Goal: Information Seeking & Learning: Compare options

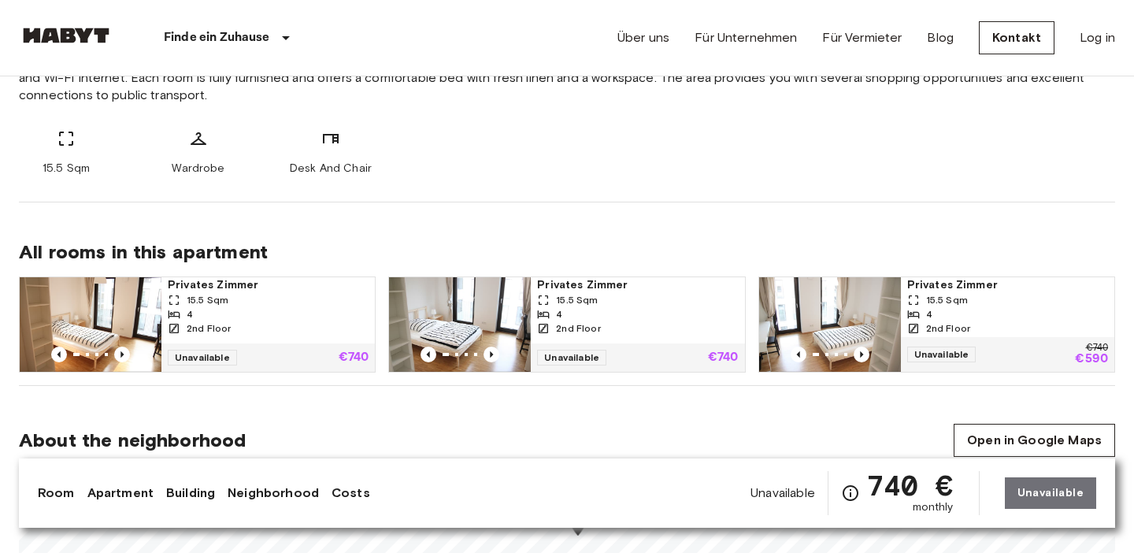
scroll to position [651, 0]
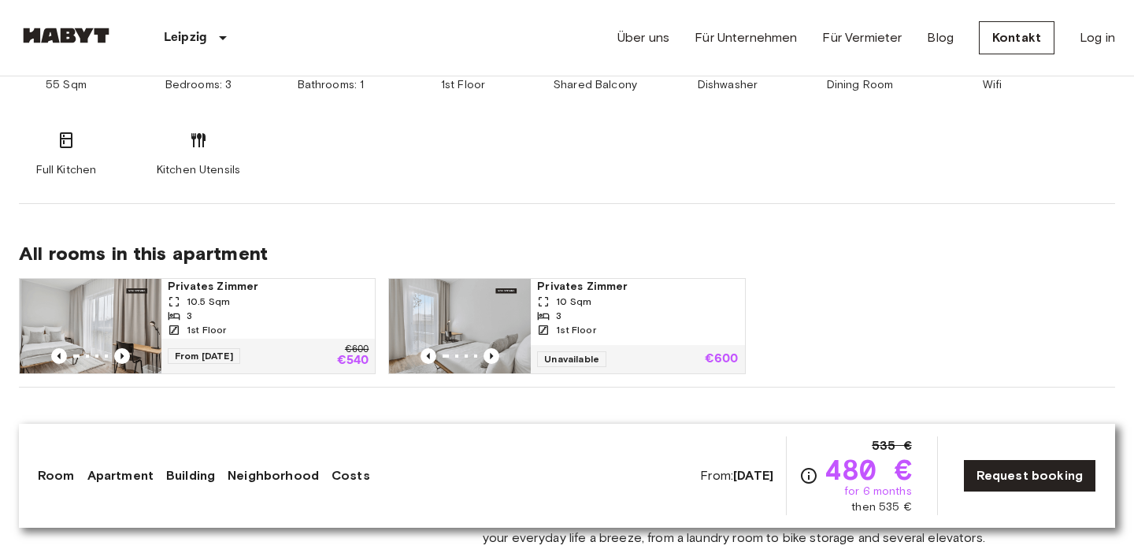
scroll to position [1058, 0]
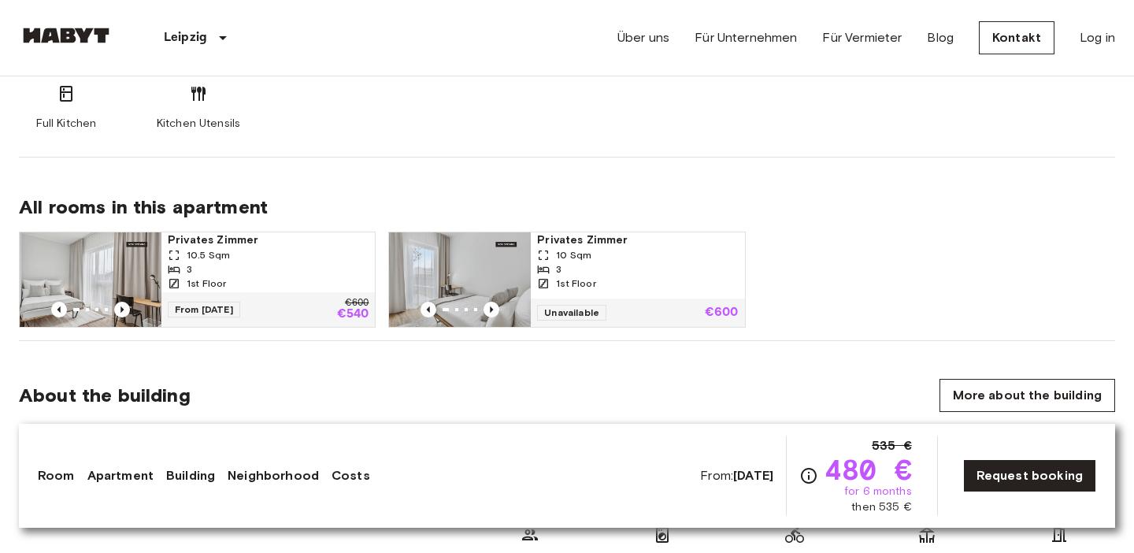
scroll to position [1008, 0]
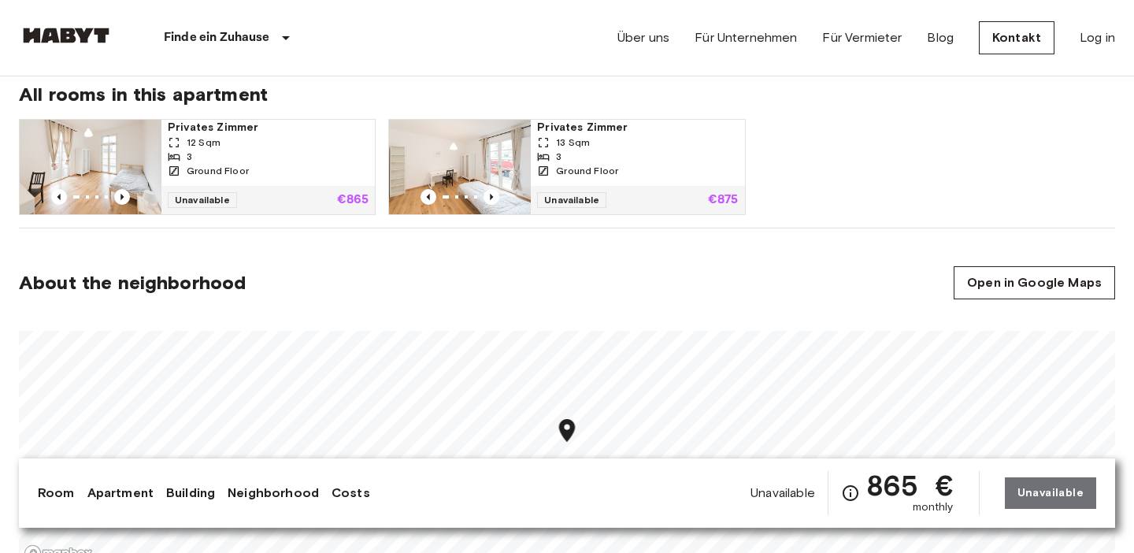
scroll to position [771, 0]
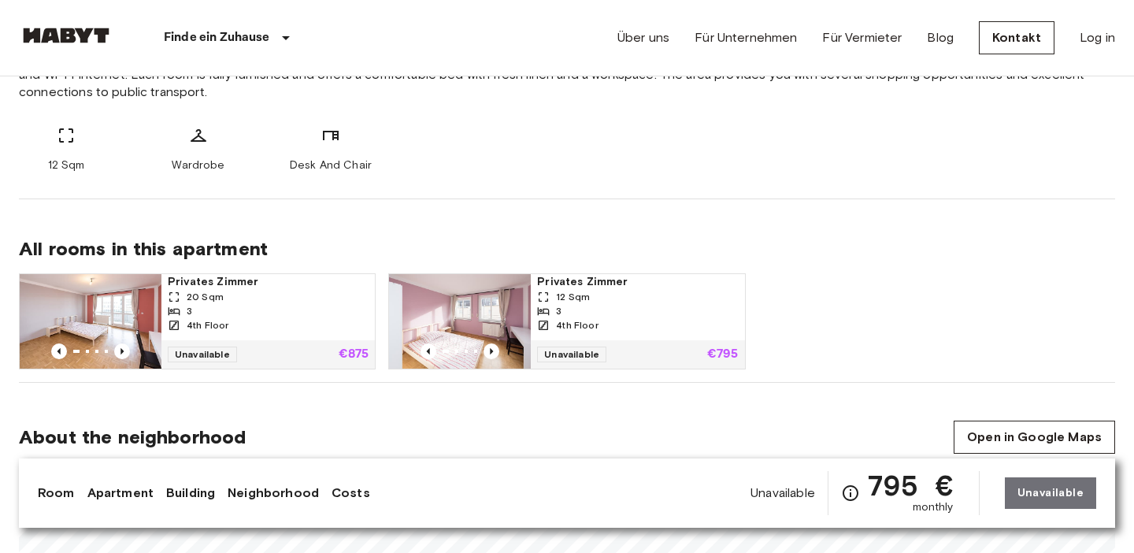
scroll to position [662, 0]
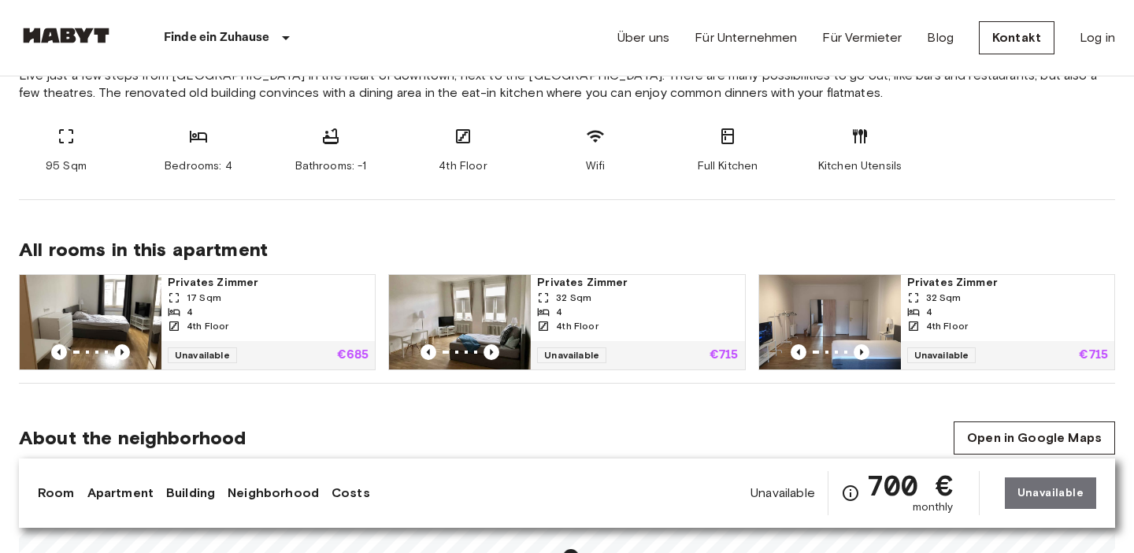
scroll to position [645, 0]
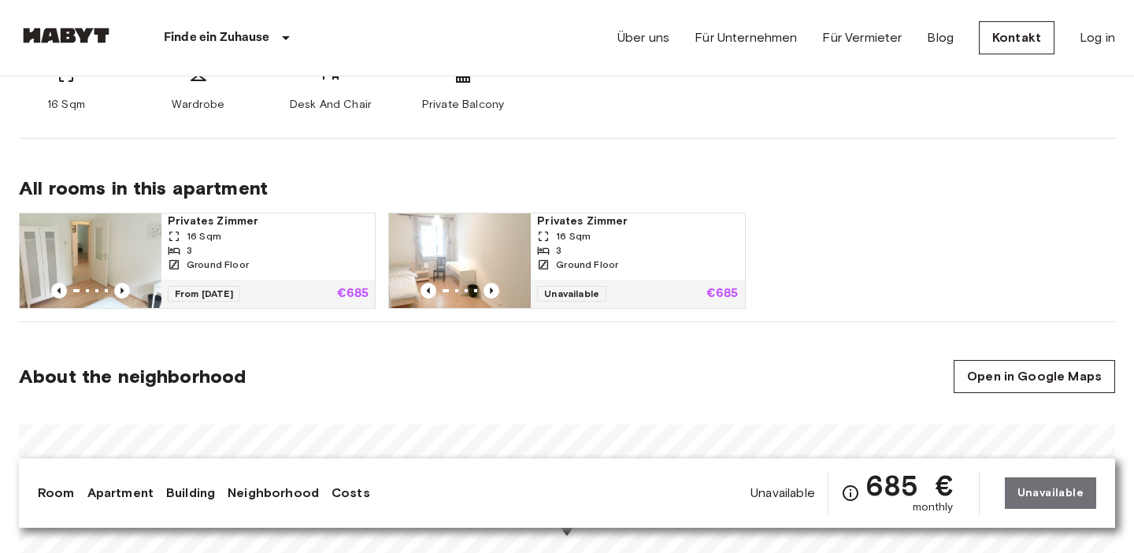
scroll to position [729, 0]
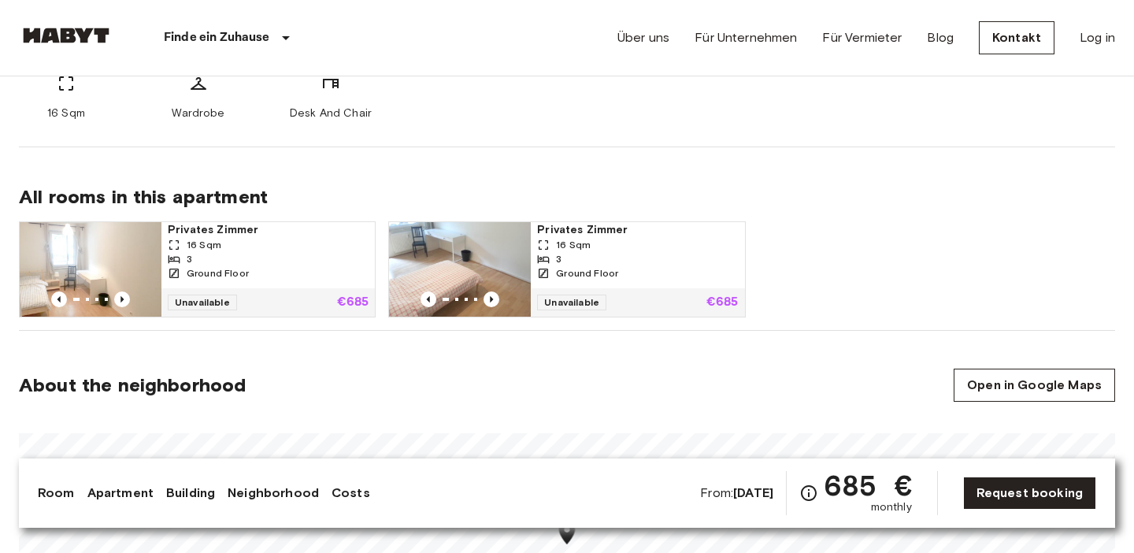
scroll to position [712, 0]
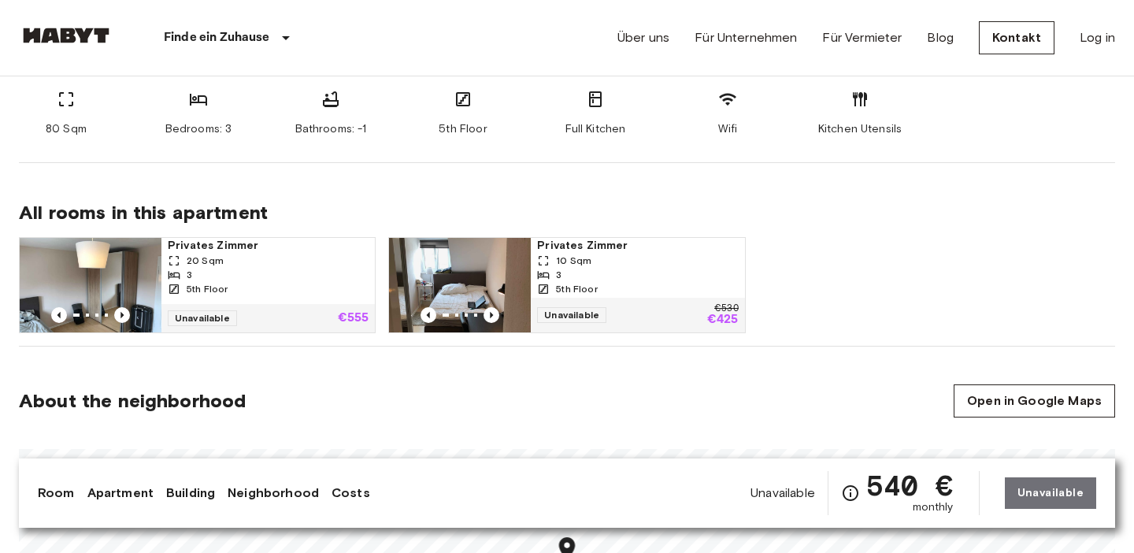
scroll to position [684, 0]
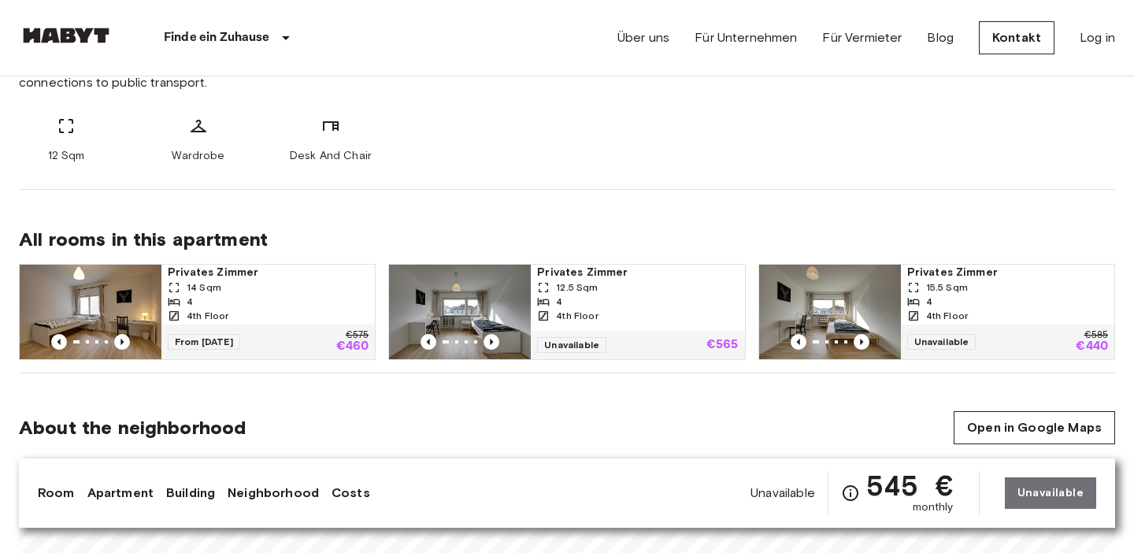
scroll to position [669, 0]
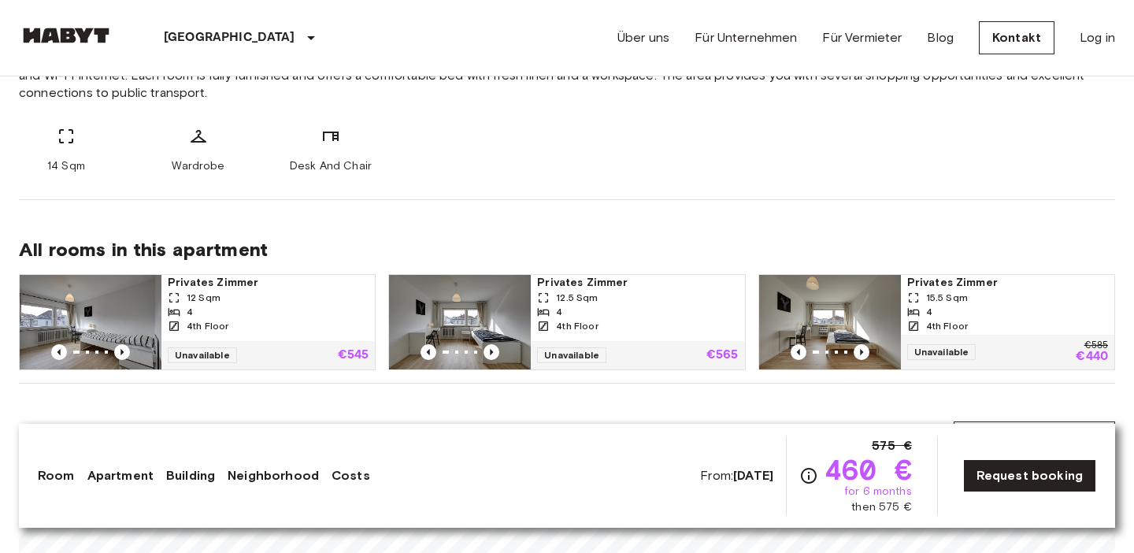
scroll to position [678, 0]
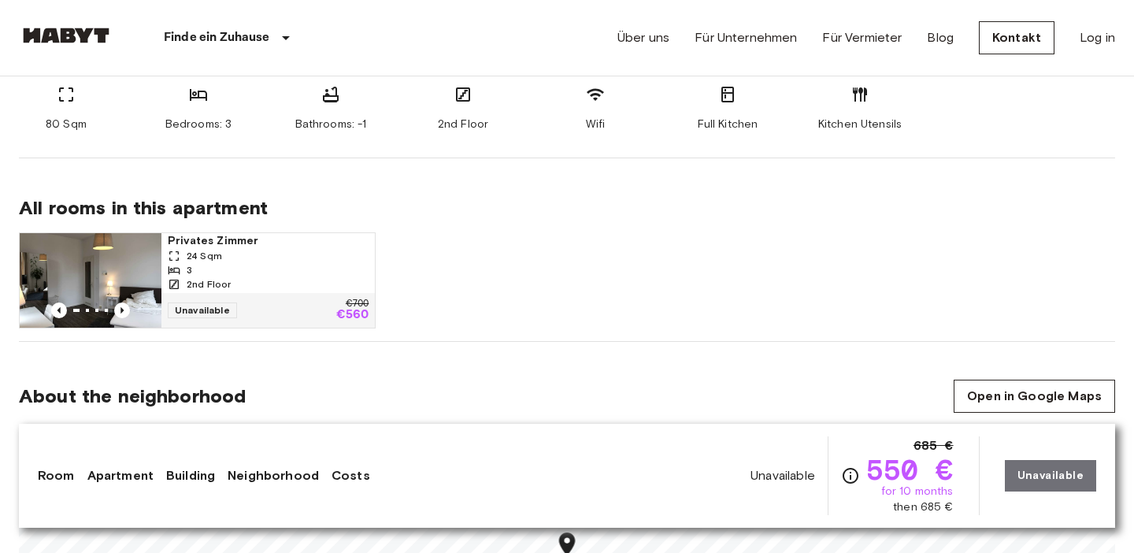
scroll to position [701, 0]
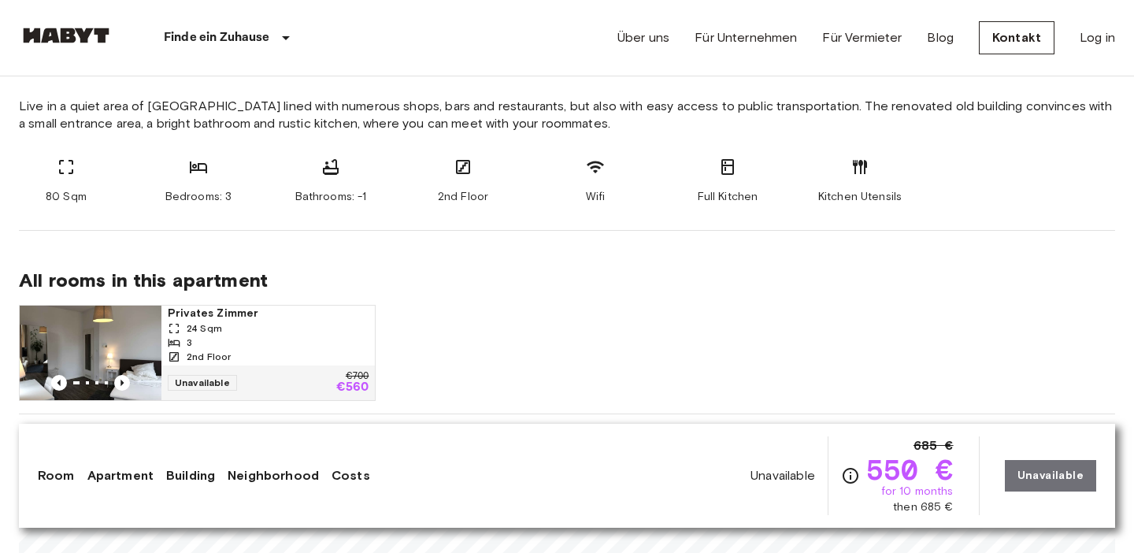
scroll to position [631, 0]
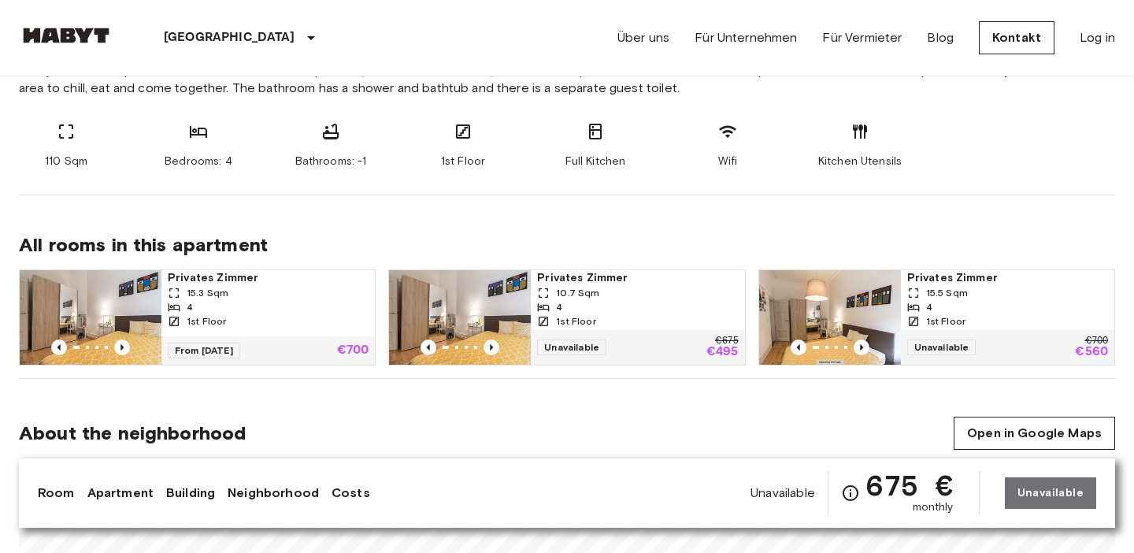
scroll to position [670, 0]
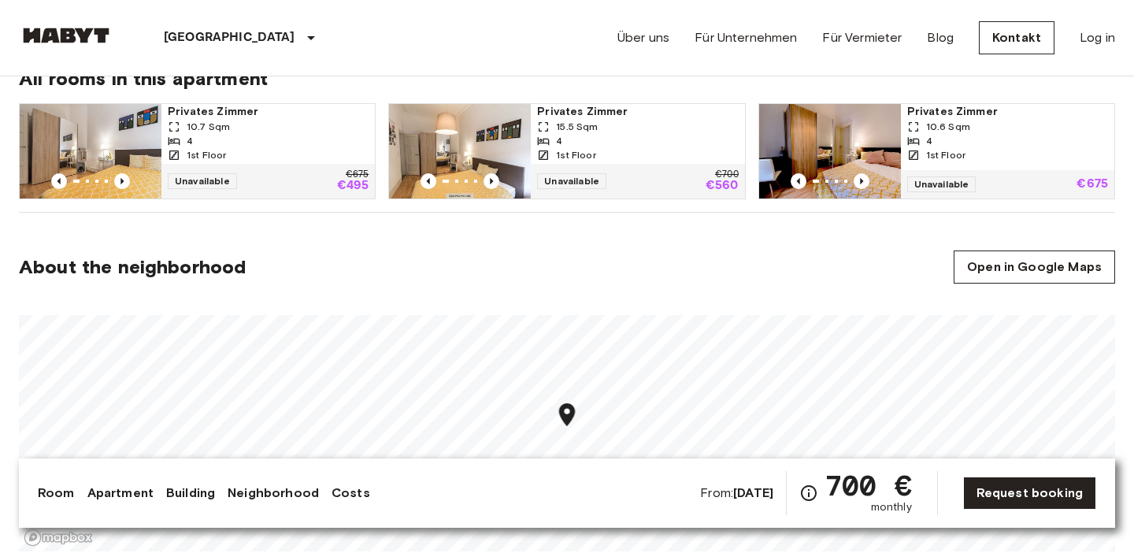
scroll to position [800, 0]
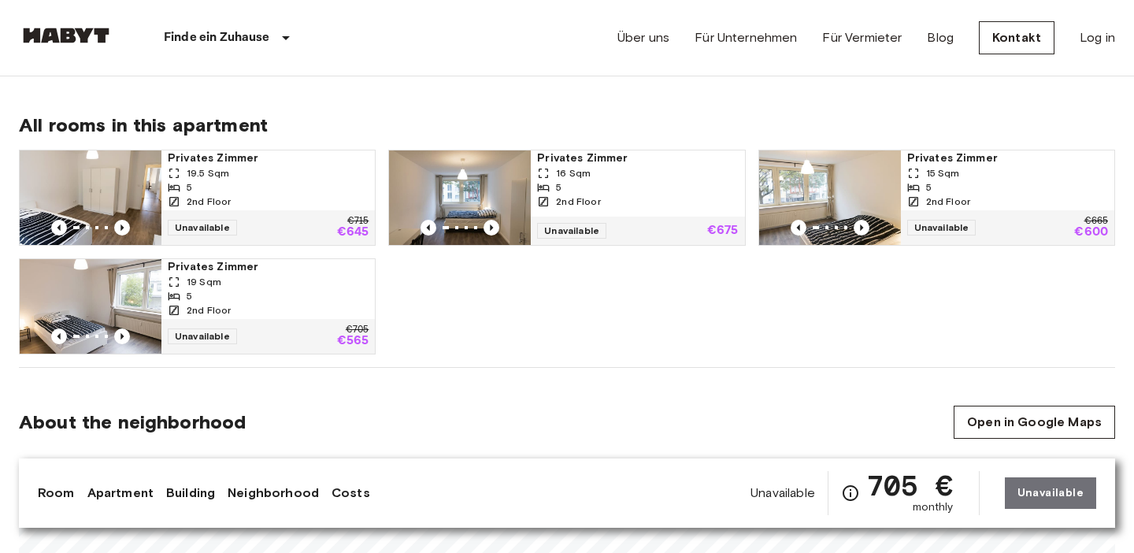
scroll to position [781, 0]
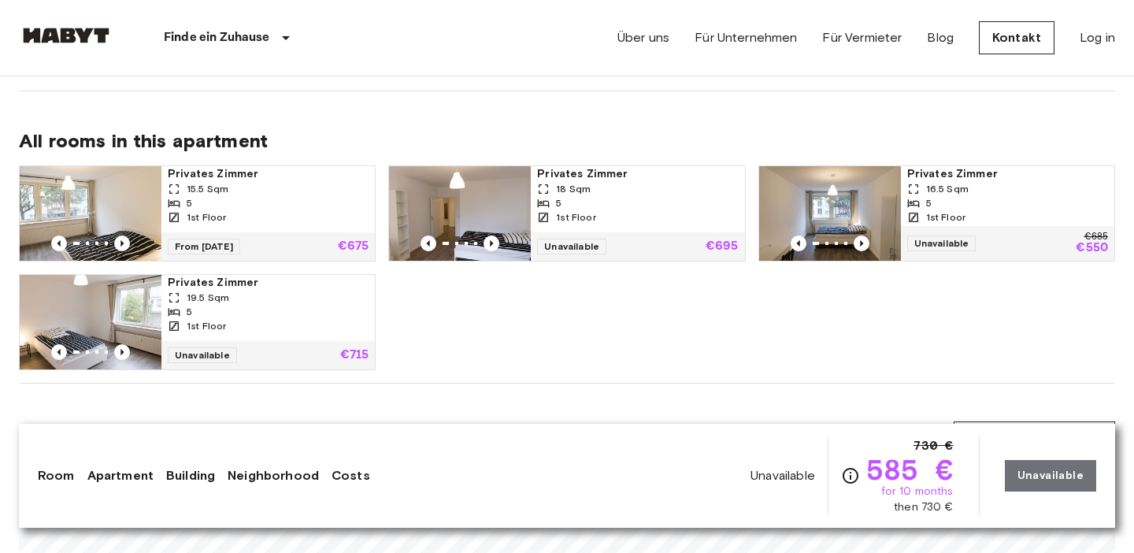
scroll to position [785, 0]
click at [270, 197] on div "5" at bounding box center [268, 202] width 201 height 14
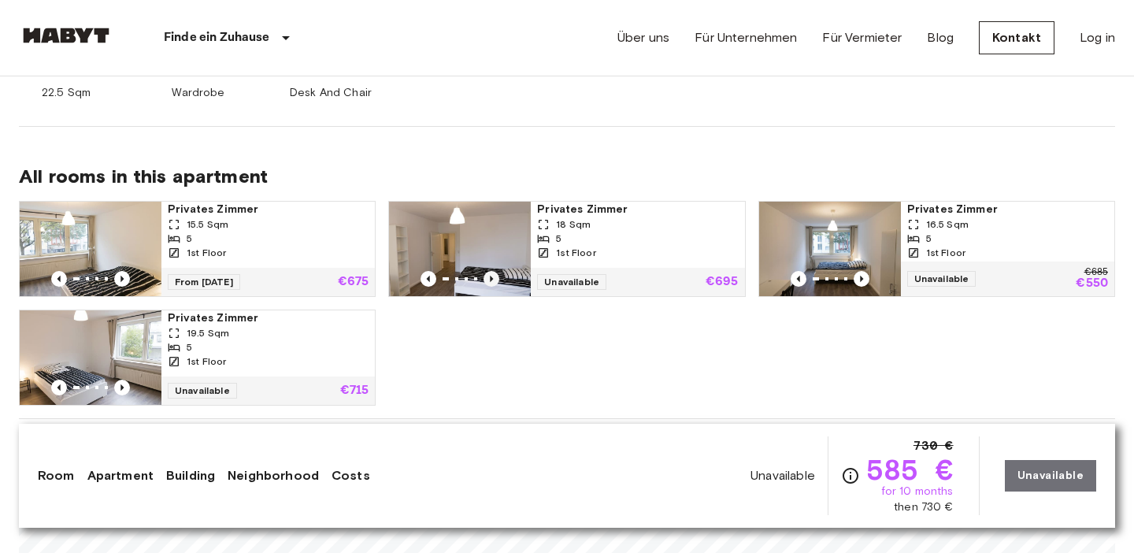
scroll to position [739, 0]
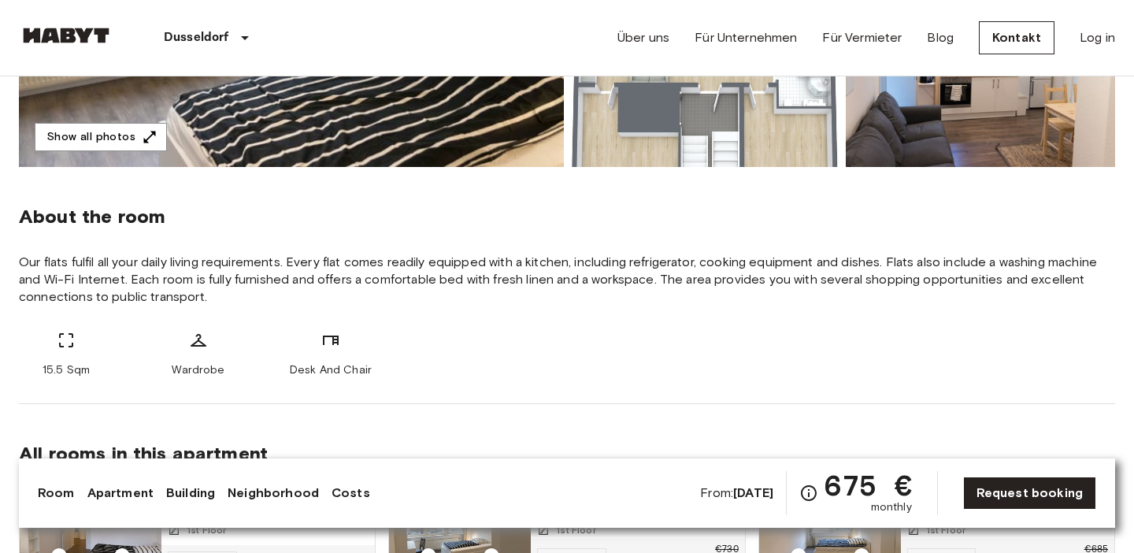
scroll to position [450, 0]
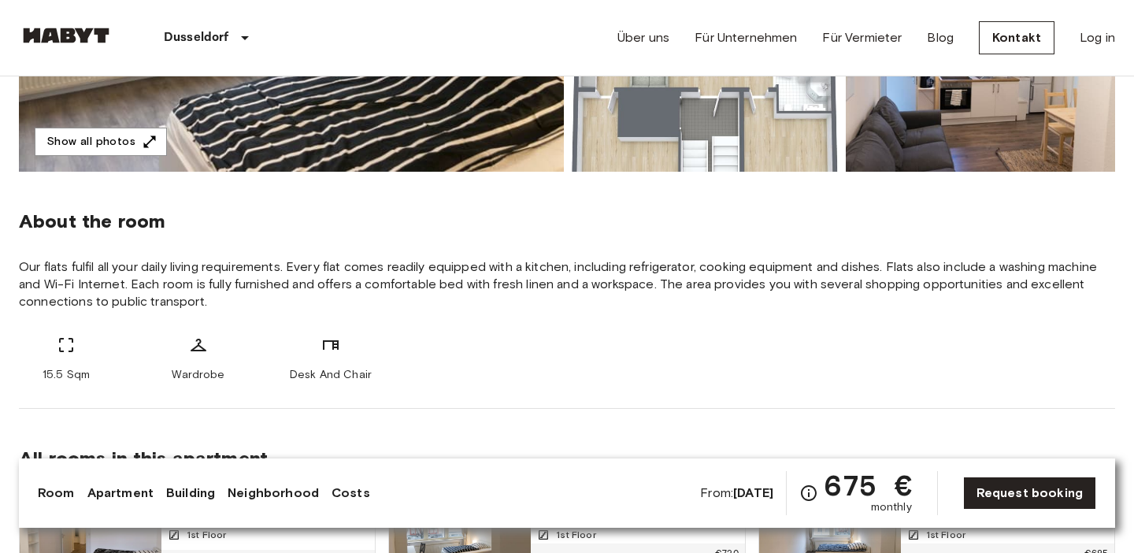
click at [506, 50] on div "Dusseldorf Europa Amsterdam Berlin Brüssel Köln Dusseldorf Frankfurt Graz Hambu…" at bounding box center [567, 38] width 1096 height 76
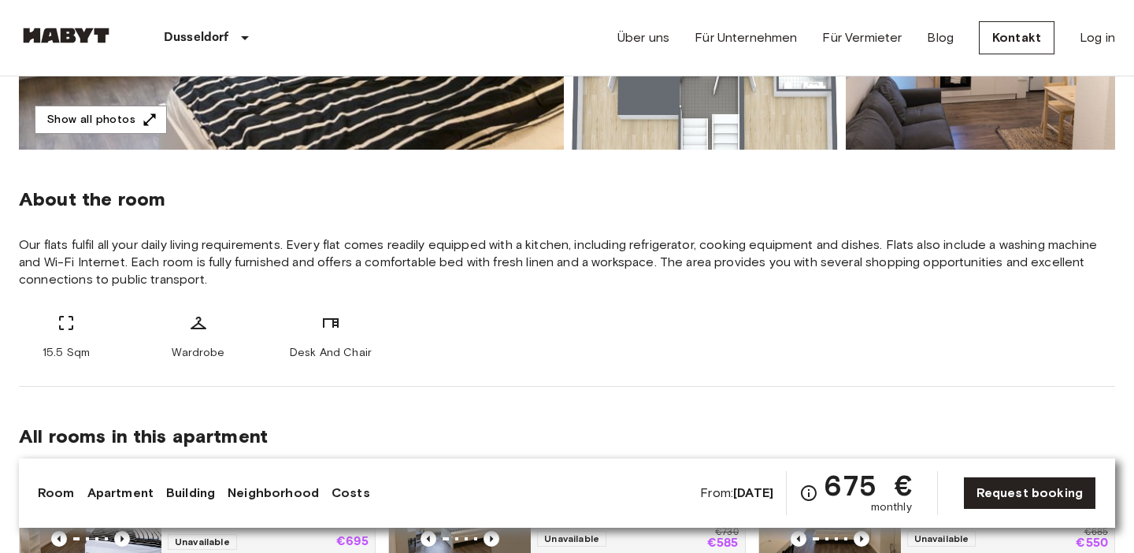
scroll to position [462, 0]
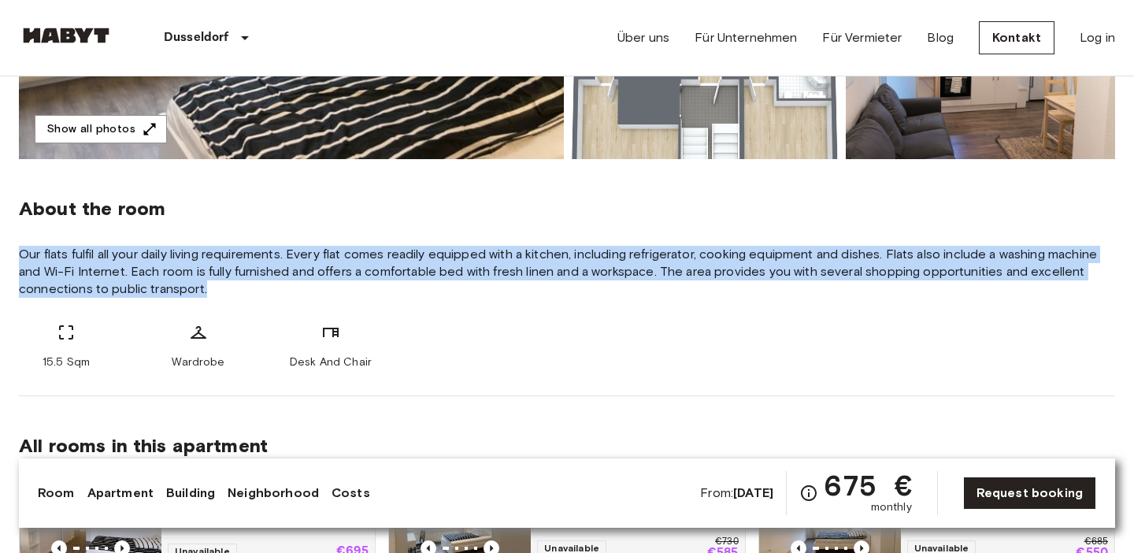
drag, startPoint x: 21, startPoint y: 250, endPoint x: 213, endPoint y: 291, distance: 195.6
click at [213, 291] on span "Our flats fulfil all your daily living requirements. Every flat comes readily e…" at bounding box center [567, 272] width 1096 height 52
copy span "Our flats fulfil all your daily living requirements. Every flat comes readily e…"
click at [214, 291] on span "Our flats fulfil all your daily living requirements. Every flat comes readily e…" at bounding box center [567, 272] width 1096 height 52
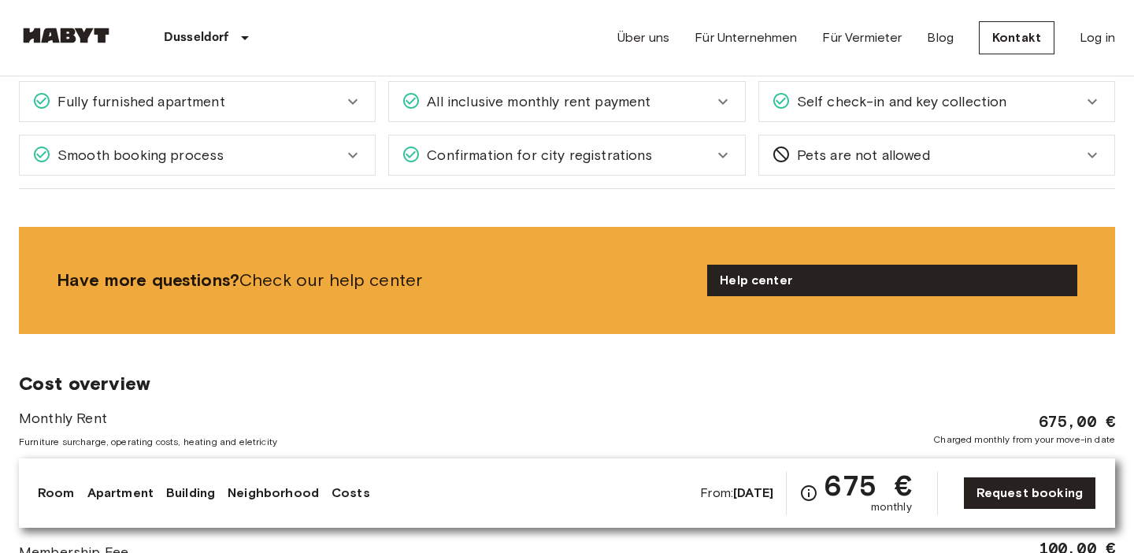
scroll to position [1492, 0]
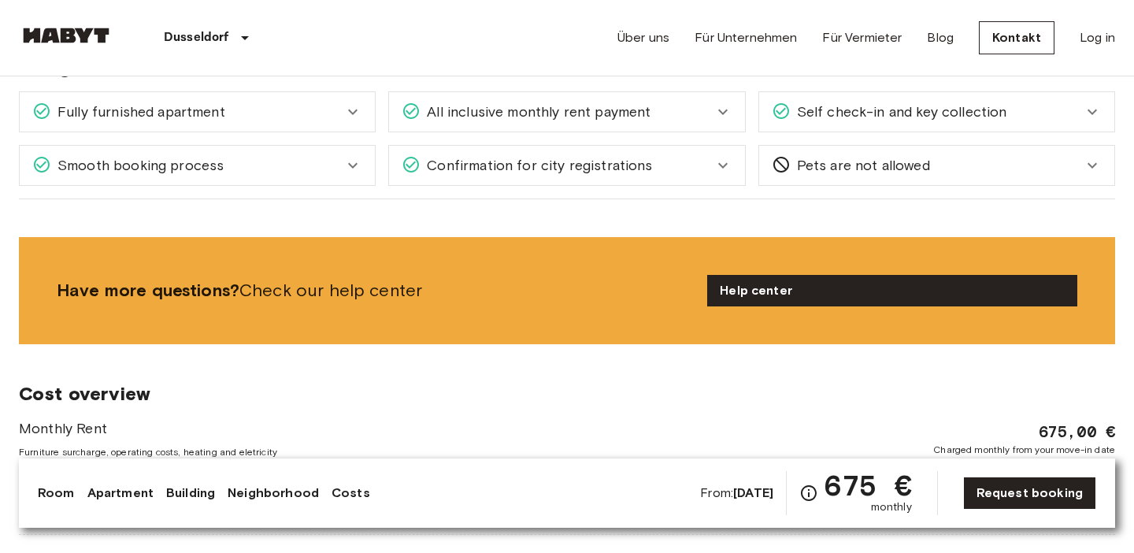
click at [355, 109] on icon at bounding box center [352, 111] width 19 height 19
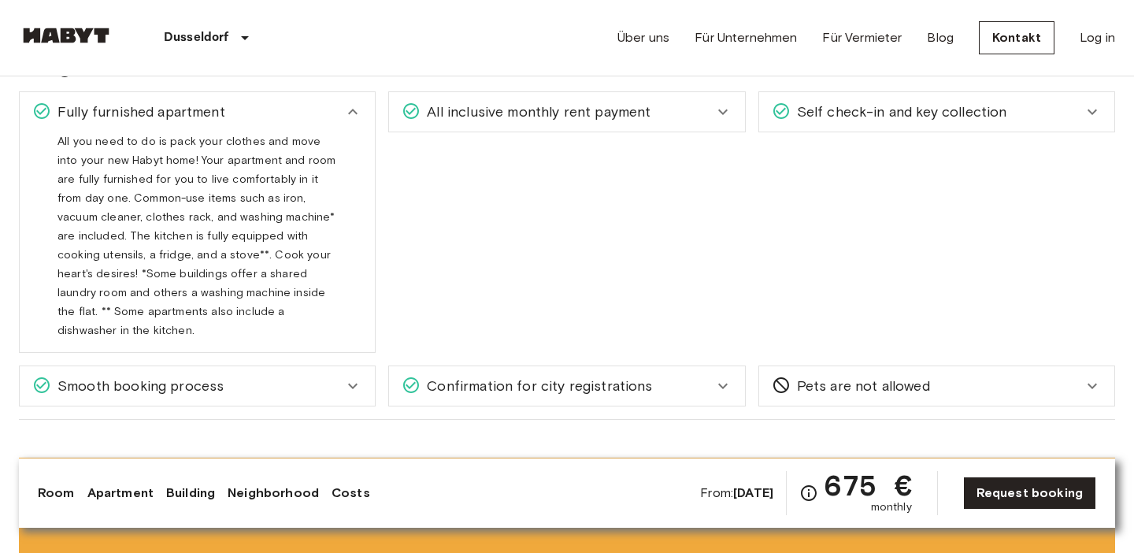
click at [274, 321] on div "All you need to do is pack your clothes and move into your new Habyt home! Your…" at bounding box center [197, 242] width 355 height 221
click at [286, 295] on span "All you need to do is pack your clothes and move into your new Habyt home! Your…" at bounding box center [196, 242] width 278 height 215
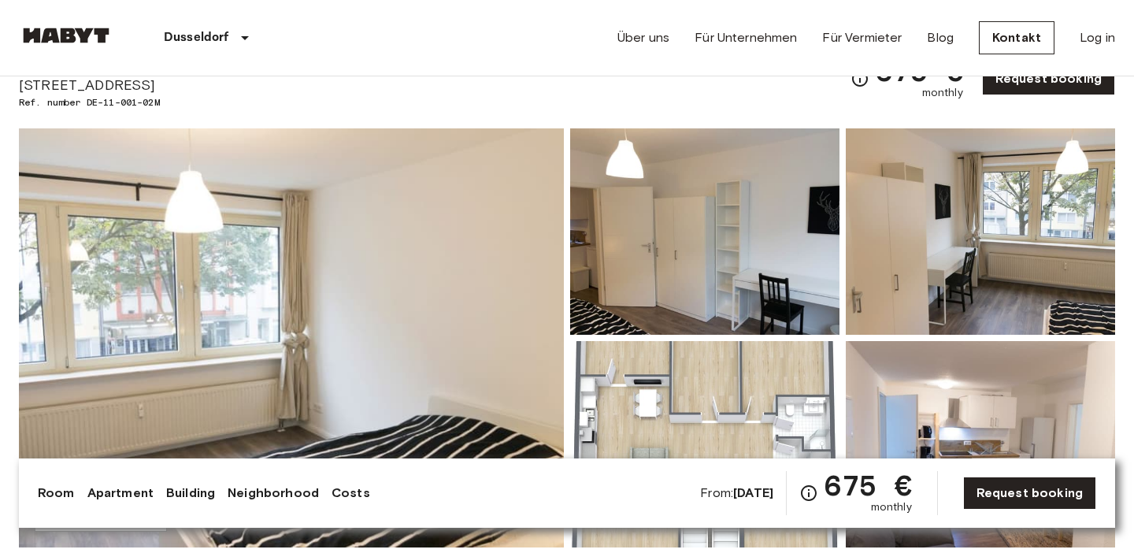
scroll to position [181, 0]
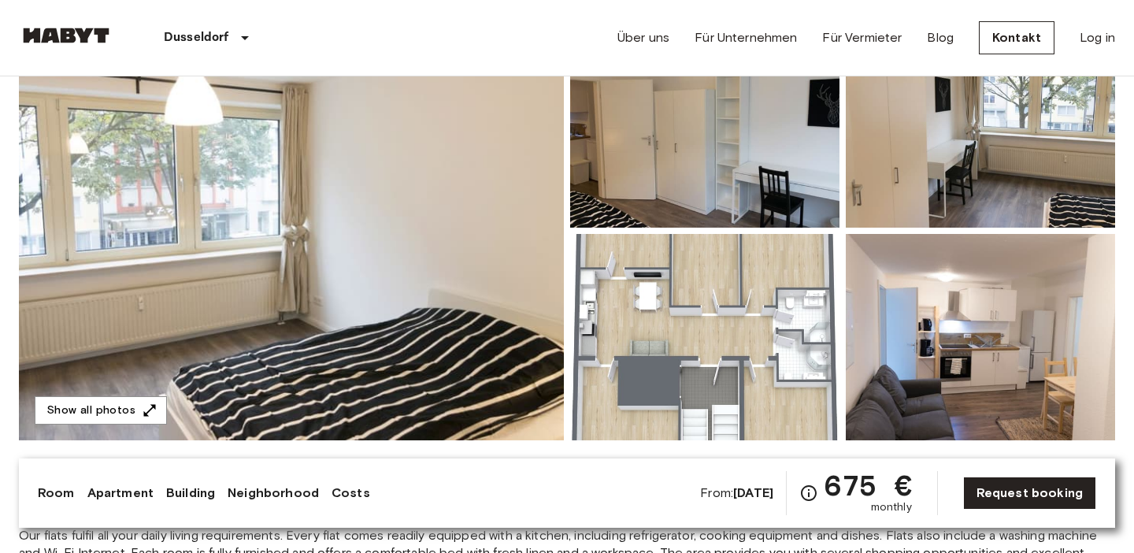
click at [336, 287] on img at bounding box center [291, 230] width 545 height 419
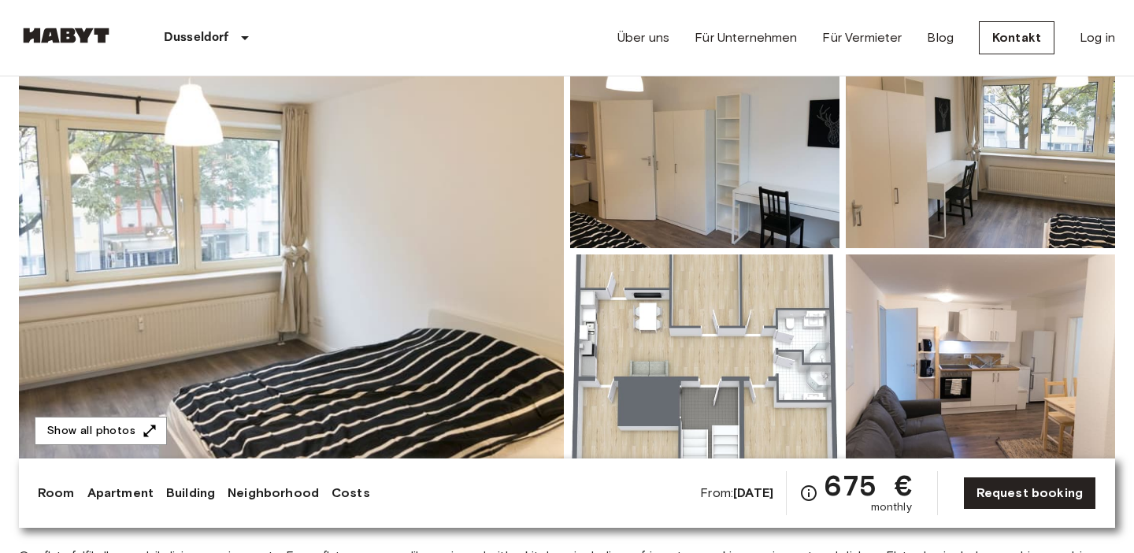
scroll to position [149, 0]
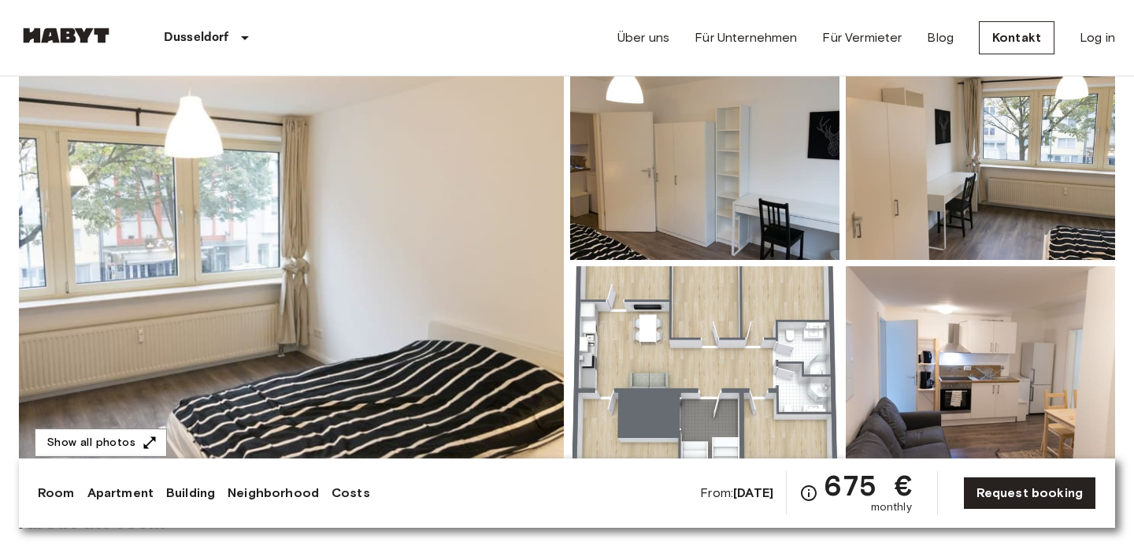
click at [728, 202] on img at bounding box center [704, 157] width 269 height 206
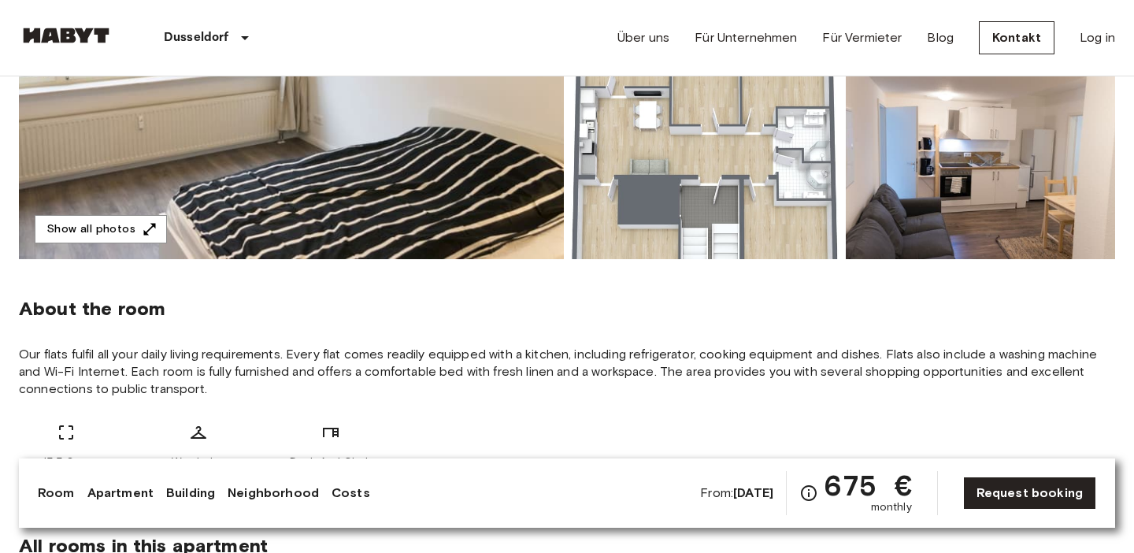
scroll to position [0, 0]
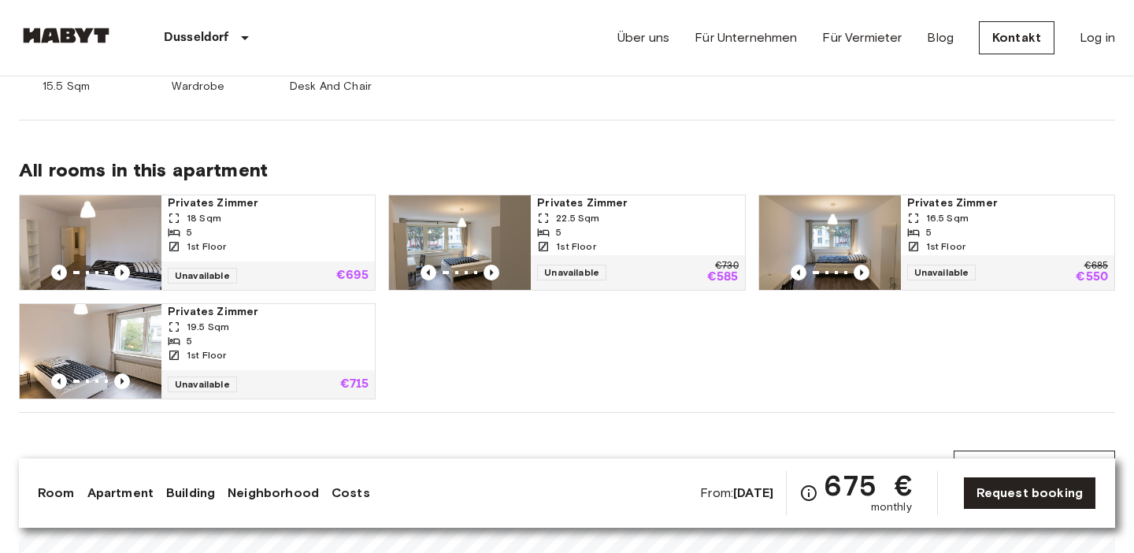
scroll to position [740, 0]
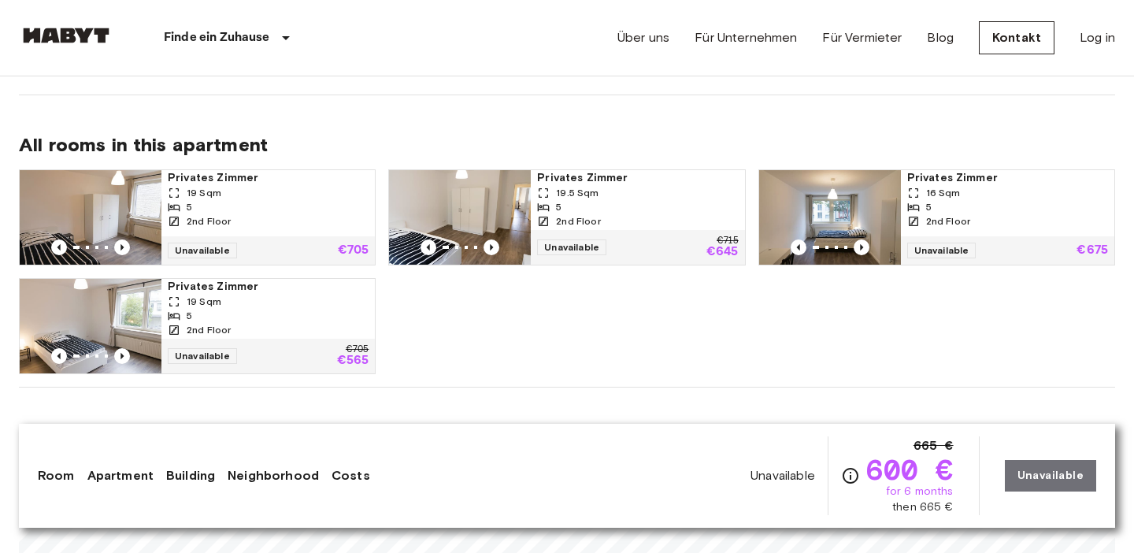
scroll to position [781, 0]
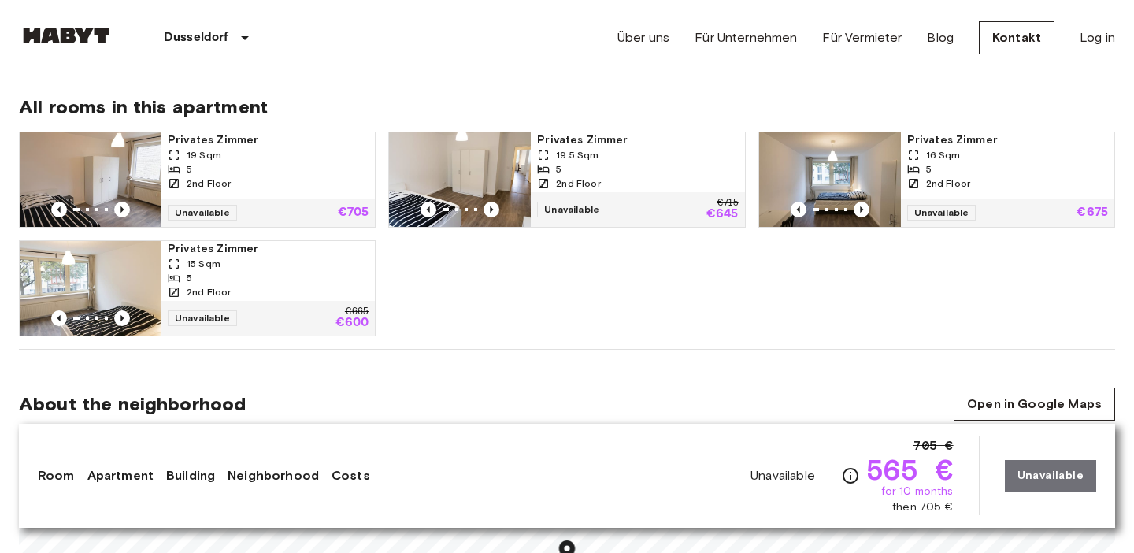
scroll to position [821, 0]
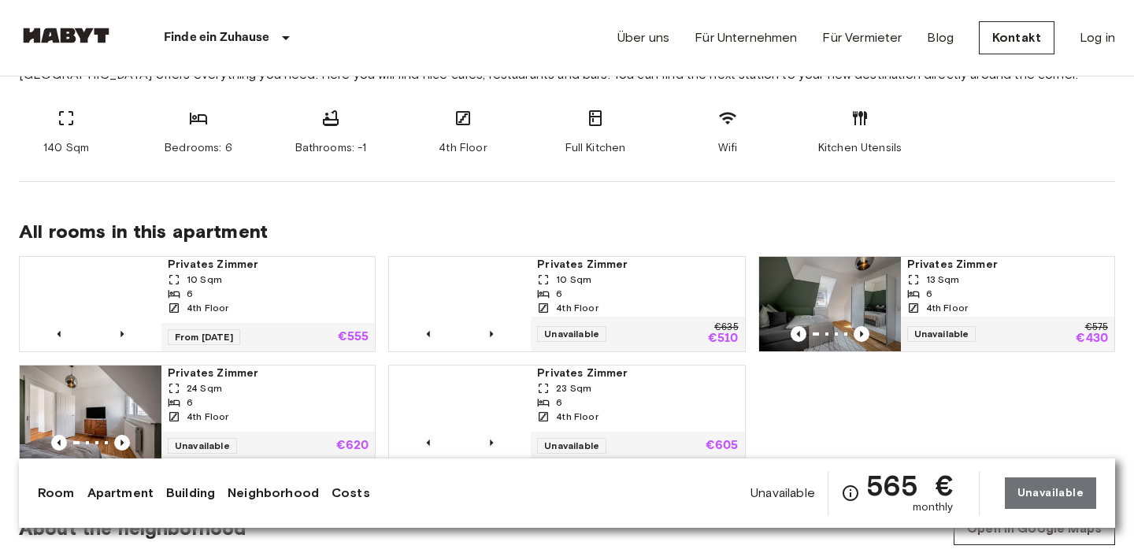
scroll to position [666, 0]
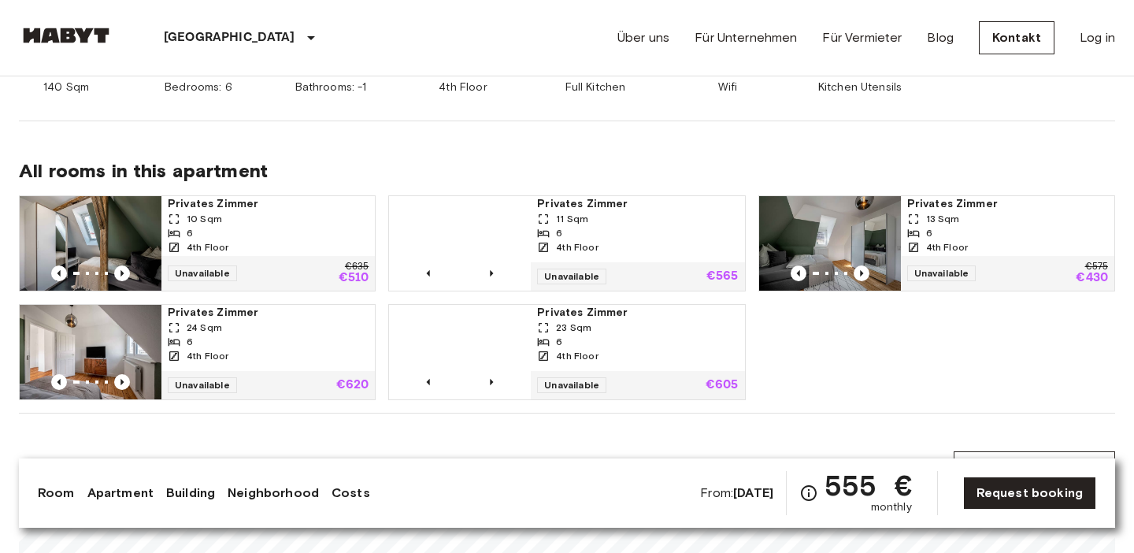
scroll to position [761, 0]
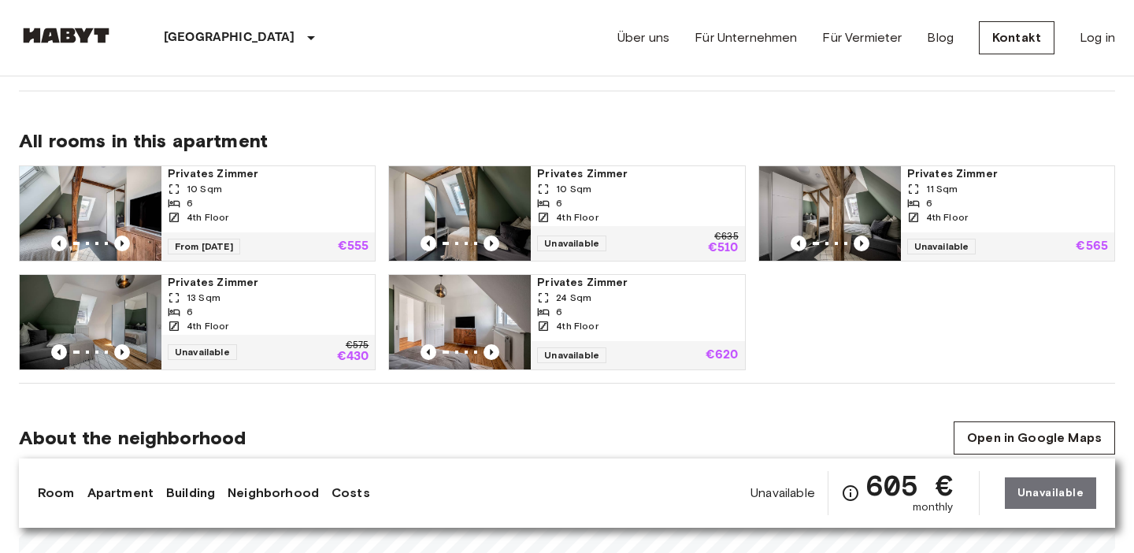
scroll to position [751, 0]
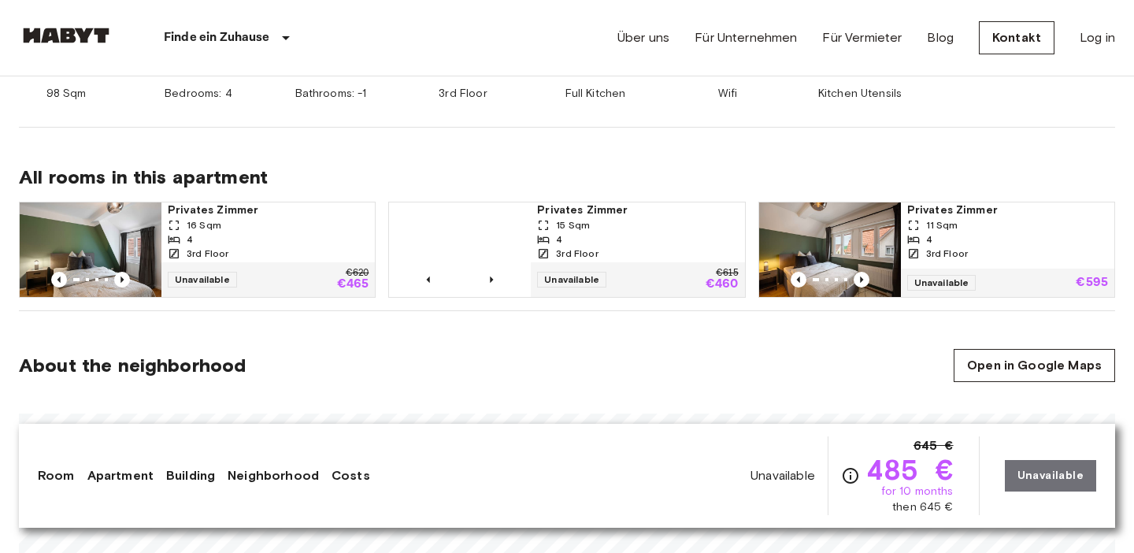
scroll to position [739, 0]
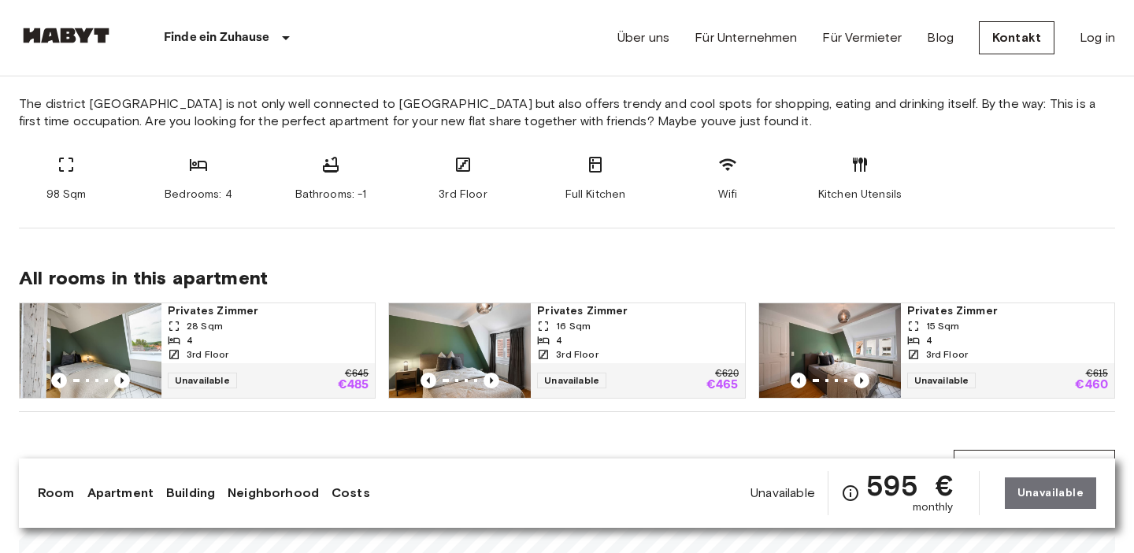
scroll to position [616, 0]
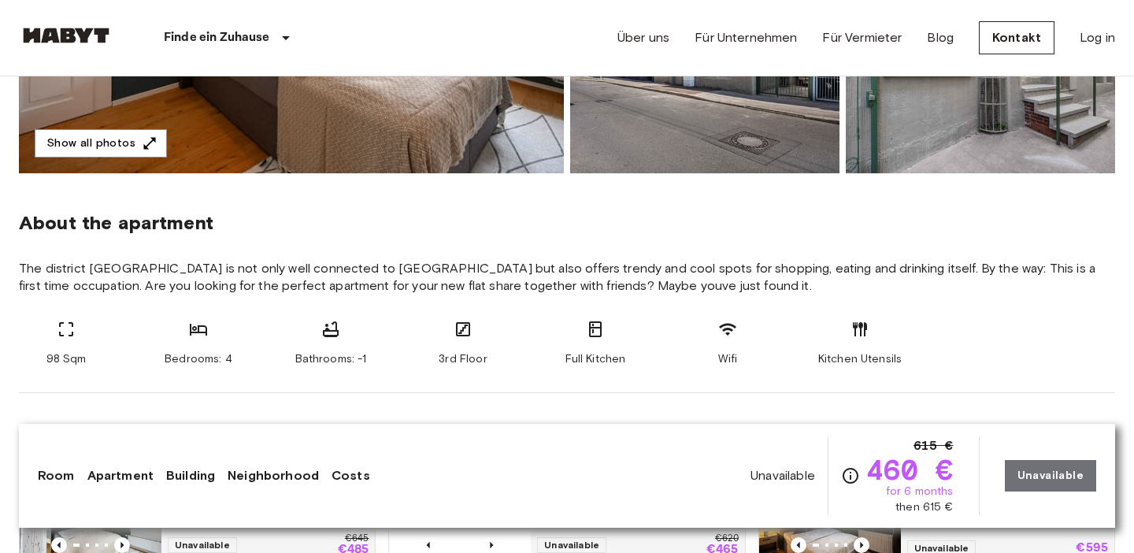
scroll to position [469, 0]
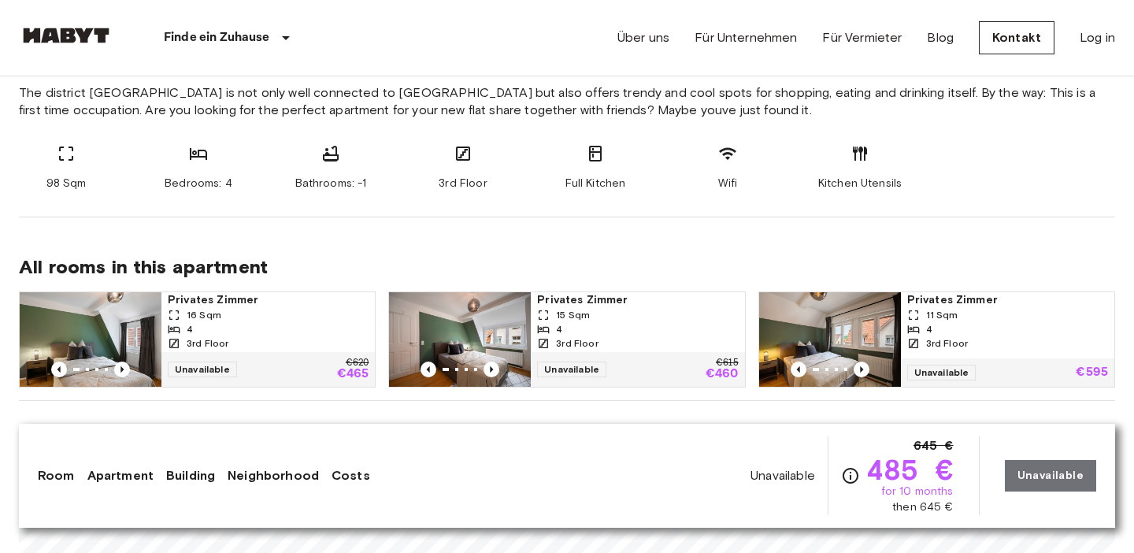
scroll to position [658, 0]
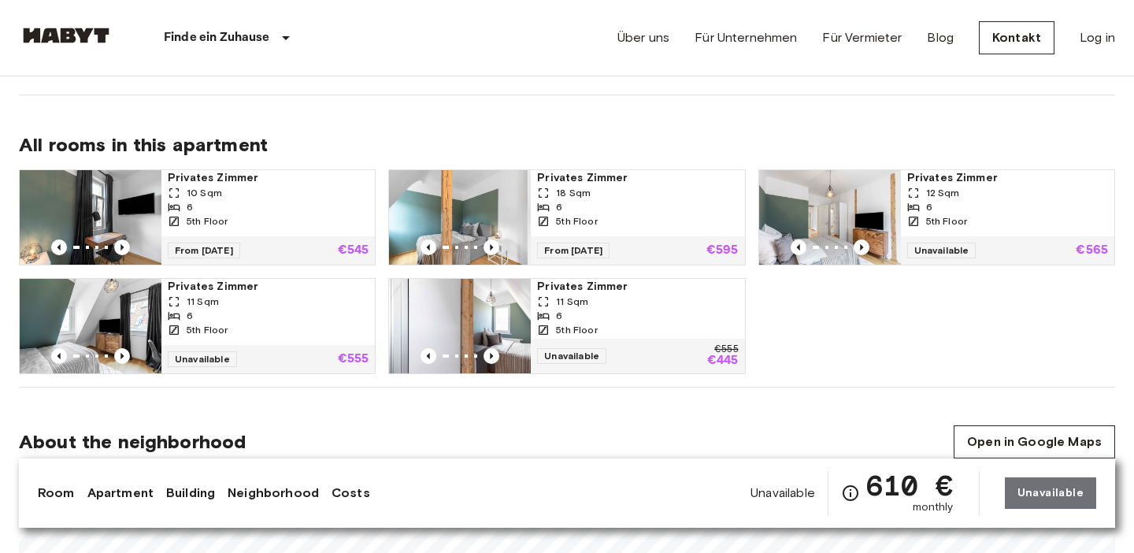
scroll to position [745, 0]
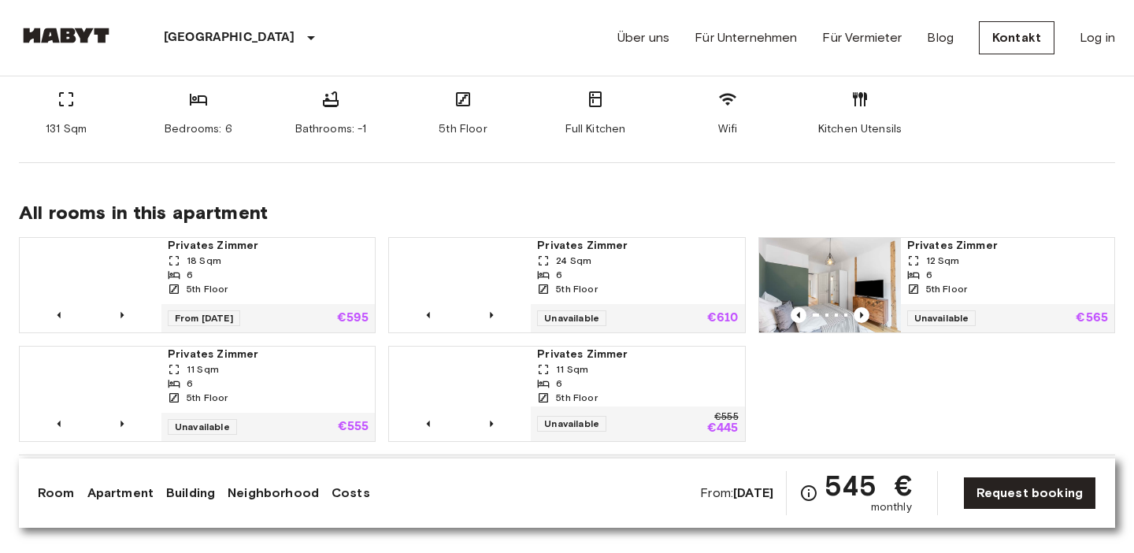
scroll to position [725, 0]
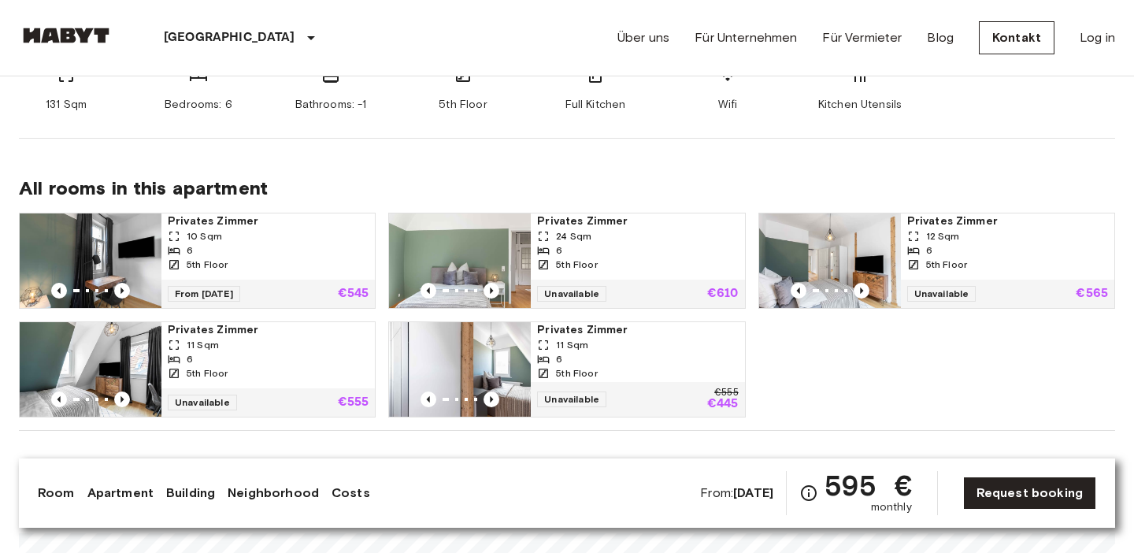
scroll to position [704, 0]
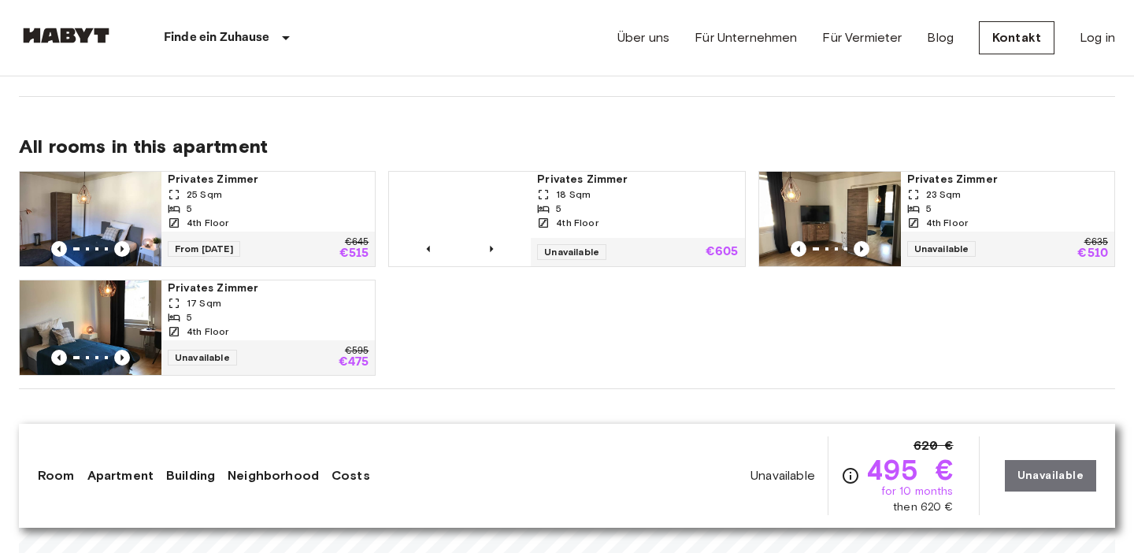
scroll to position [761, 0]
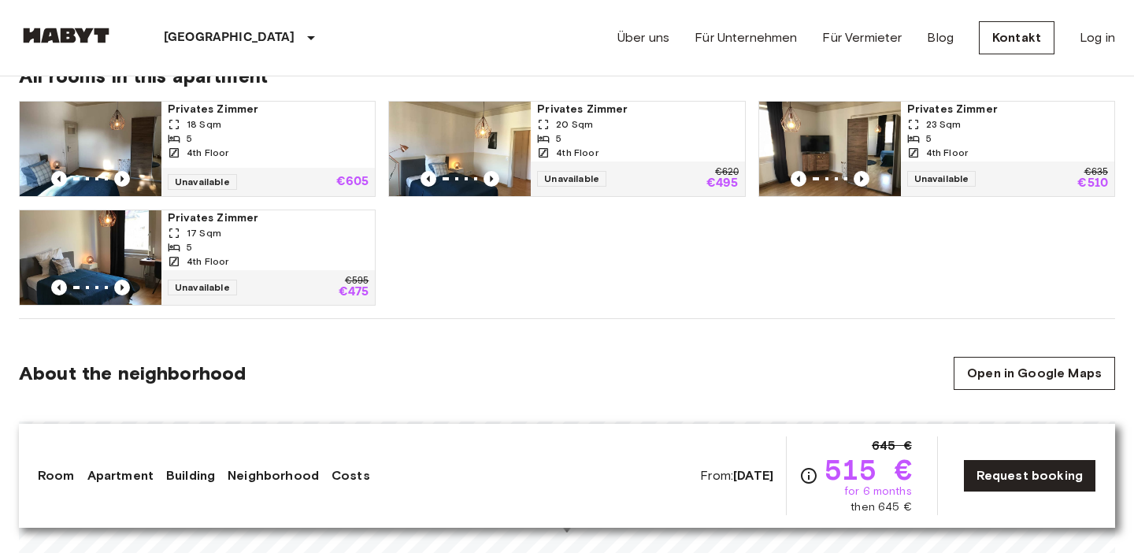
scroll to position [823, 0]
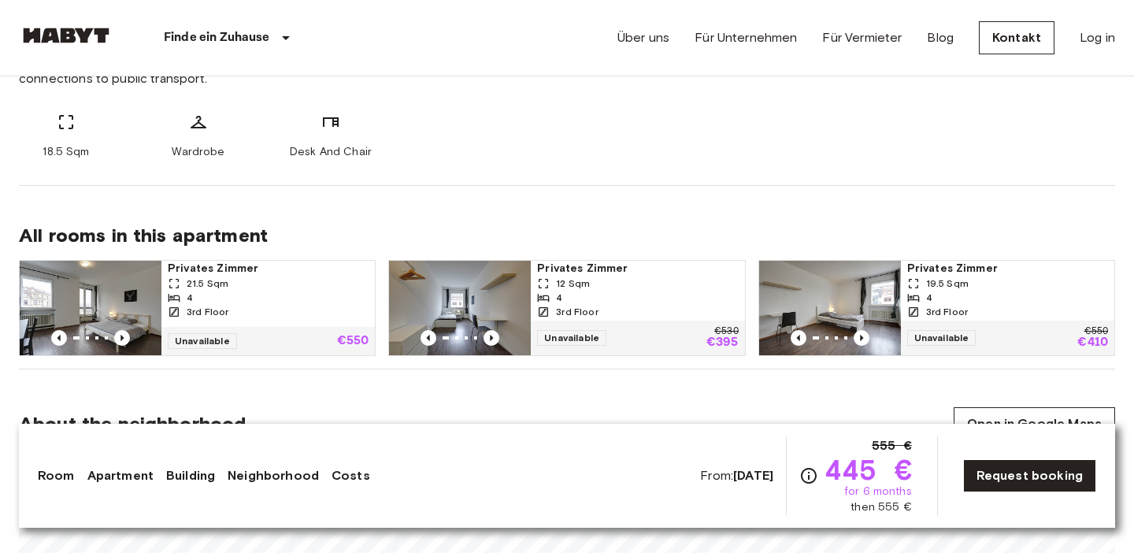
scroll to position [707, 0]
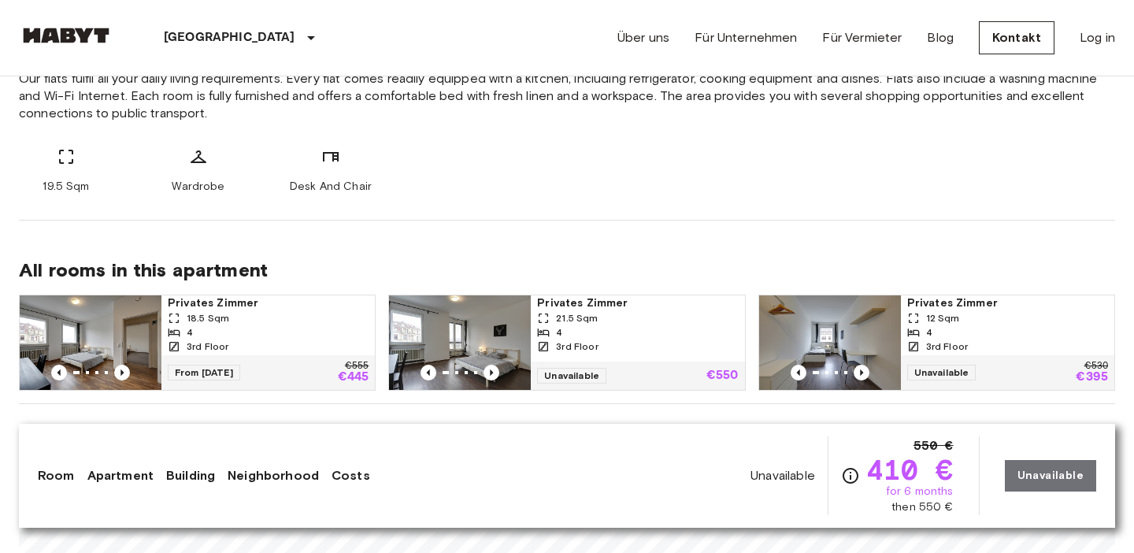
scroll to position [660, 0]
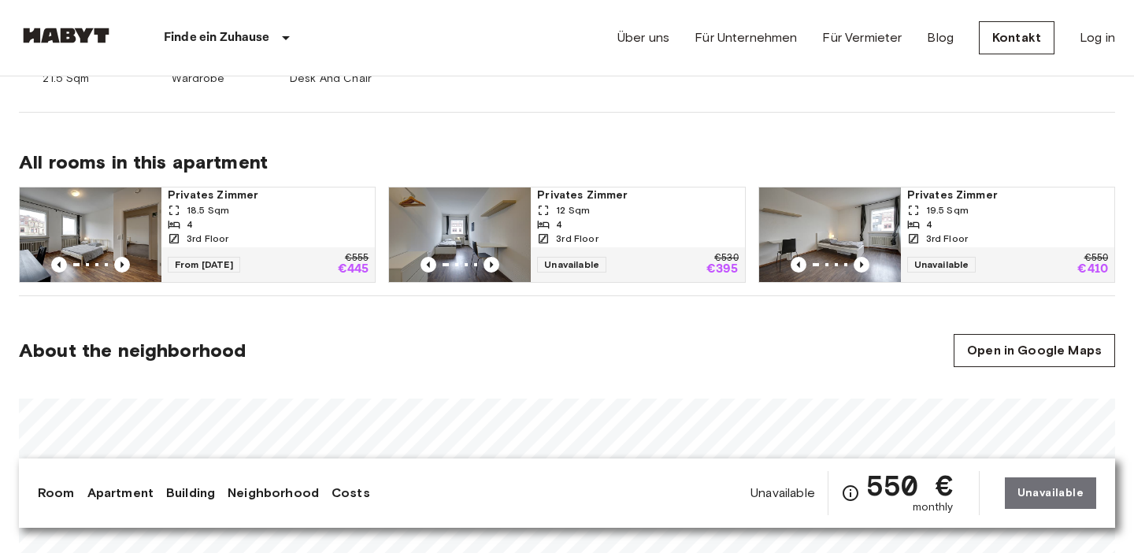
scroll to position [745, 0]
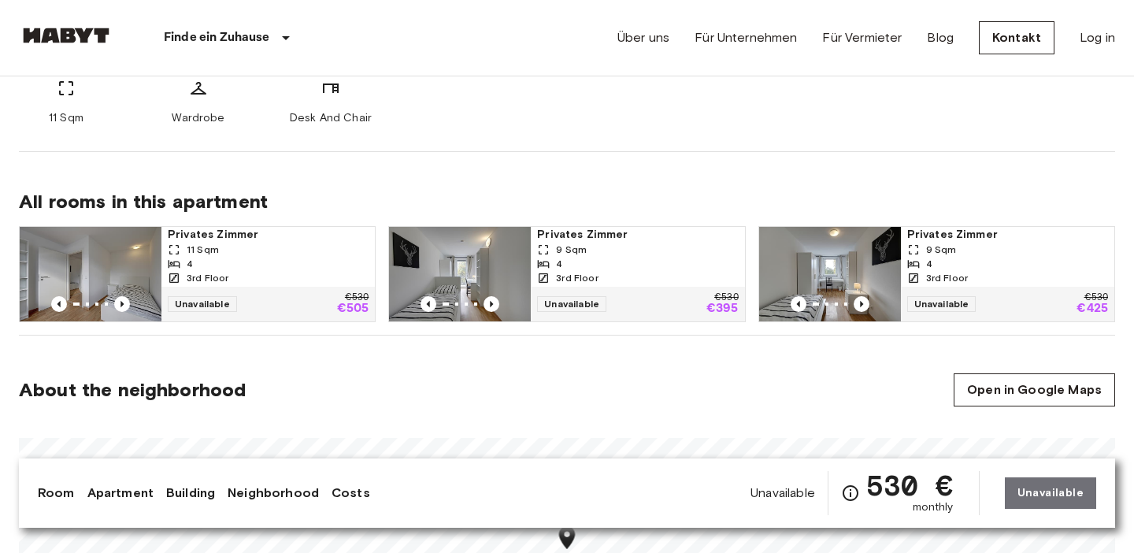
scroll to position [692, 0]
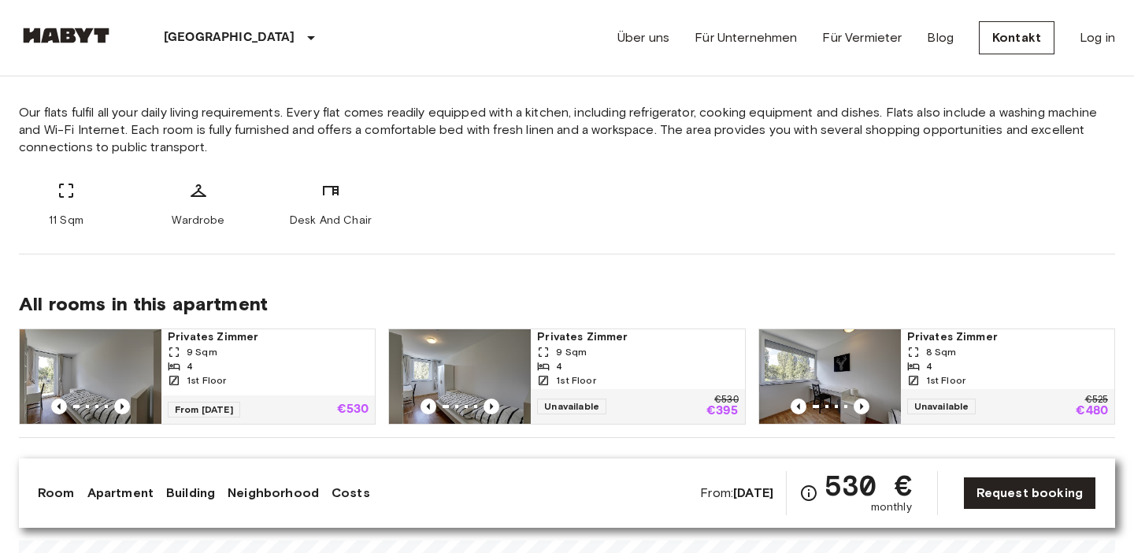
scroll to position [639, 0]
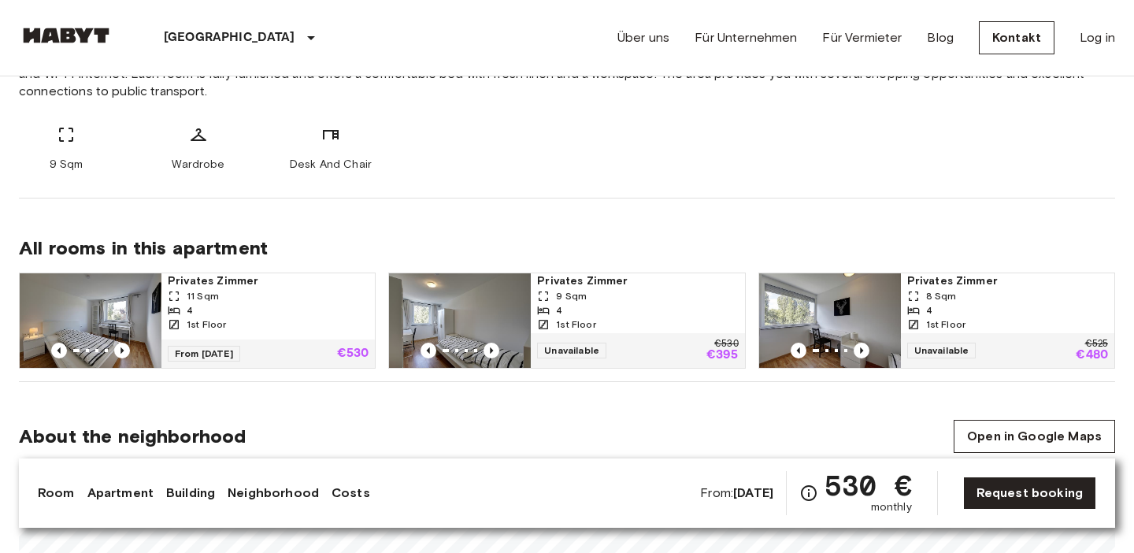
scroll to position [675, 0]
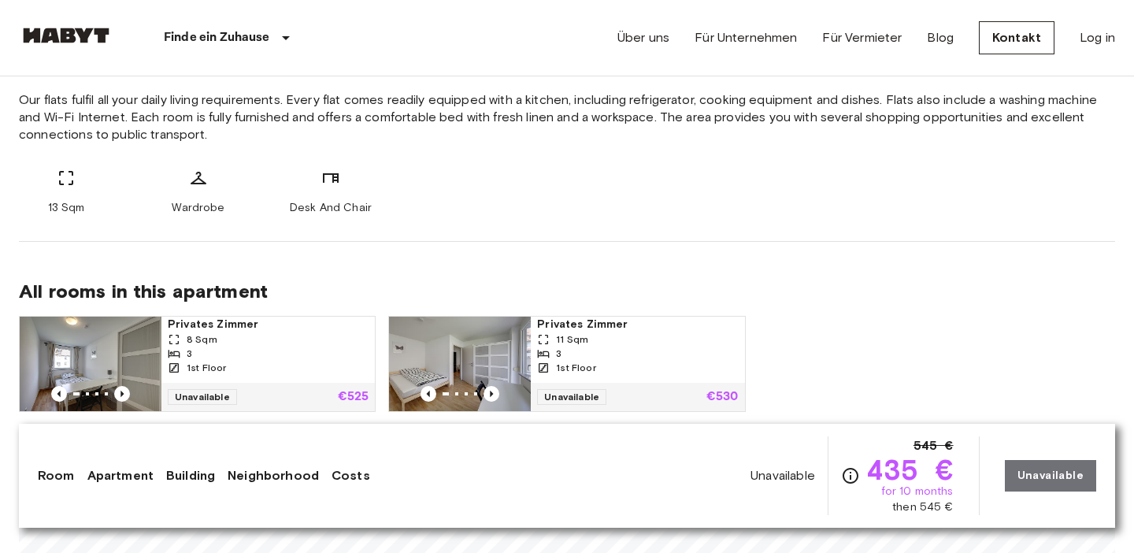
scroll to position [637, 0]
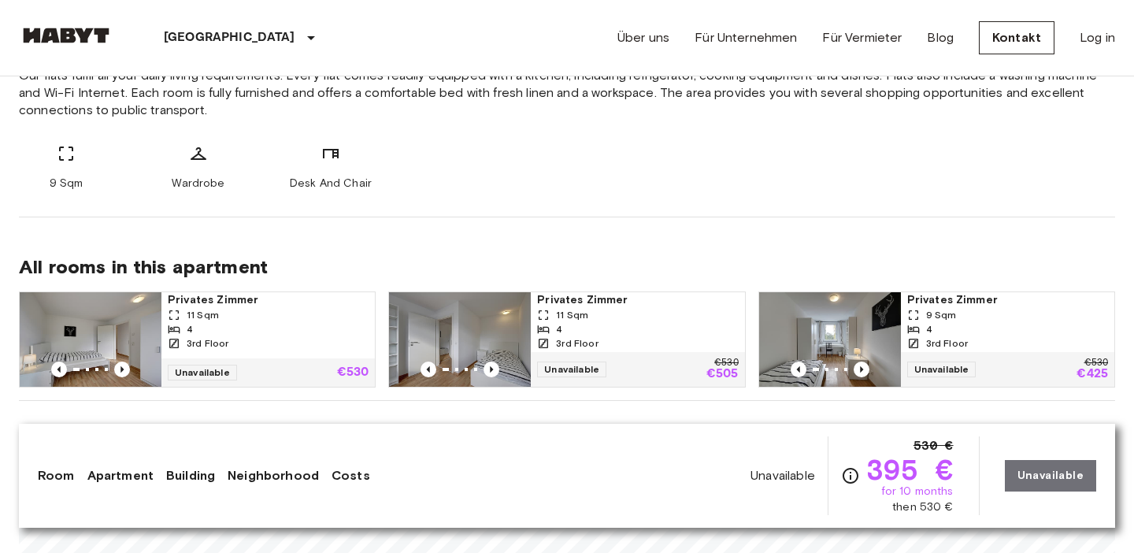
scroll to position [661, 0]
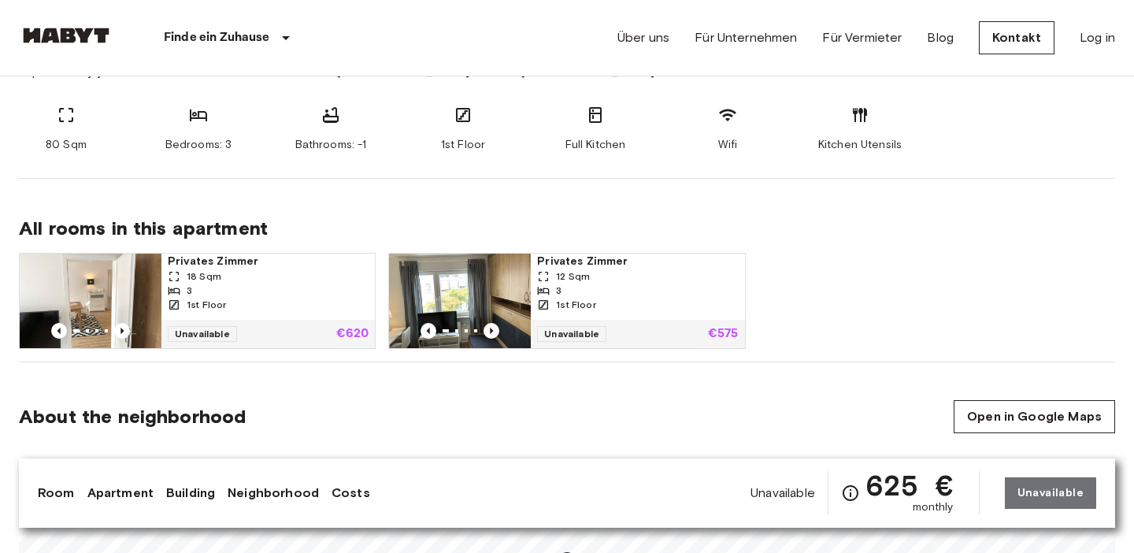
scroll to position [666, 0]
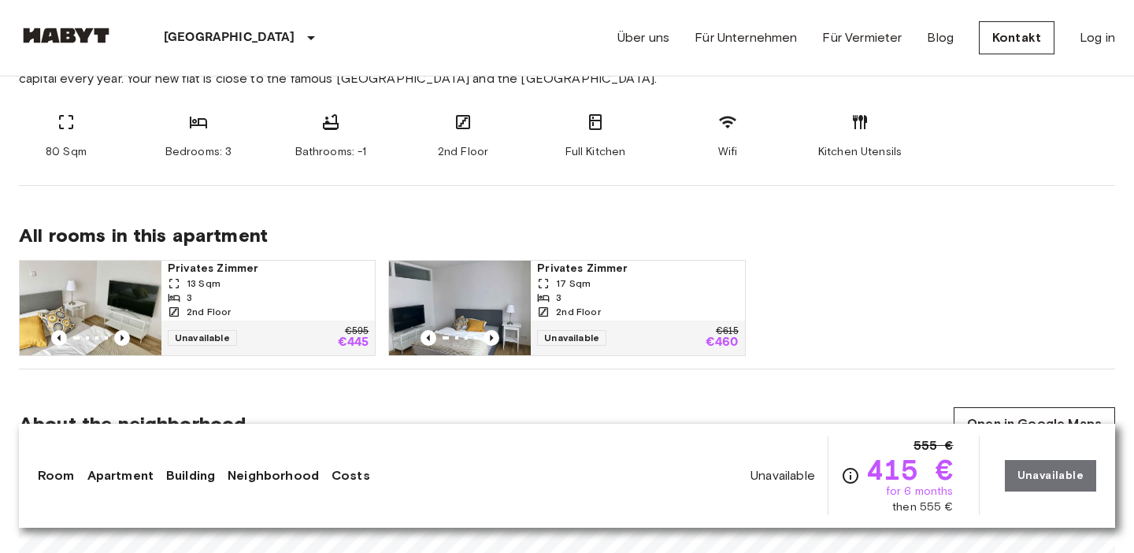
scroll to position [678, 0]
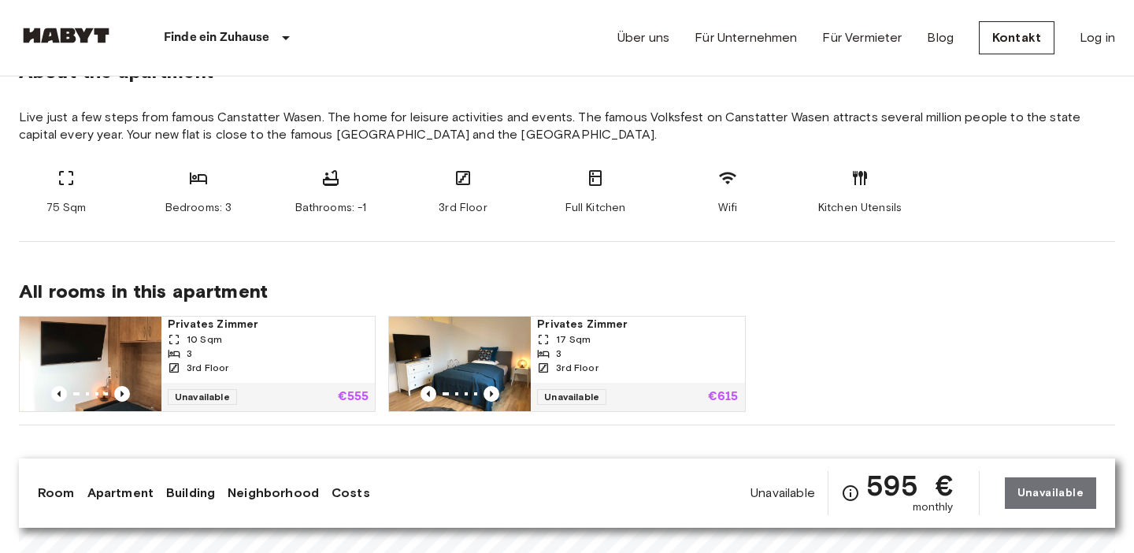
scroll to position [602, 0]
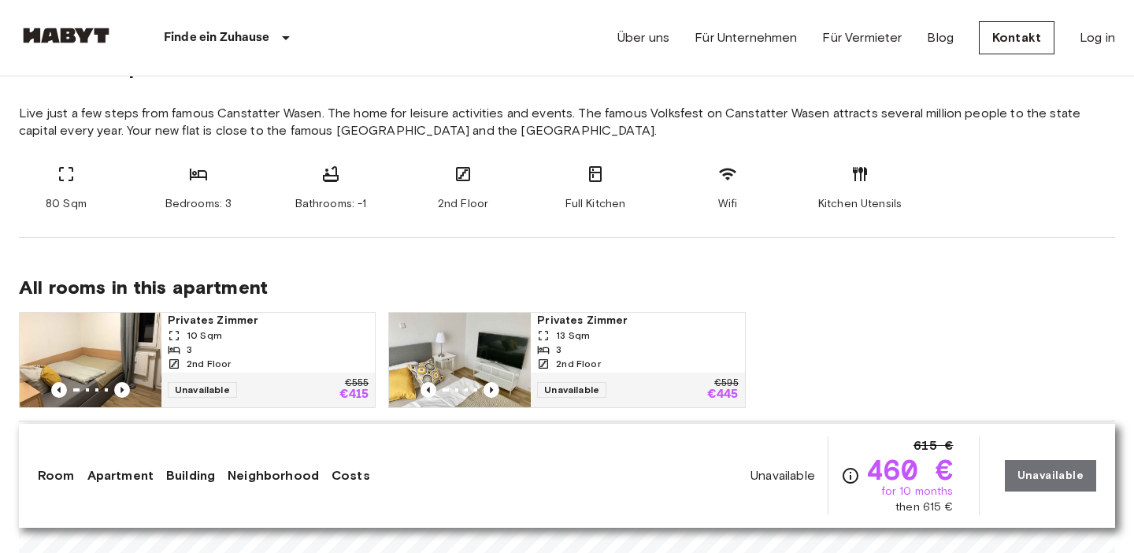
scroll to position [640, 0]
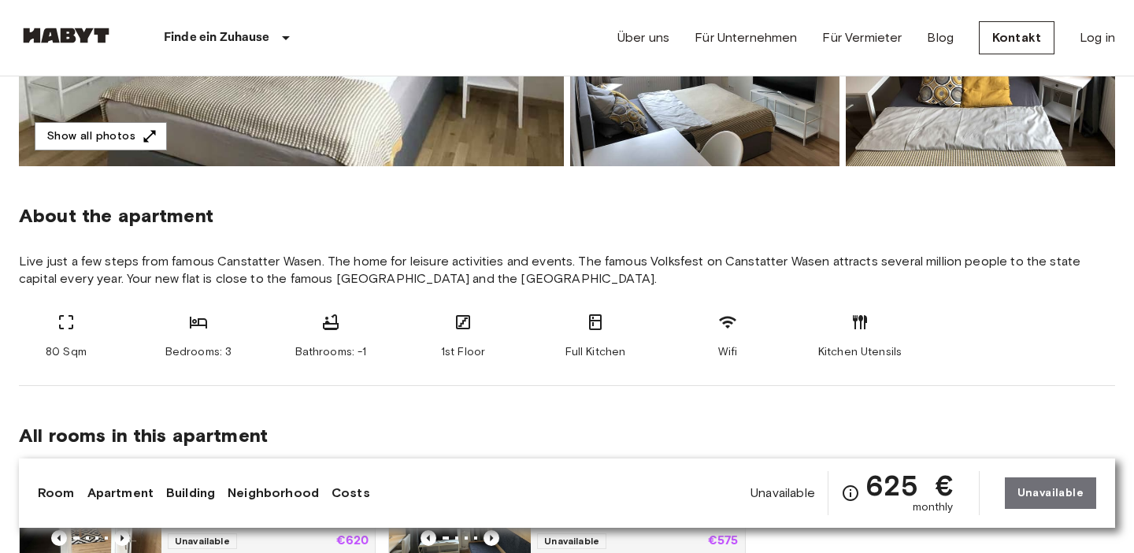
scroll to position [670, 0]
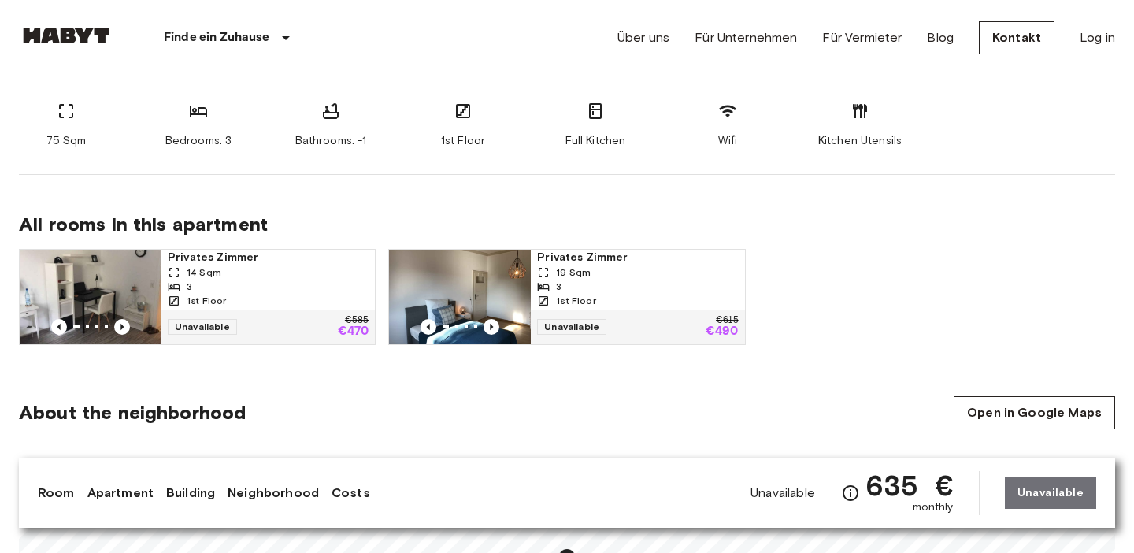
scroll to position [668, 0]
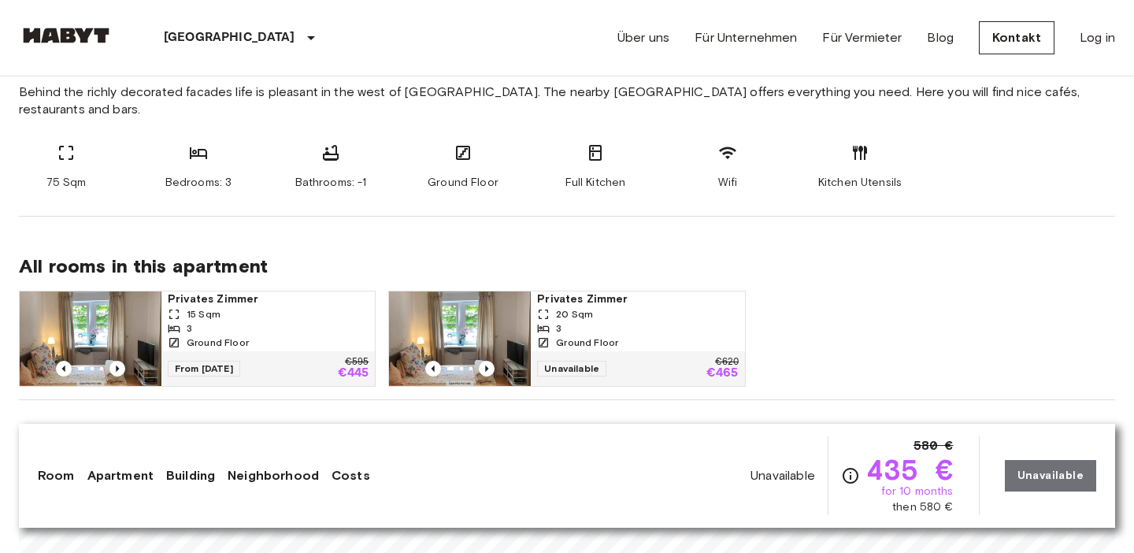
scroll to position [662, 0]
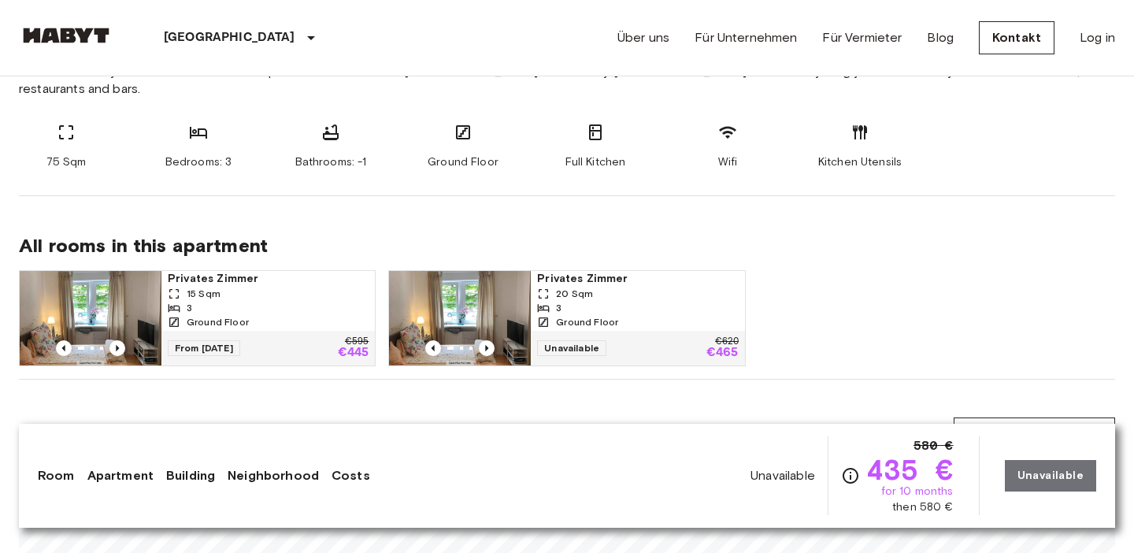
click at [294, 301] on div "3" at bounding box center [268, 308] width 201 height 14
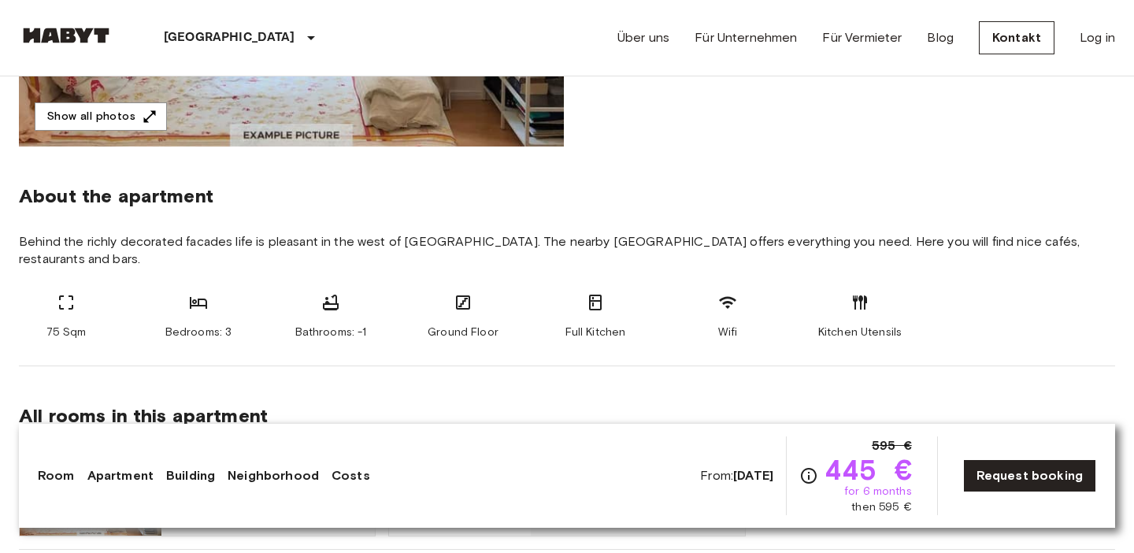
scroll to position [462, 0]
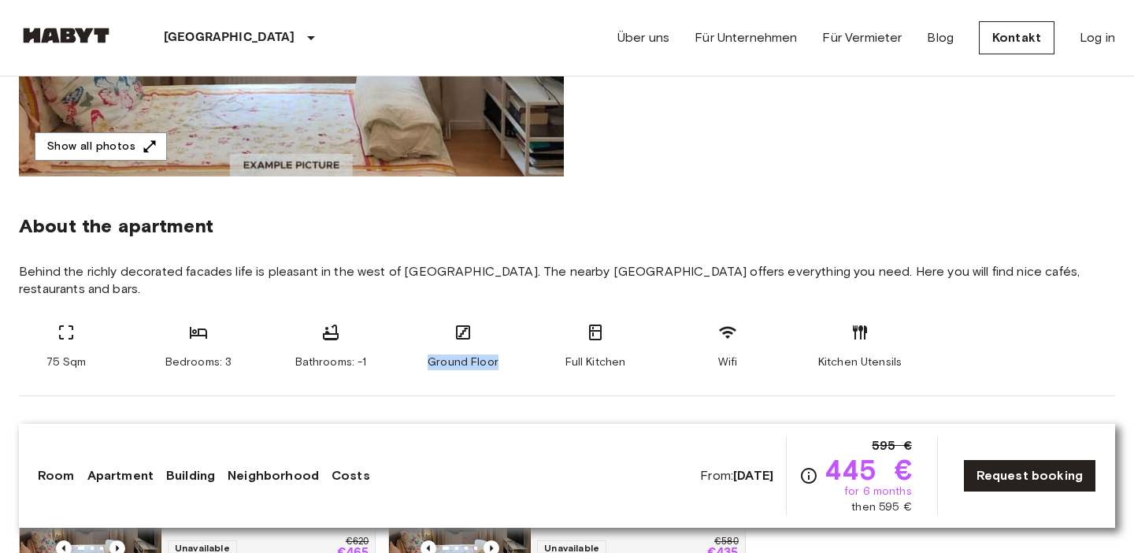
drag, startPoint x: 511, startPoint y: 343, endPoint x: 430, endPoint y: 343, distance: 81.1
click at [429, 343] on div "75 Sqm Bedrooms: 3 Bathrooms: -1 Ground Floor Full Kitchen Wifi Kitchen Utensils" at bounding box center [567, 346] width 1096 height 47
copy span "Ground Floor"
click at [555, 372] on section "About the apartment Behind the richly decorated facades life is pleasant in the…" at bounding box center [567, 286] width 1096 height 220
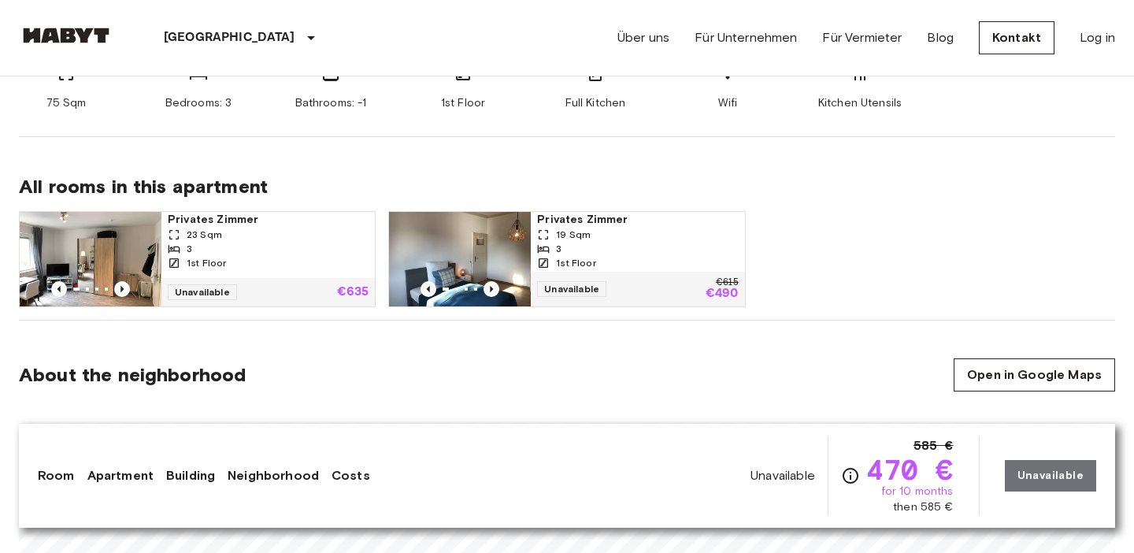
scroll to position [731, 0]
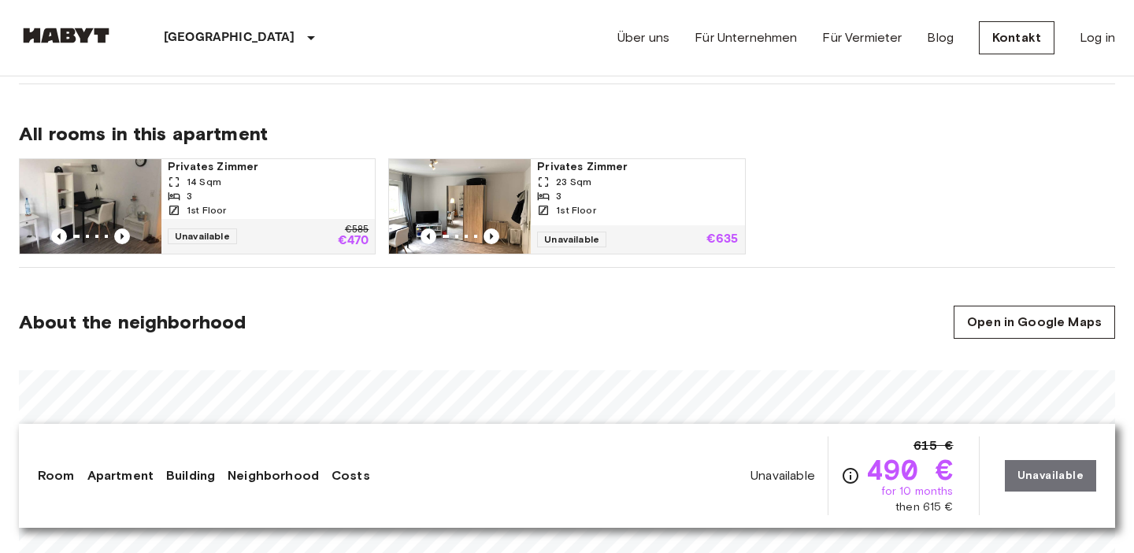
scroll to position [775, 0]
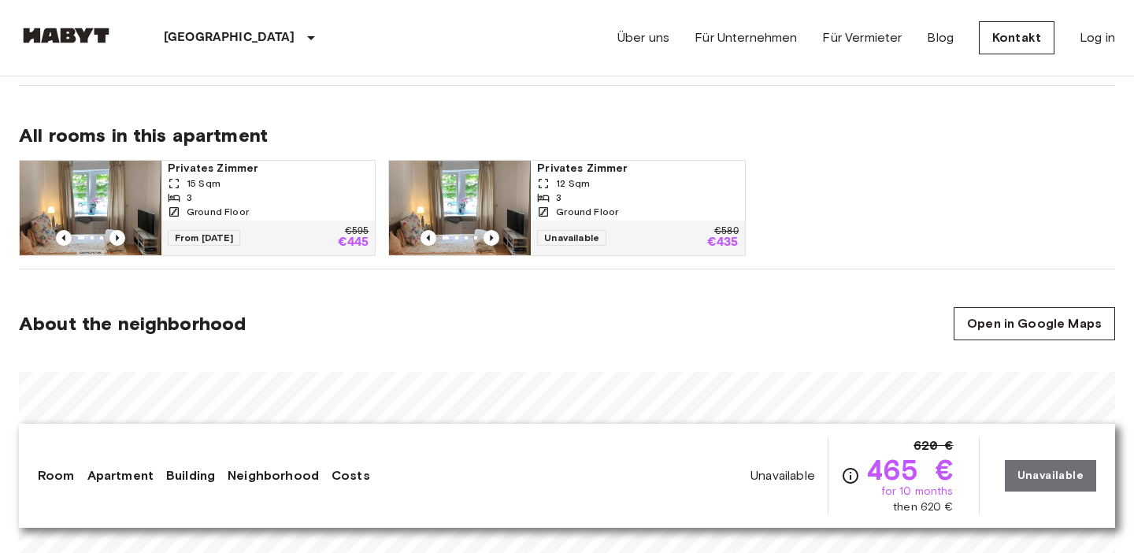
scroll to position [770, 0]
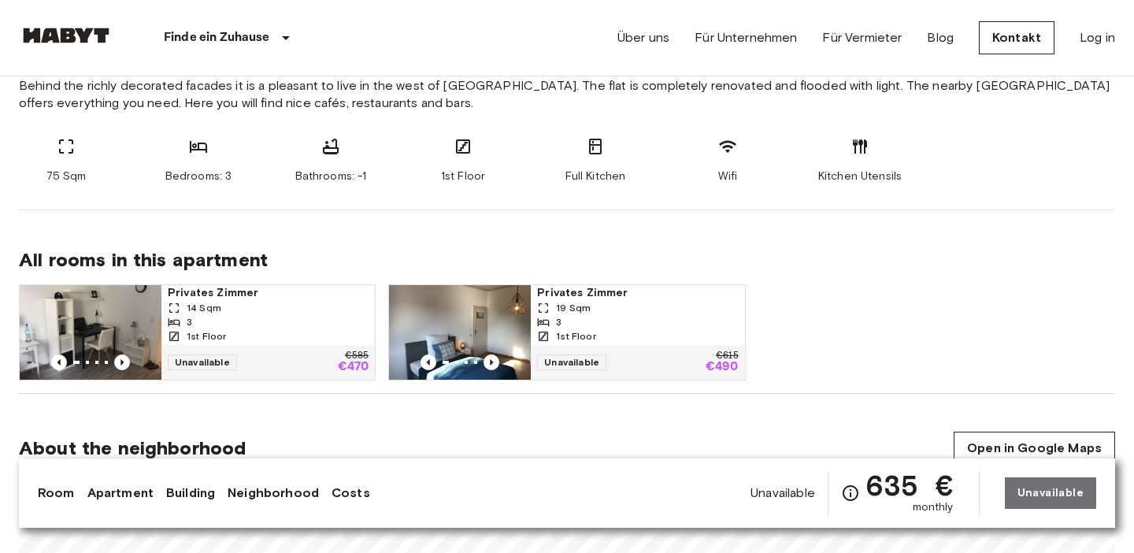
scroll to position [635, 0]
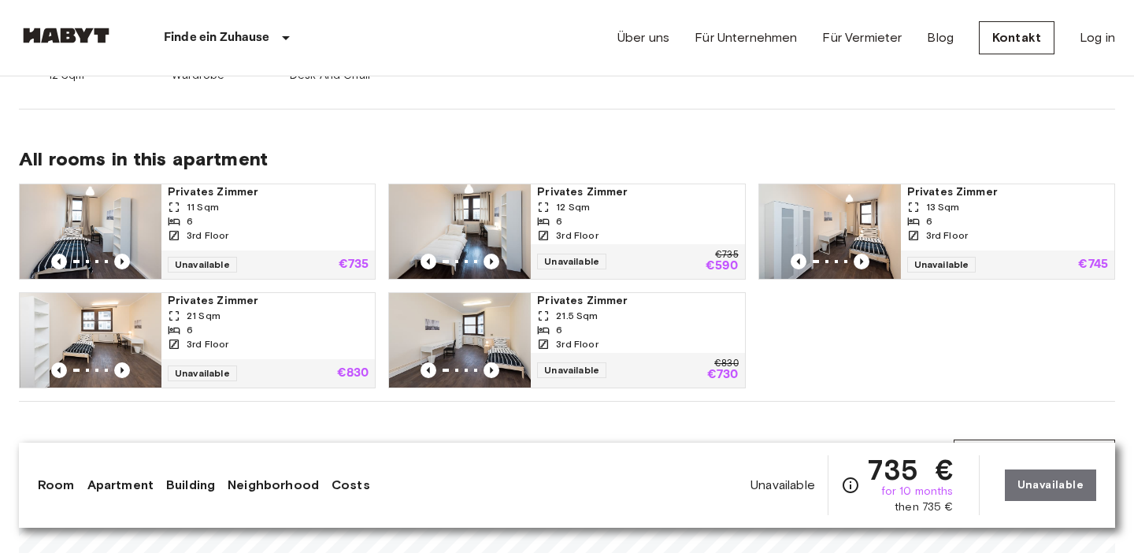
scroll to position [750, 0]
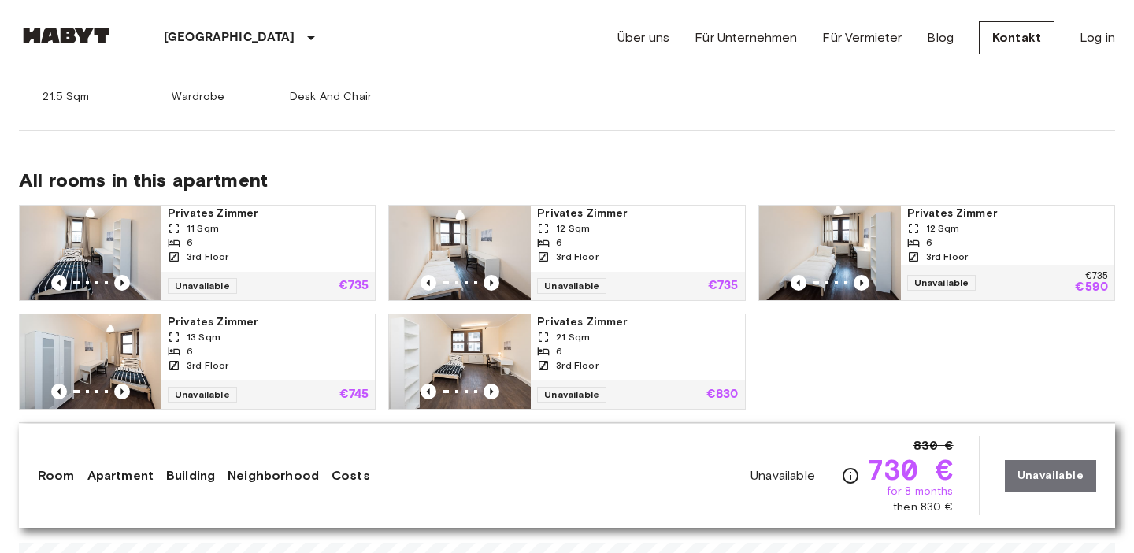
scroll to position [761, 0]
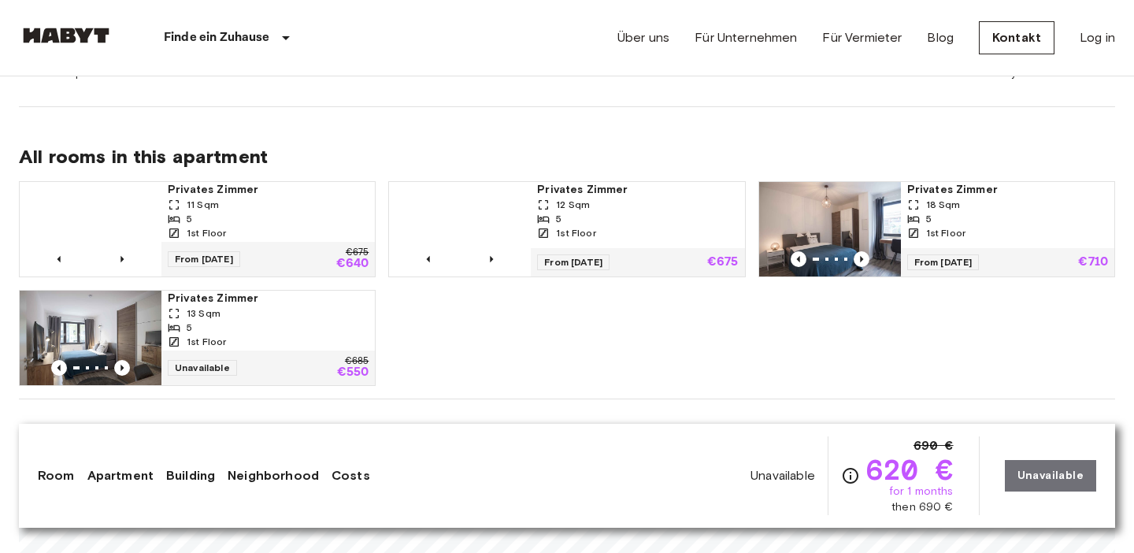
scroll to position [723, 0]
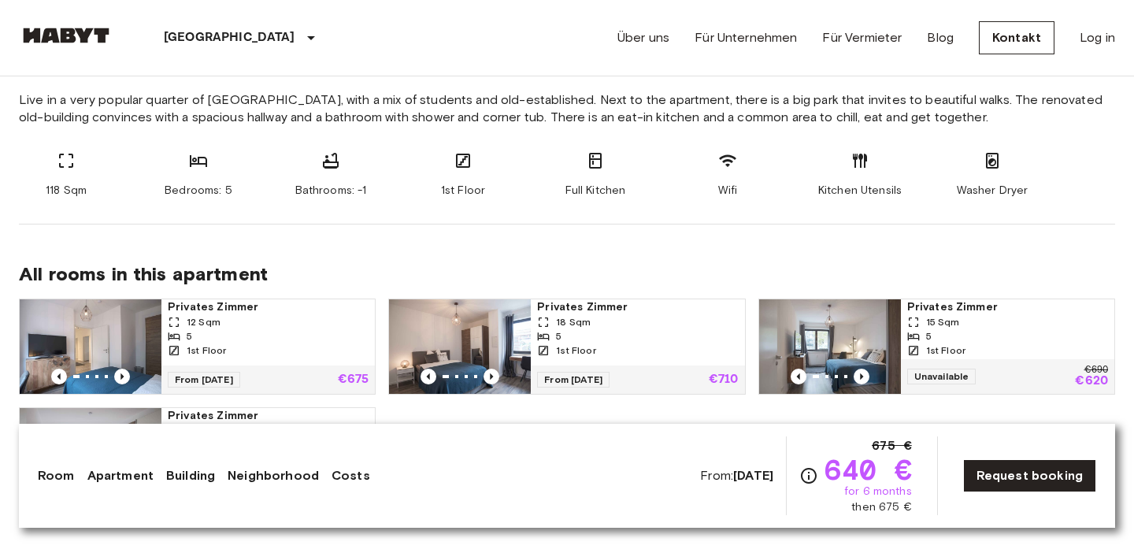
scroll to position [637, 0]
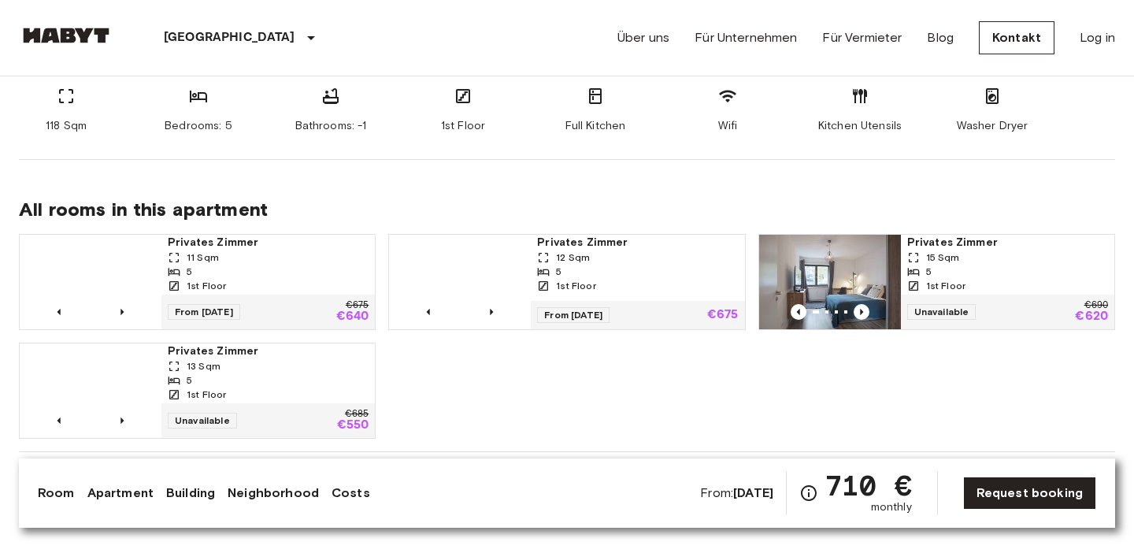
scroll to position [696, 0]
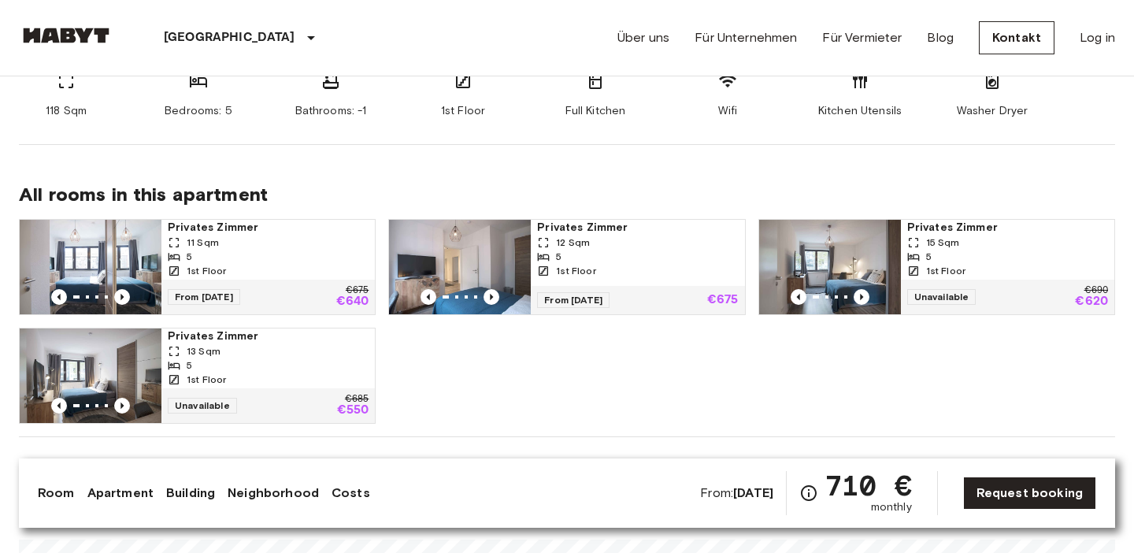
click at [579, 238] on span "12 Sqm" at bounding box center [573, 243] width 34 height 14
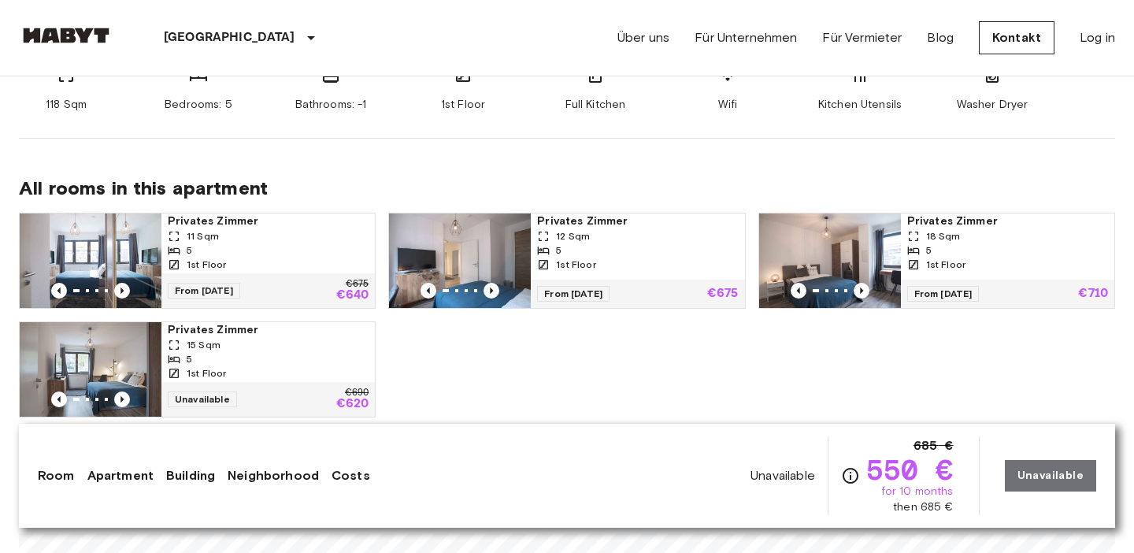
scroll to position [732, 0]
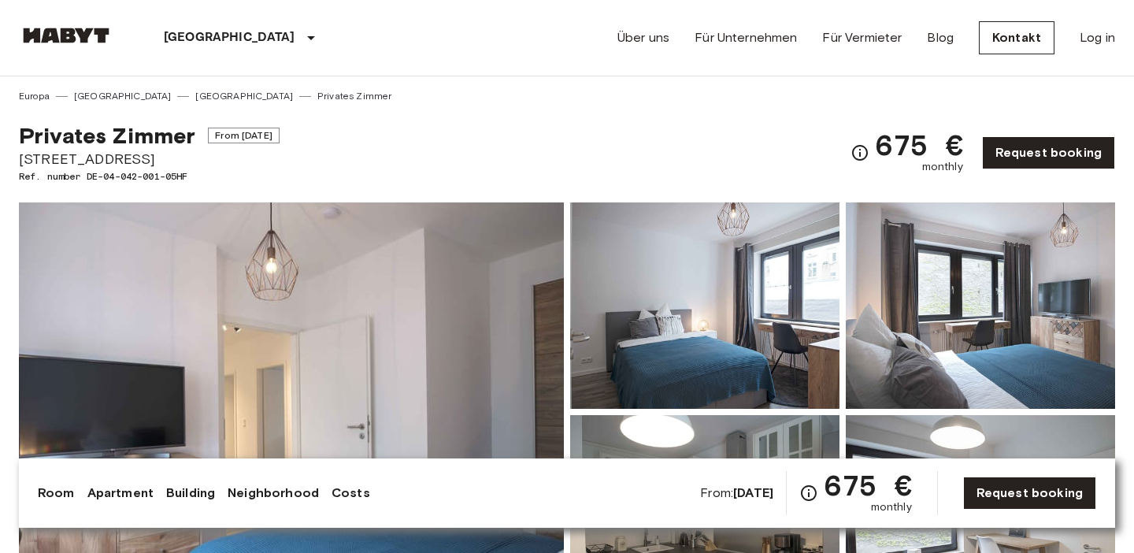
click at [575, 172] on div "Privates [PERSON_NAME] From [DATE] [STREET_ADDRESS]. number DE-04-042-001-05HF …" at bounding box center [567, 143] width 1096 height 80
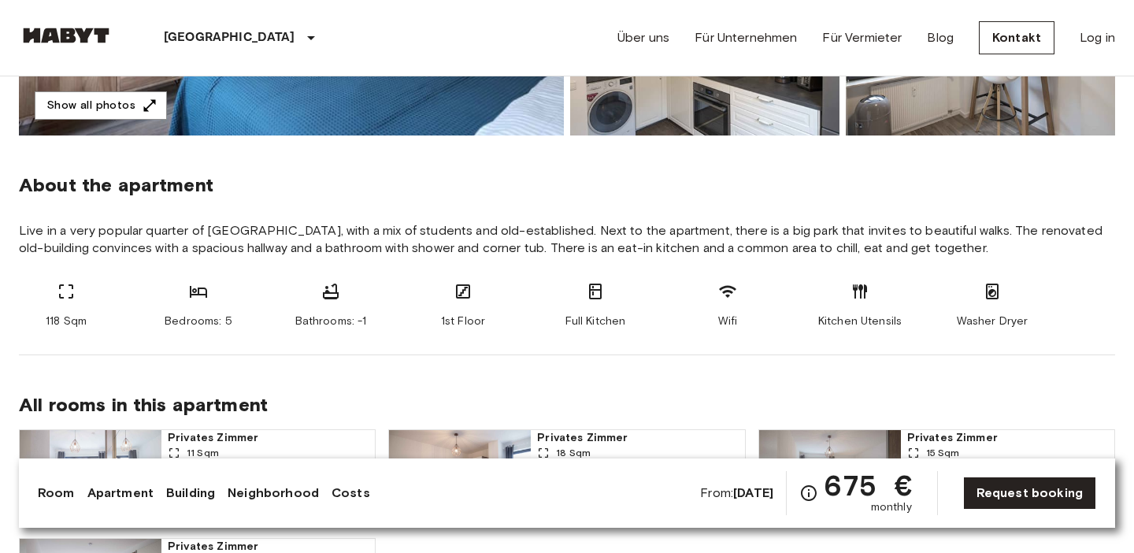
scroll to position [533, 0]
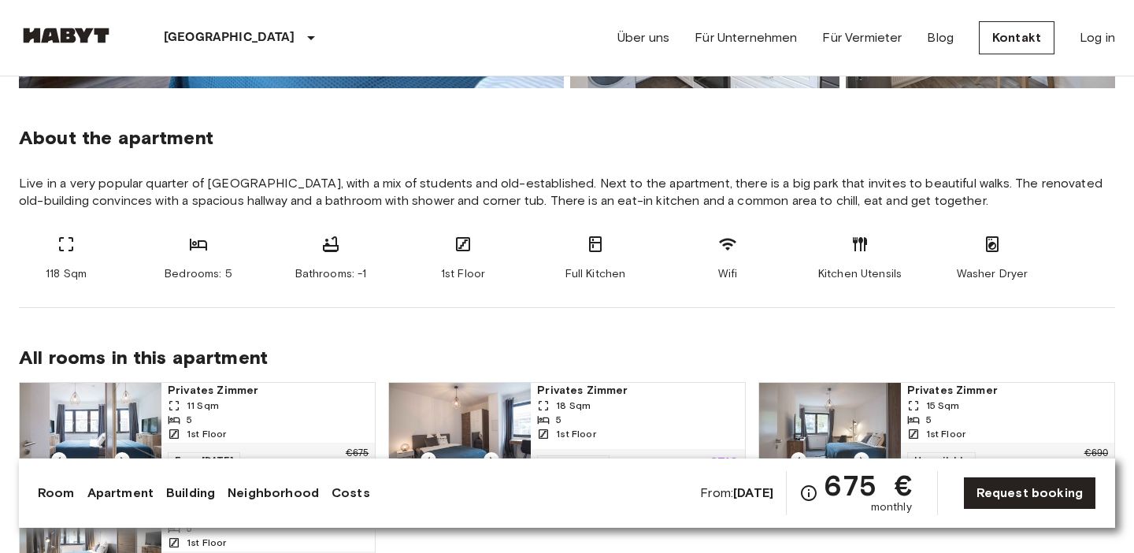
click at [396, 29] on div "[GEOGRAPHIC_DATA] [GEOGRAPHIC_DATA] [GEOGRAPHIC_DATA] [GEOGRAPHIC_DATA] [GEOGRA…" at bounding box center [567, 38] width 1096 height 76
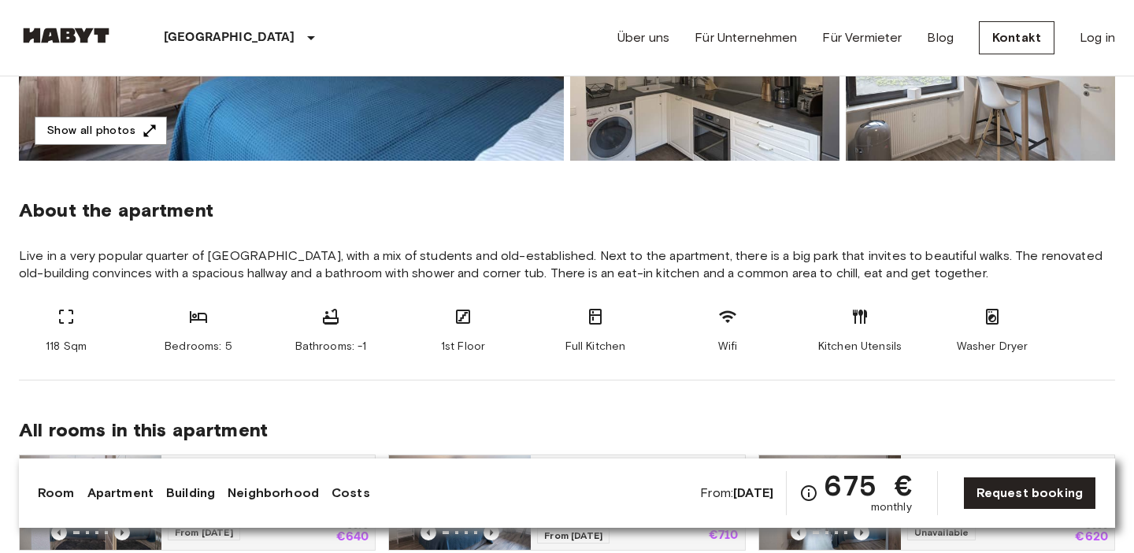
scroll to position [457, 0]
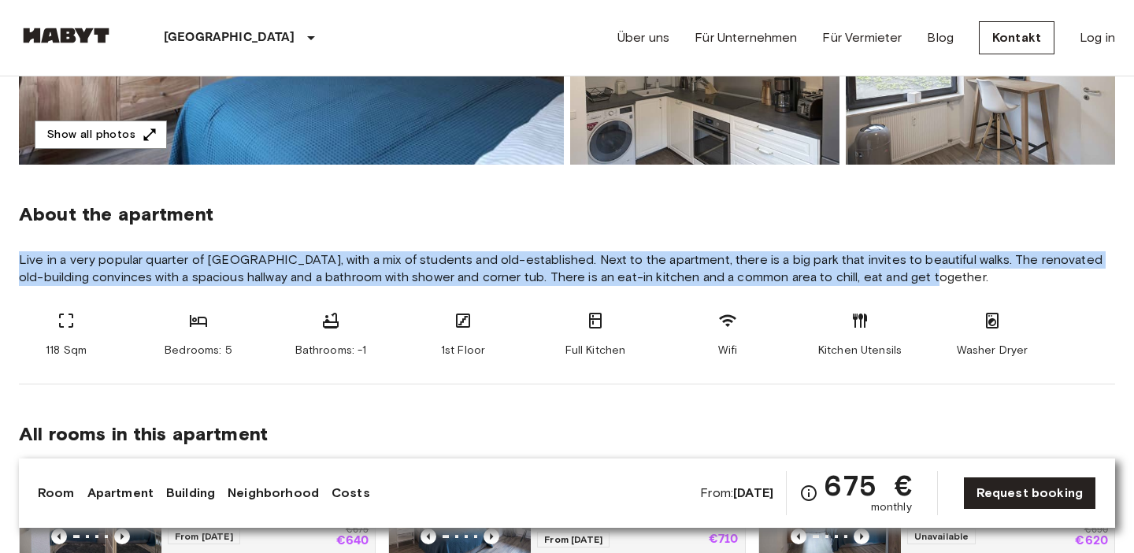
drag, startPoint x: 19, startPoint y: 256, endPoint x: 917, endPoint y: 274, distance: 898.1
click at [918, 276] on span "Live in a very popular quarter of [GEOGRAPHIC_DATA], with a mix of students and…" at bounding box center [567, 268] width 1096 height 35
copy span "Live in a very popular quarter of [GEOGRAPHIC_DATA], with a mix of students and…"
click at [651, 251] on span "Live in a very popular quarter of [GEOGRAPHIC_DATA], with a mix of students and…" at bounding box center [567, 268] width 1096 height 35
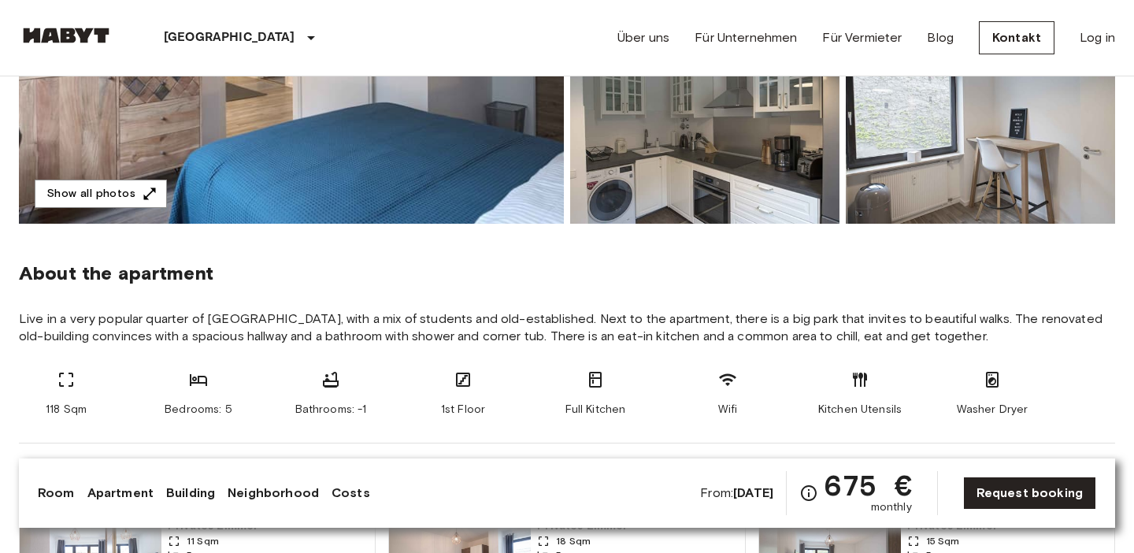
scroll to position [400, 0]
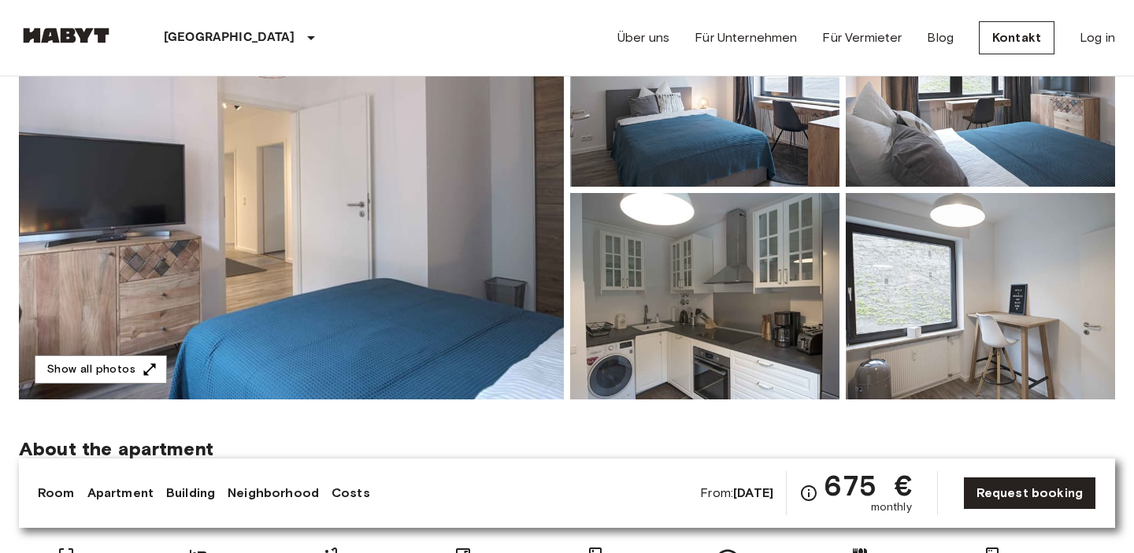
scroll to position [227, 0]
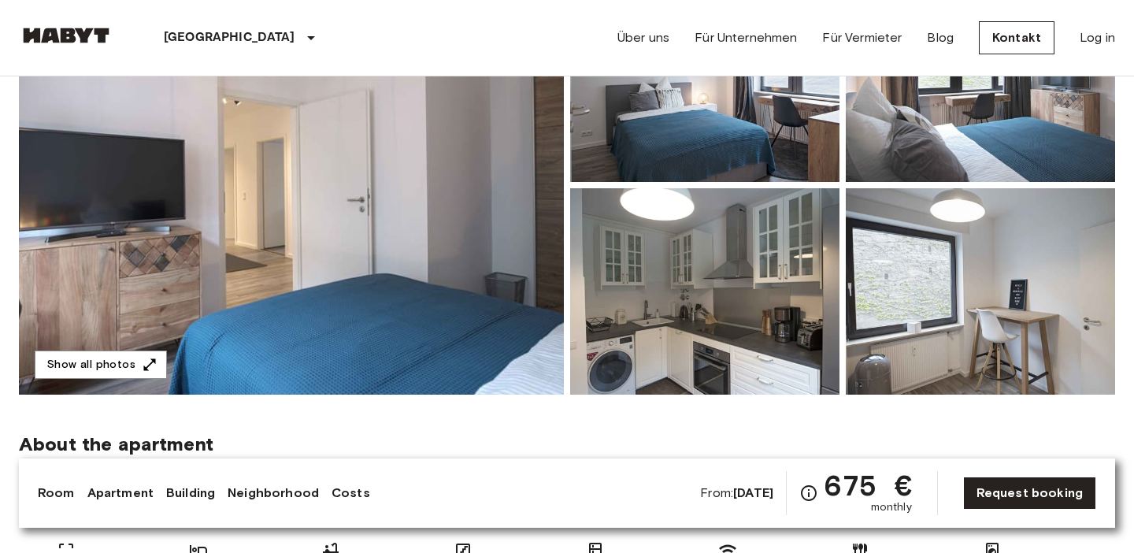
click at [394, 252] on img at bounding box center [291, 185] width 545 height 419
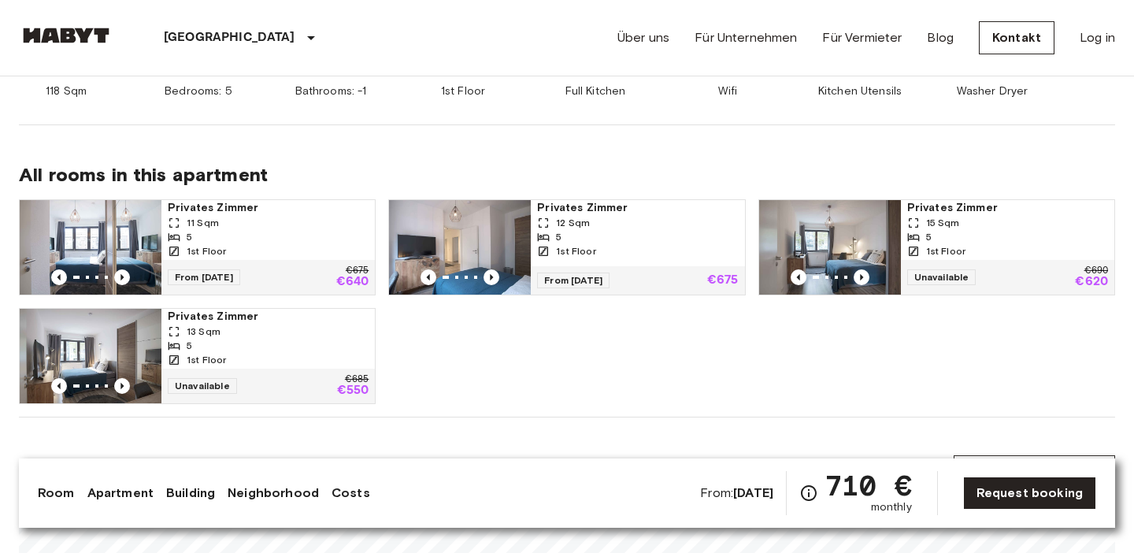
scroll to position [720, 0]
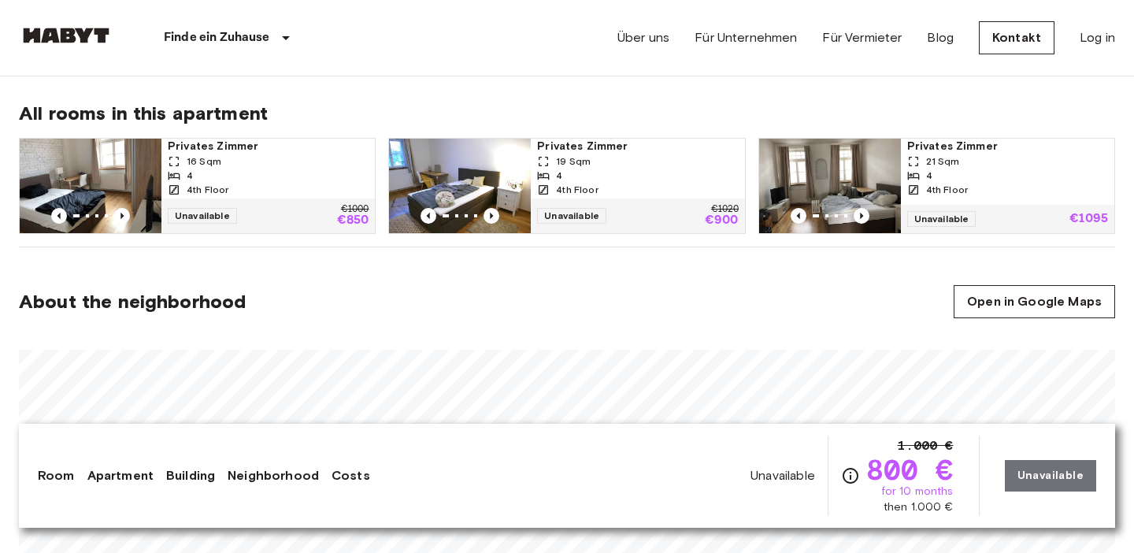
scroll to position [796, 0]
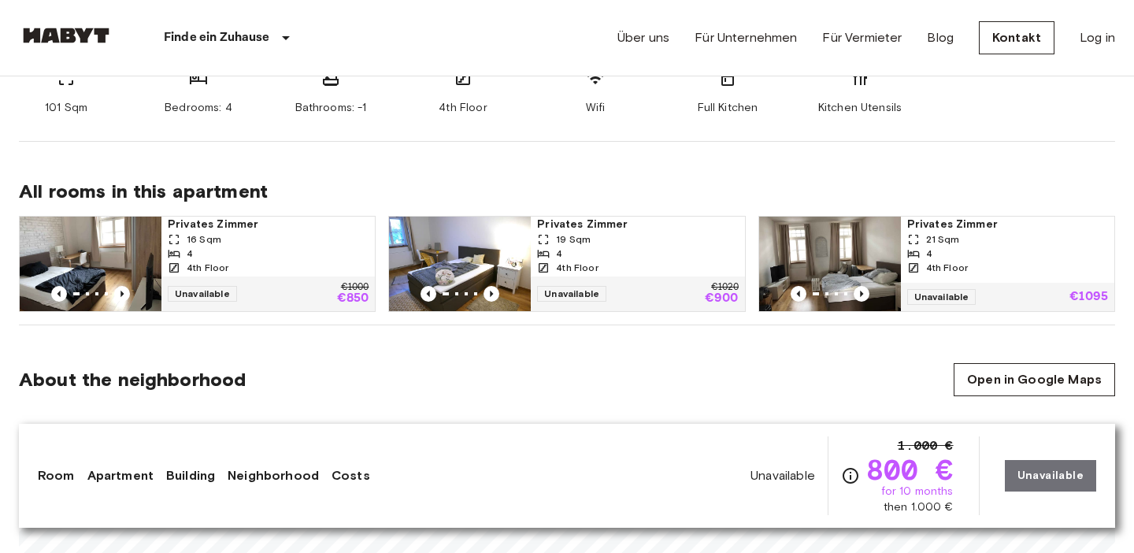
scroll to position [805, 0]
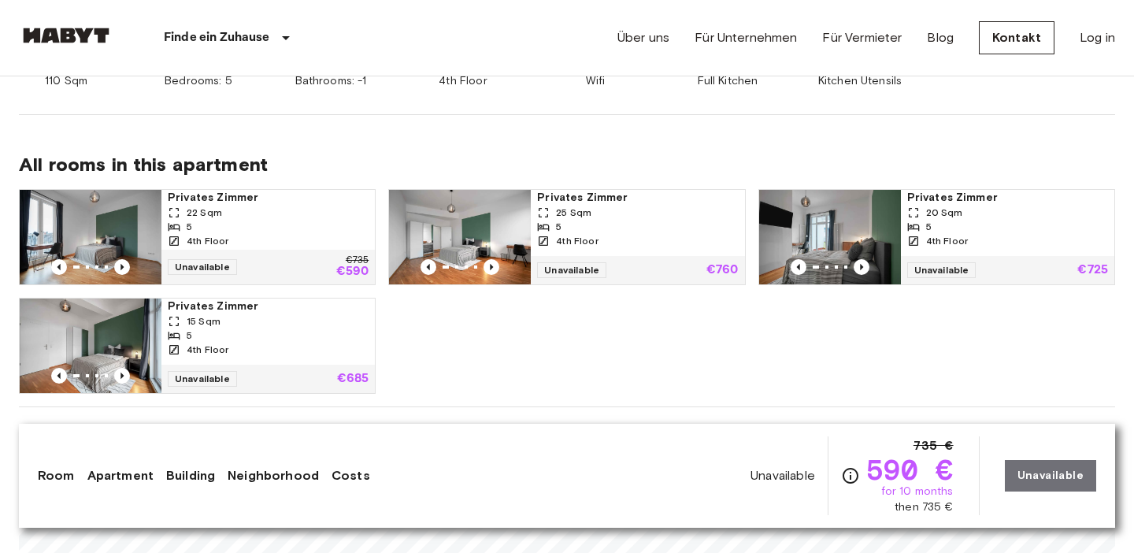
scroll to position [745, 0]
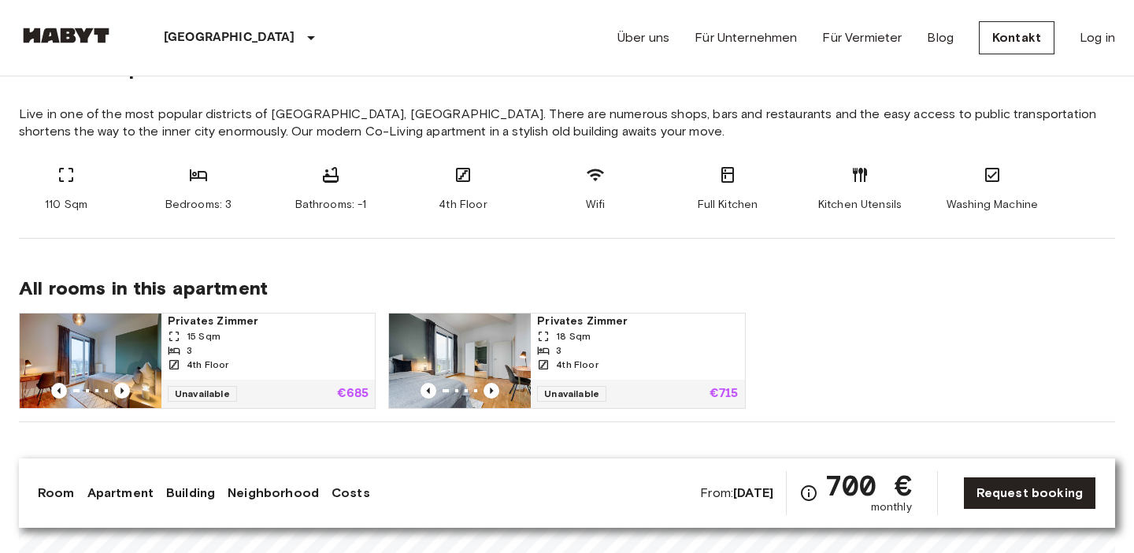
scroll to position [605, 0]
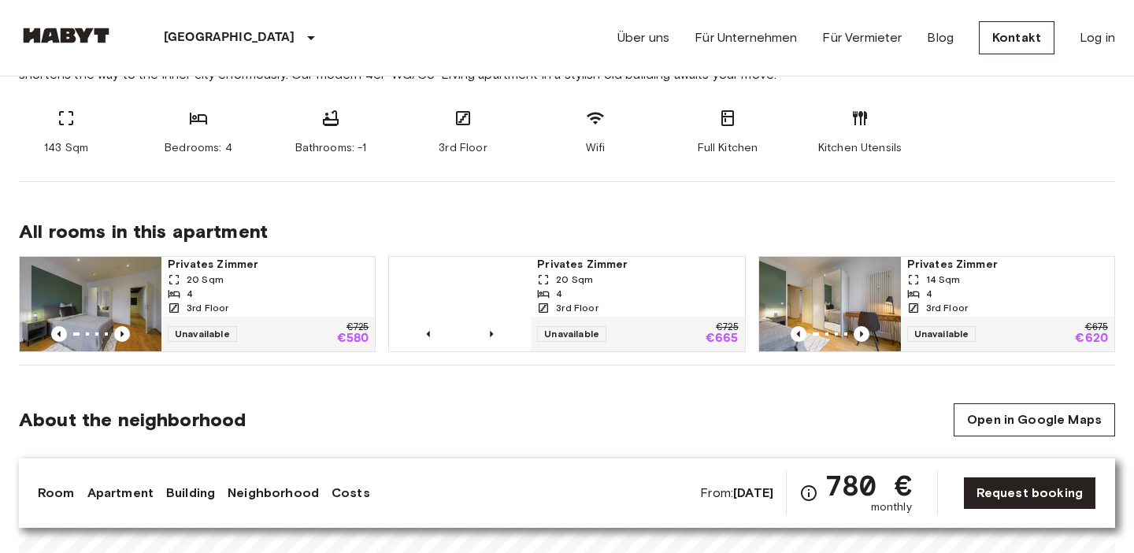
scroll to position [660, 0]
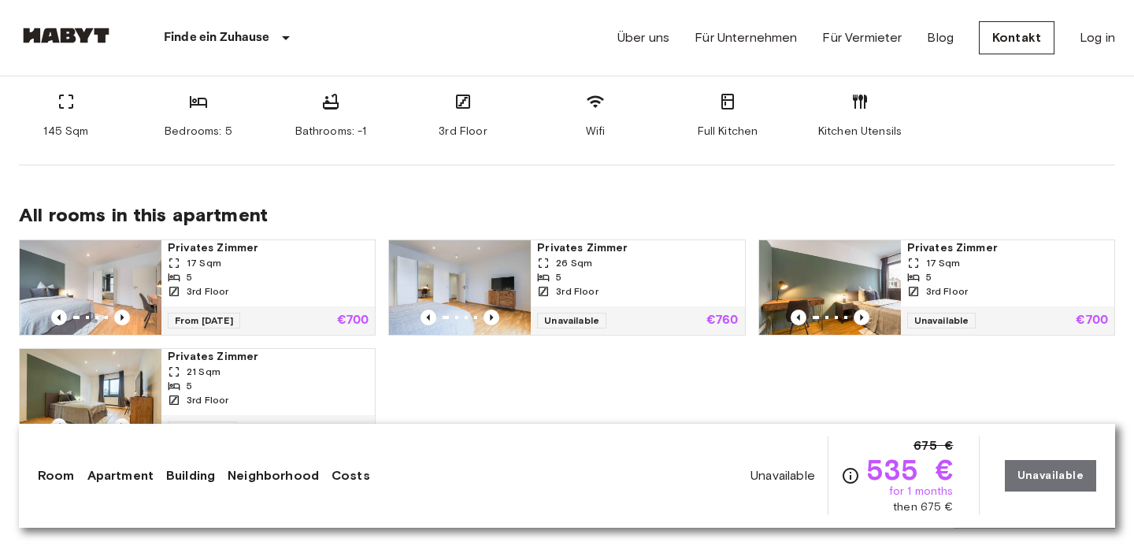
scroll to position [749, 0]
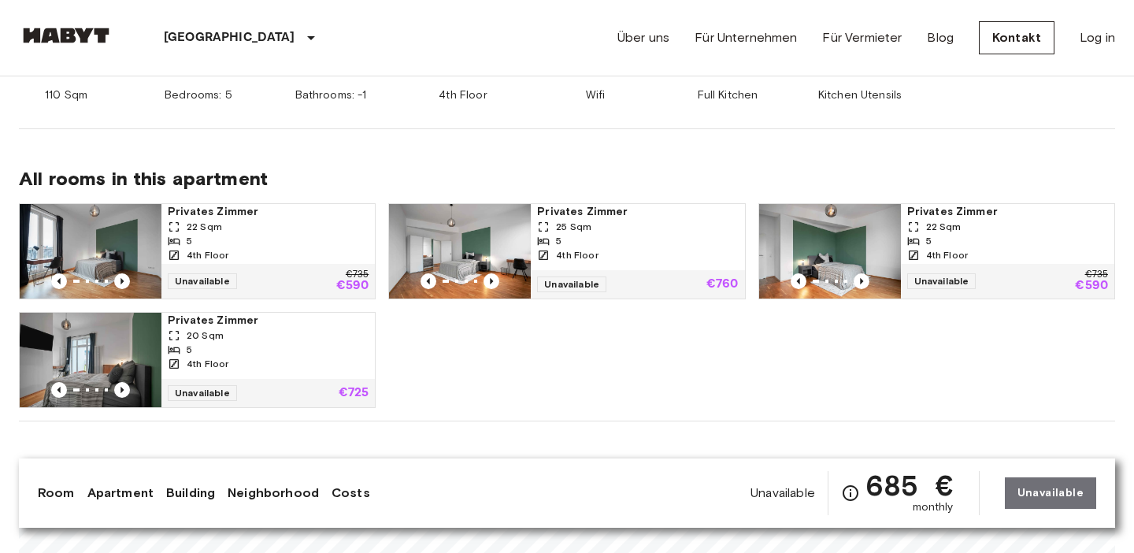
scroll to position [724, 0]
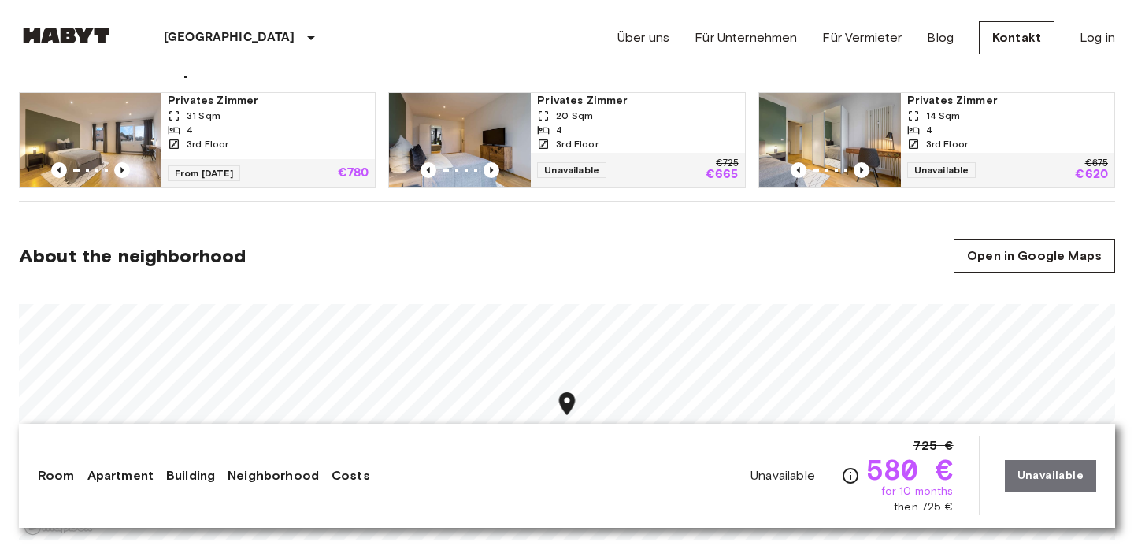
scroll to position [784, 0]
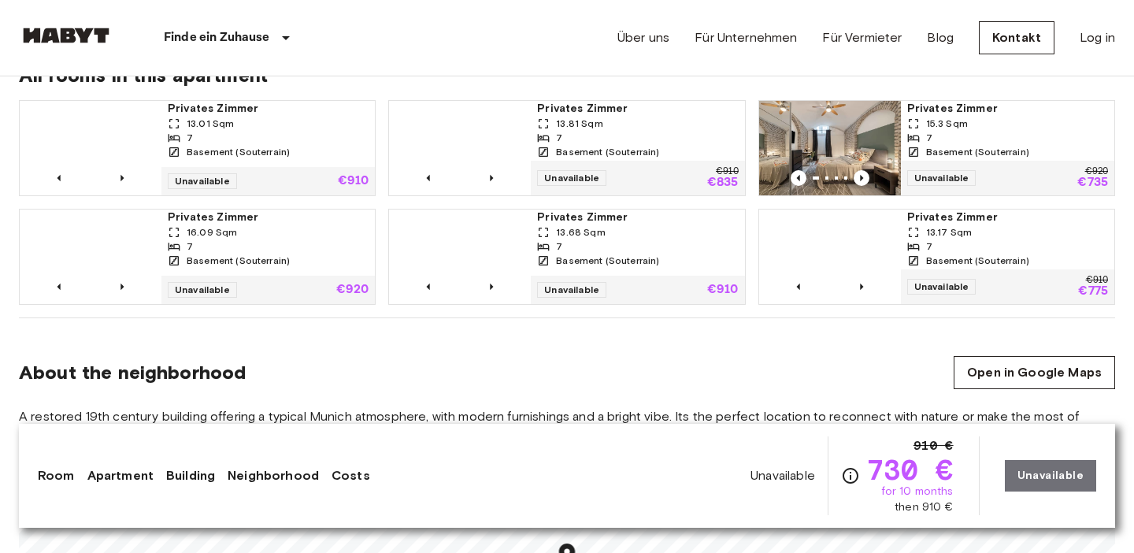
scroll to position [1070, 0]
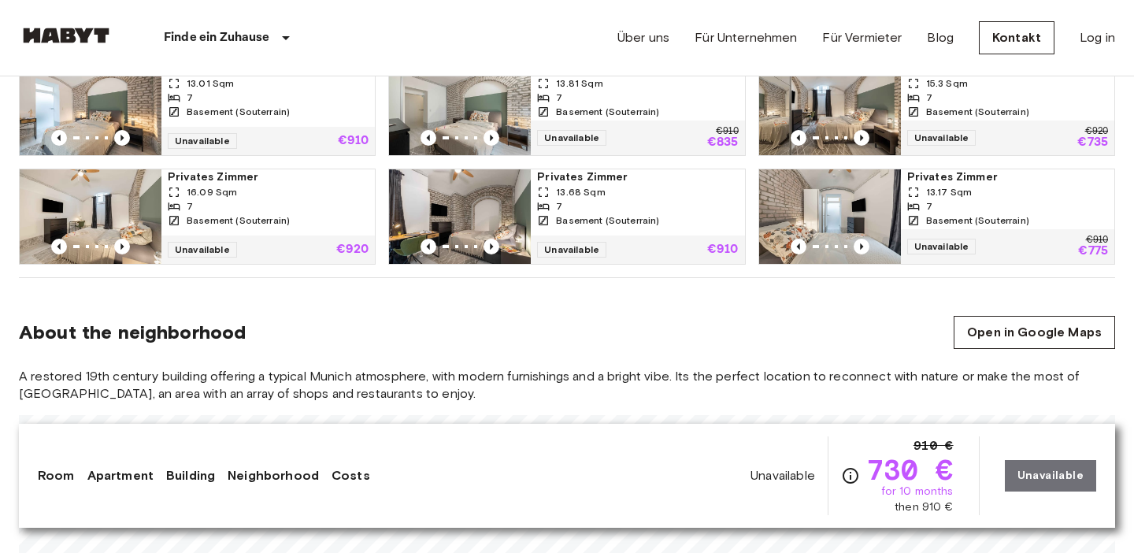
scroll to position [1112, 0]
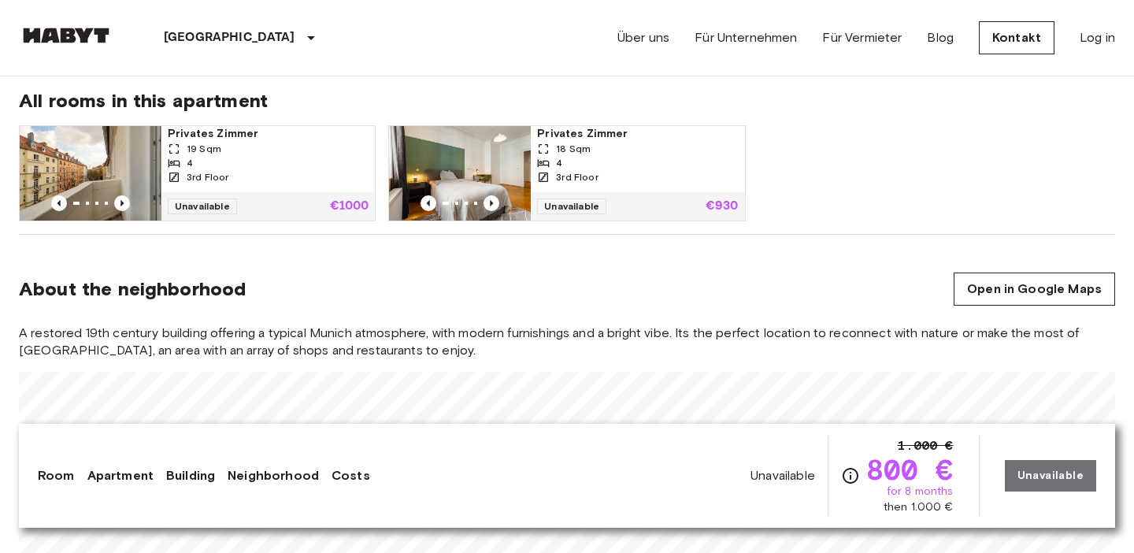
scroll to position [813, 0]
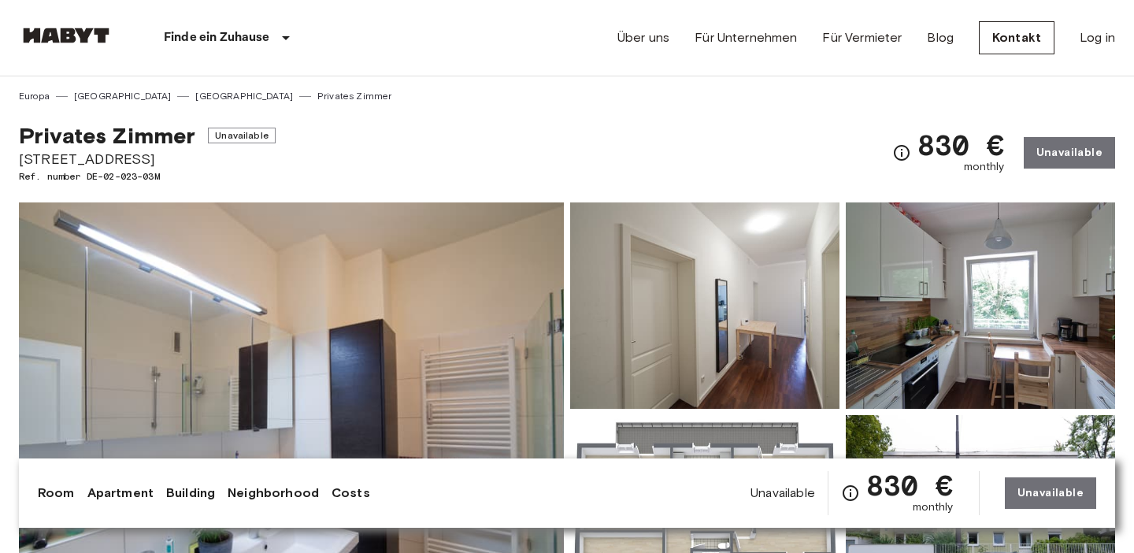
click at [549, 119] on div "Privates Zimmer Unavailable Romanstraße 28 Ref. number DE-02-023-03M 830 € mont…" at bounding box center [567, 143] width 1096 height 80
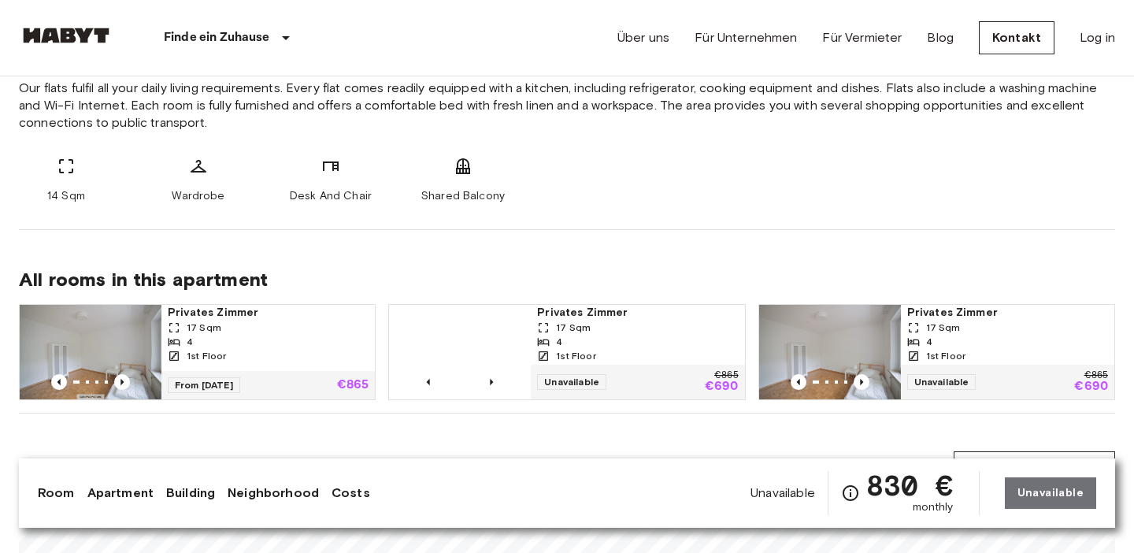
scroll to position [626, 0]
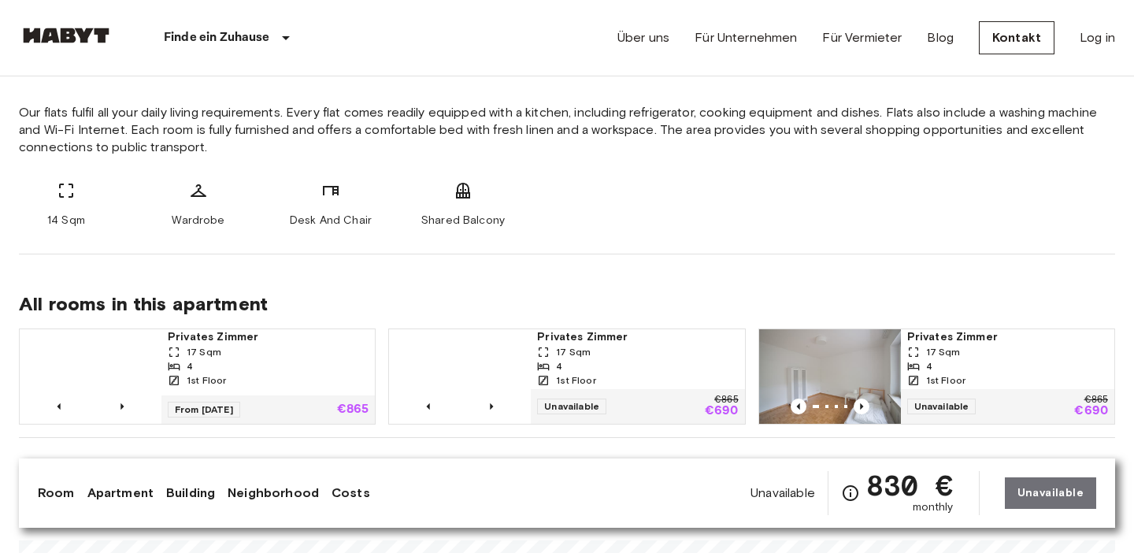
scroll to position [606, 0]
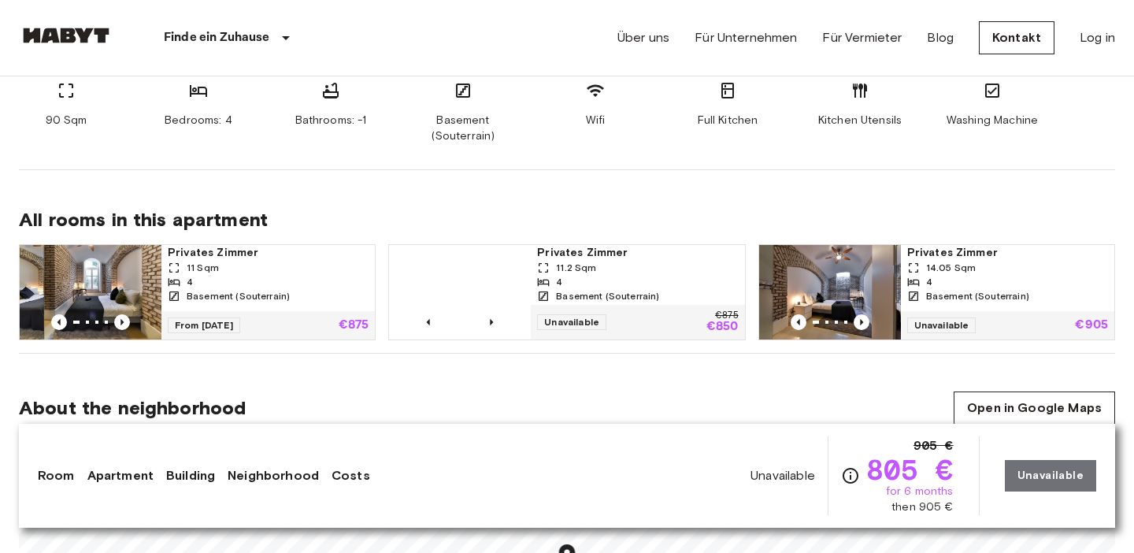
scroll to position [693, 0]
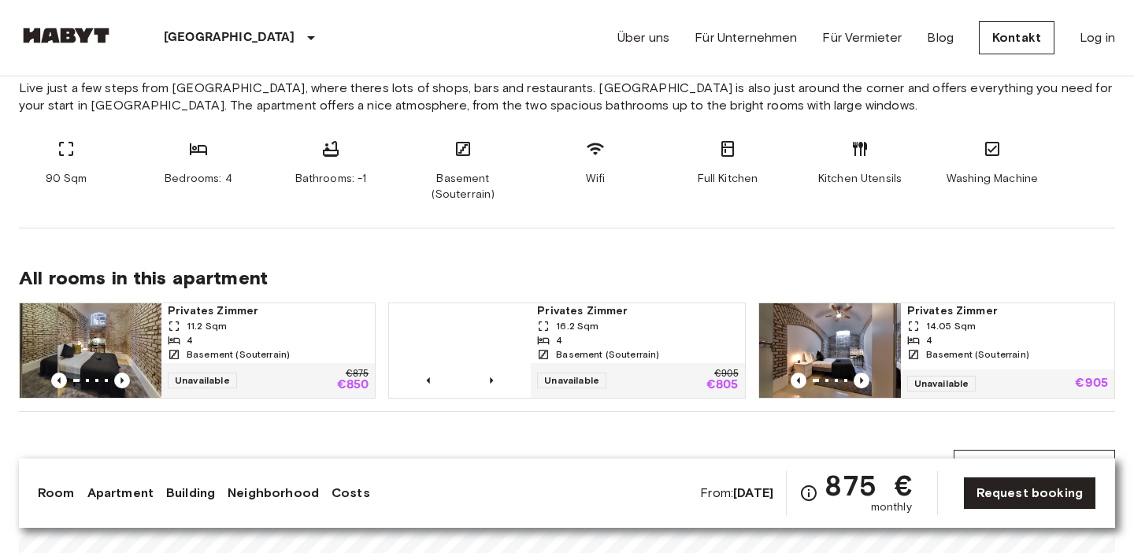
scroll to position [627, 0]
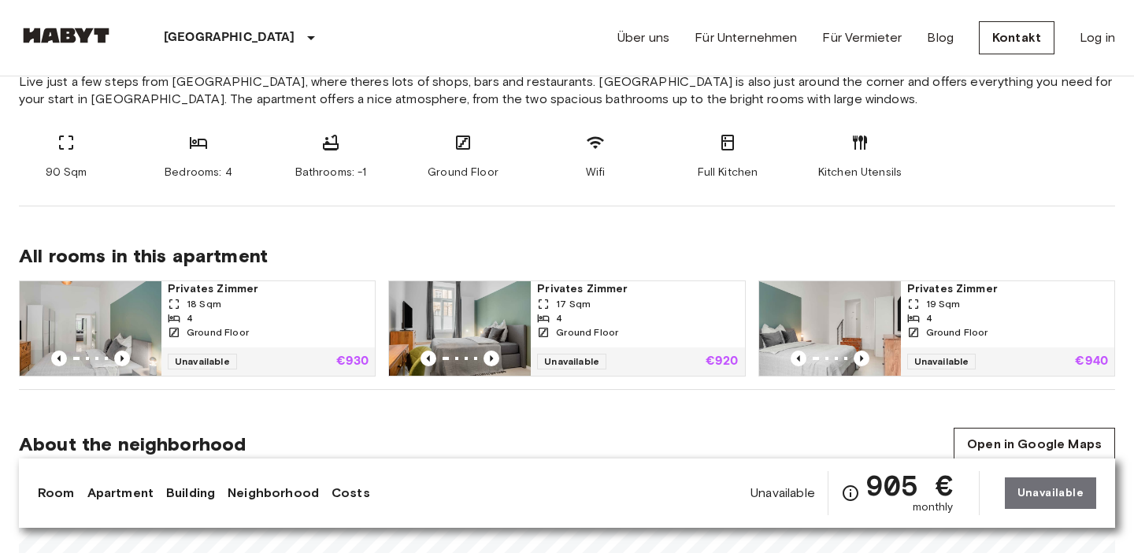
scroll to position [636, 0]
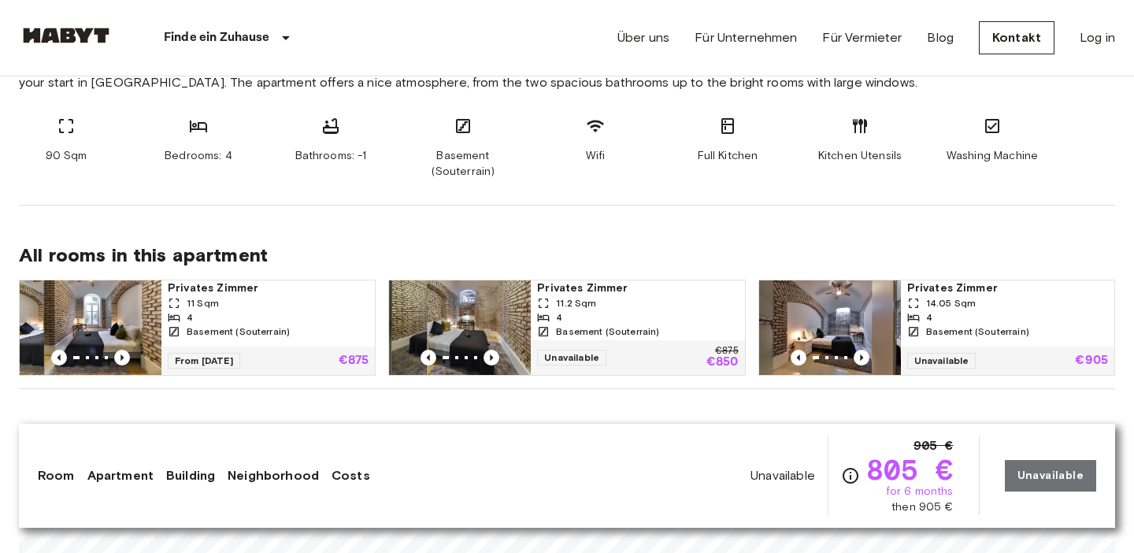
scroll to position [670, 0]
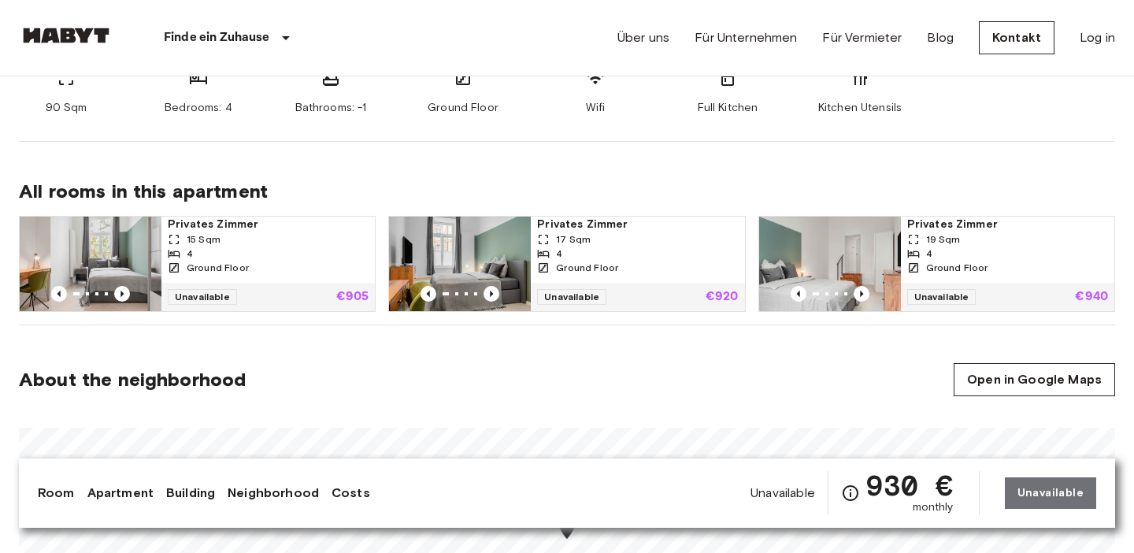
scroll to position [688, 0]
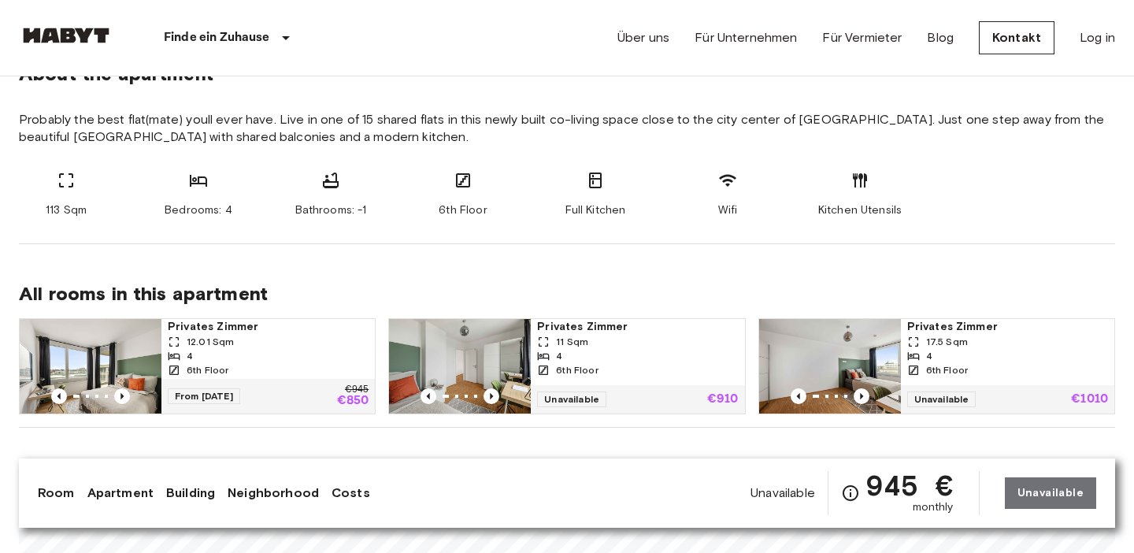
scroll to position [594, 0]
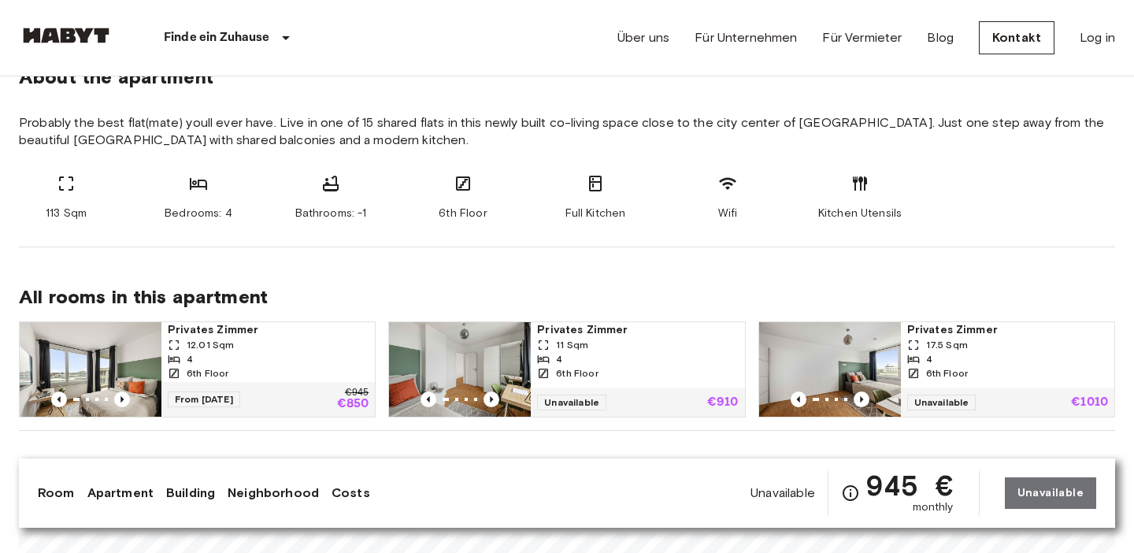
click at [525, 204] on div "113 Sqm Bedrooms: 4 Bathrooms: -1 6th Floor Full Kitchen Wifi Kitchen Utensils" at bounding box center [567, 197] width 1096 height 47
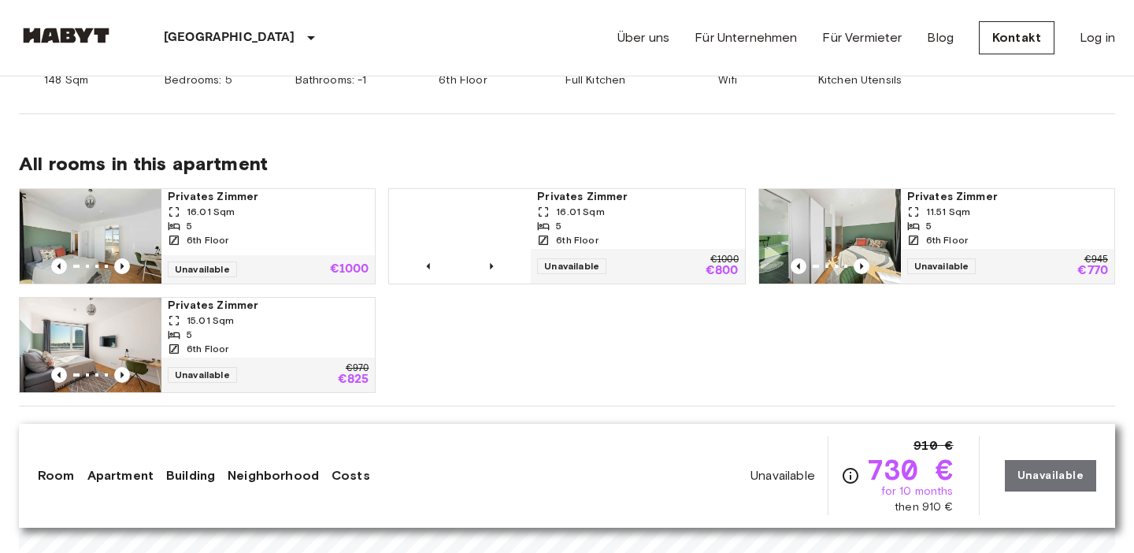
scroll to position [744, 0]
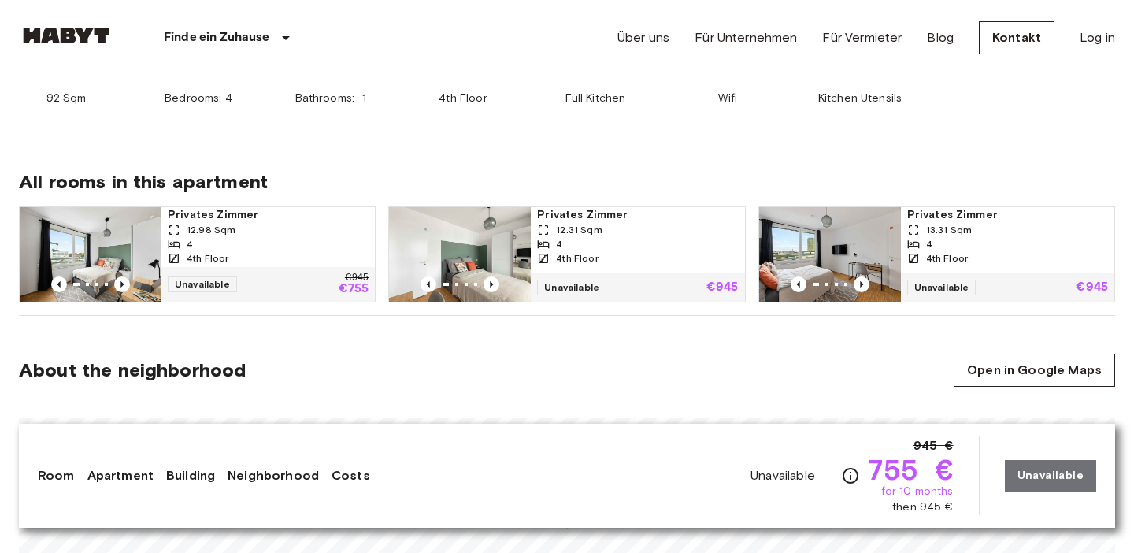
scroll to position [673, 0]
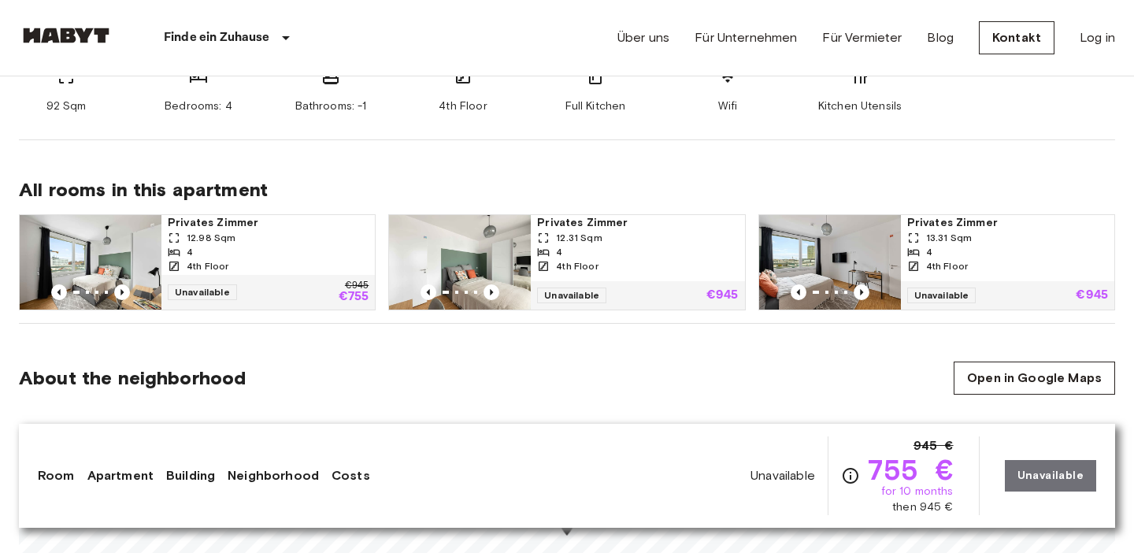
scroll to position [720, 0]
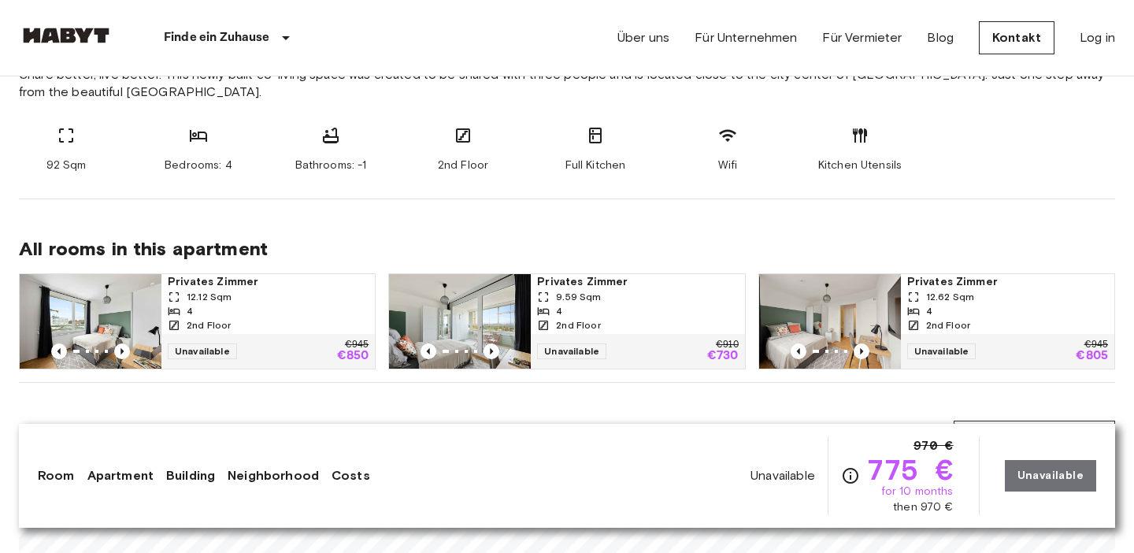
scroll to position [662, 0]
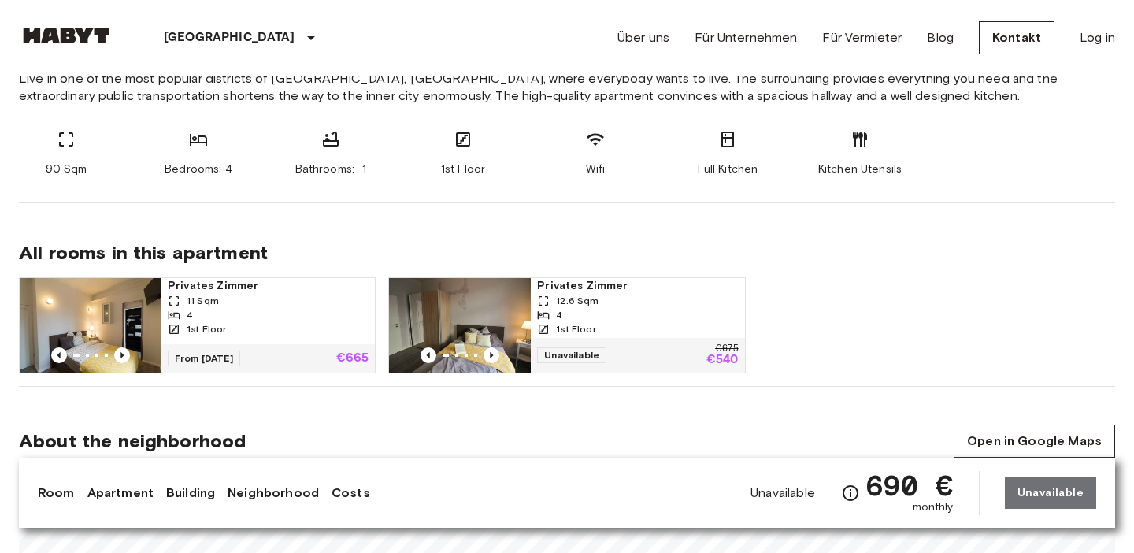
scroll to position [640, 0]
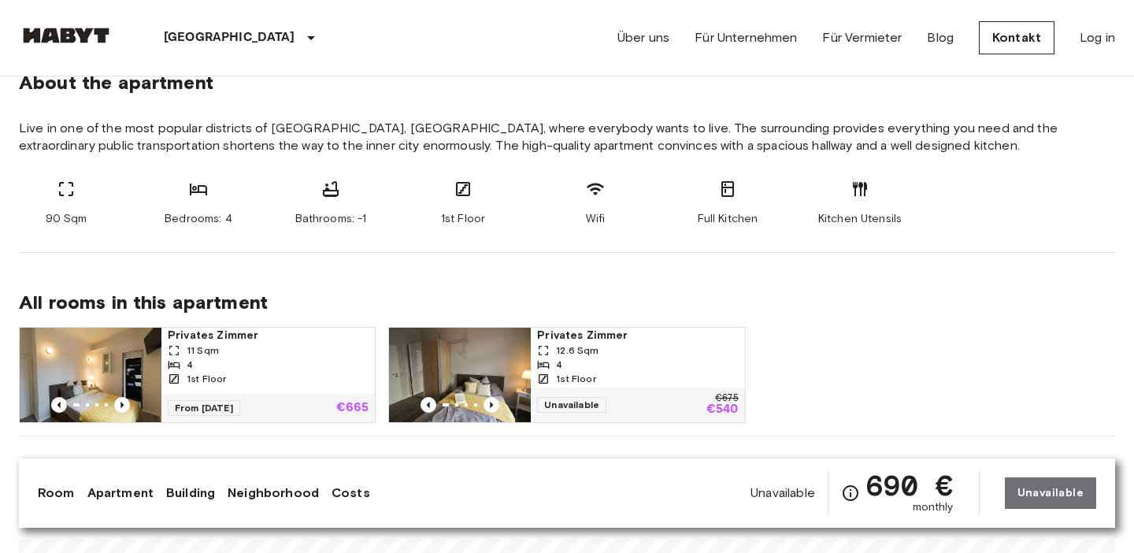
scroll to position [586, 0]
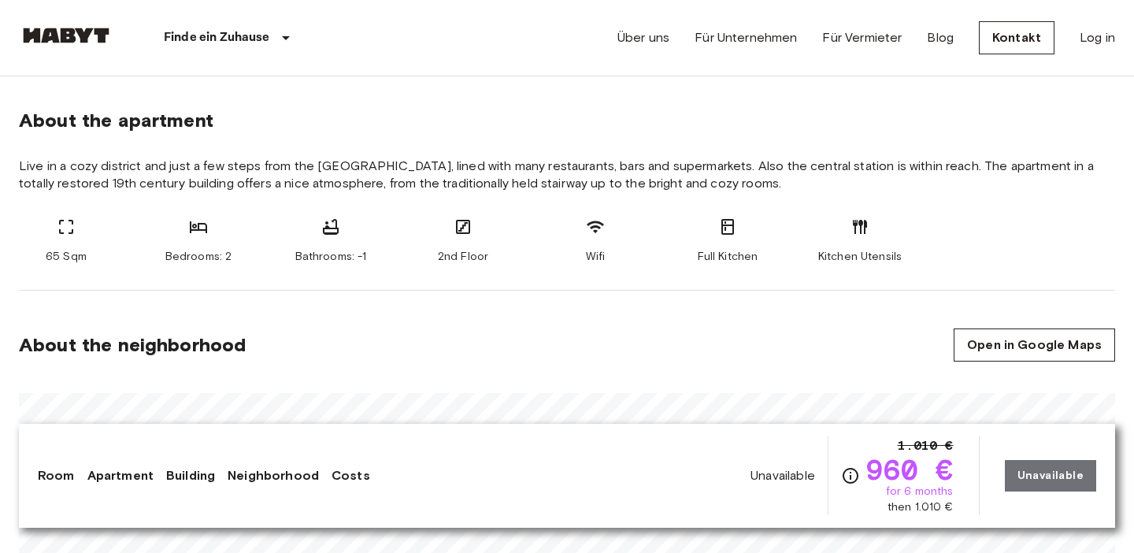
scroll to position [569, 0]
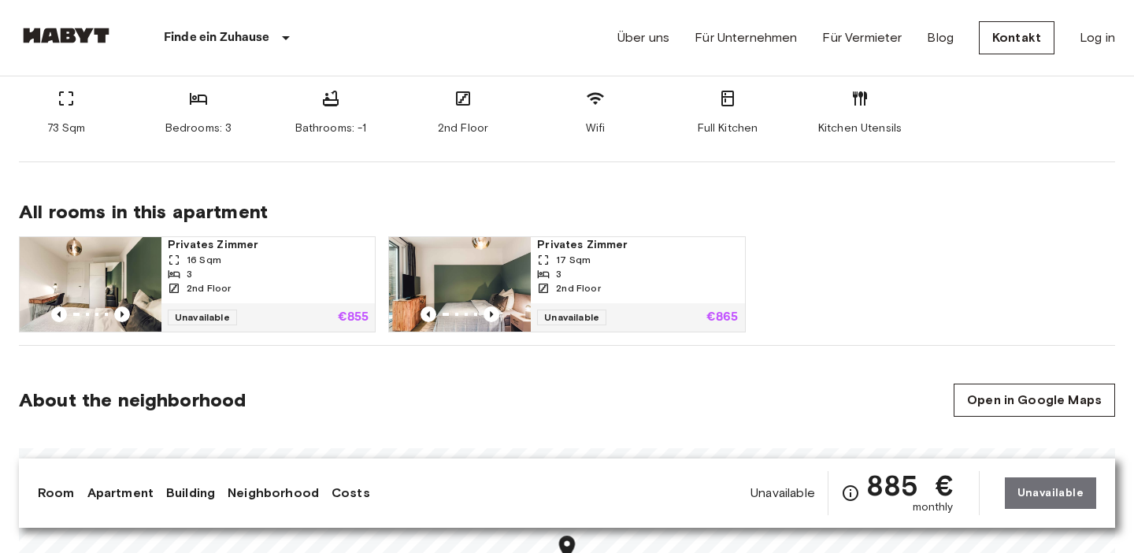
scroll to position [681, 0]
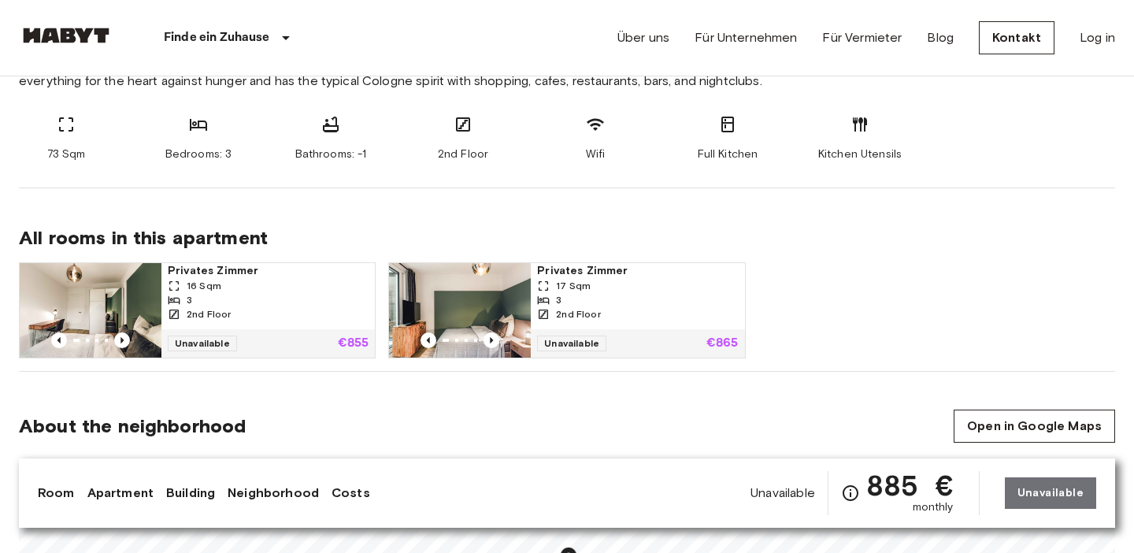
scroll to position [657, 0]
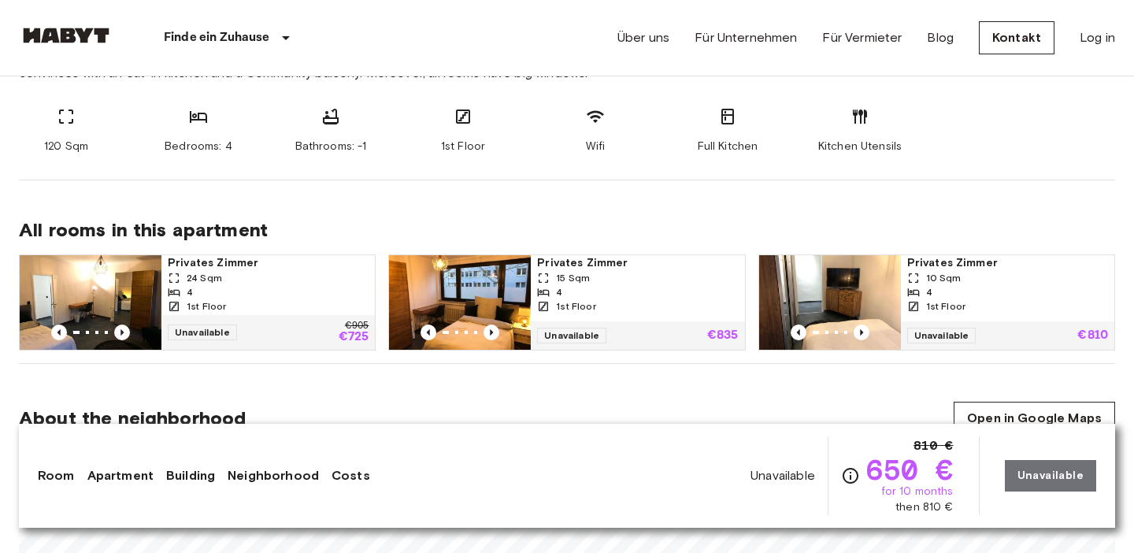
scroll to position [683, 0]
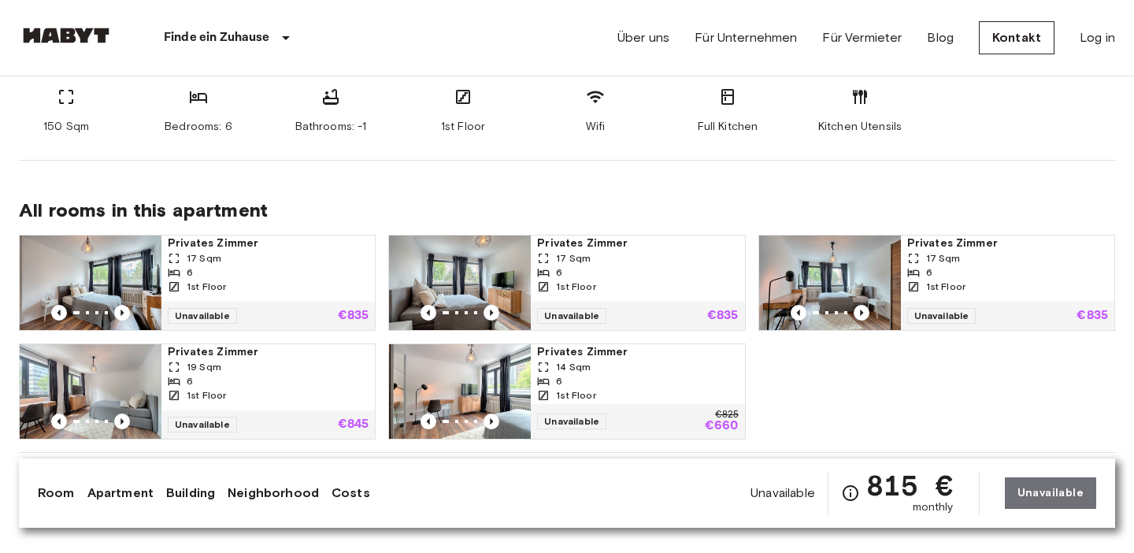
scroll to position [682, 0]
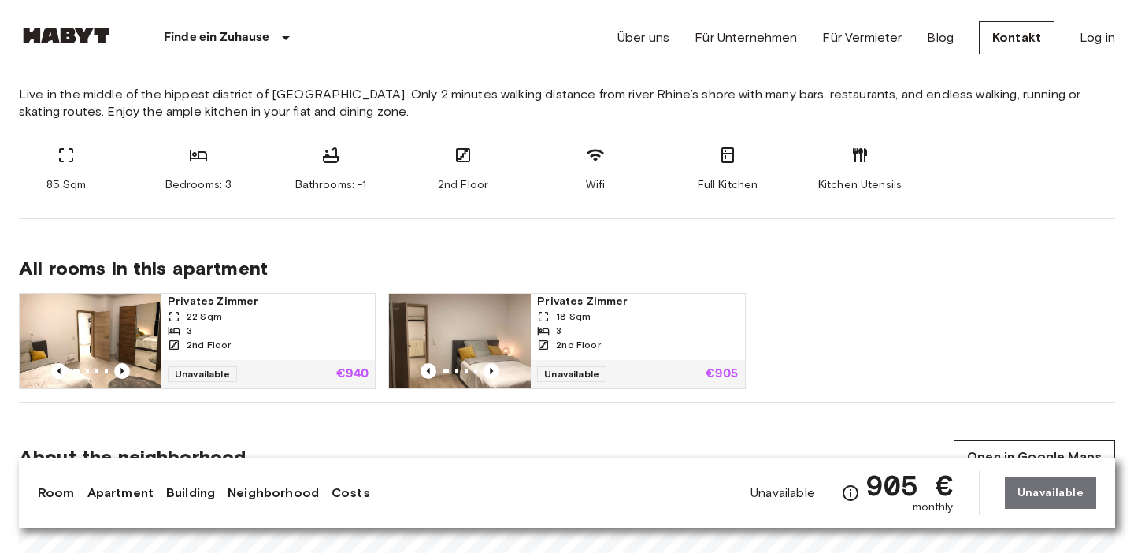
scroll to position [623, 0]
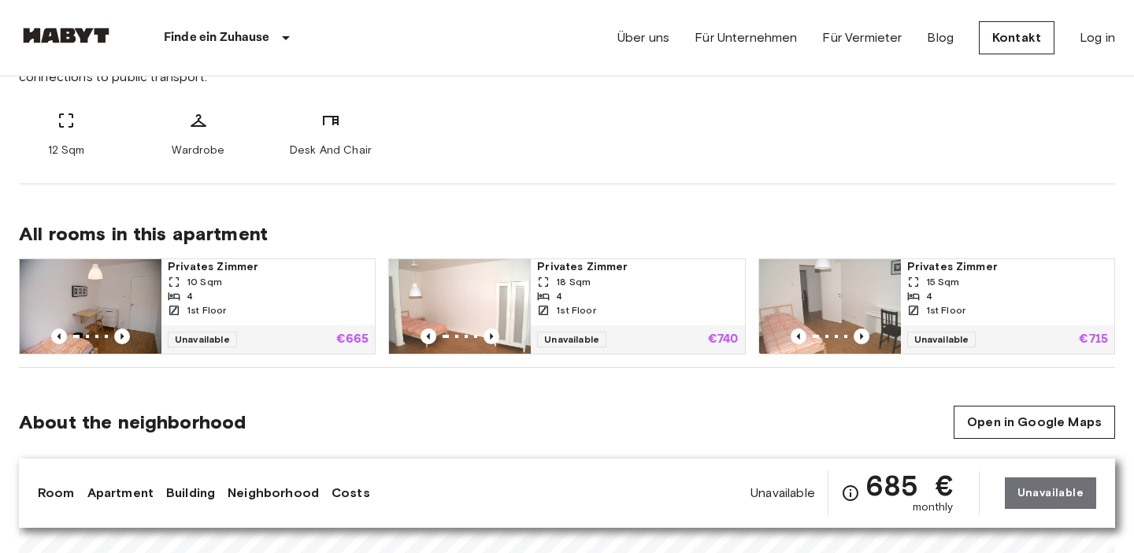
scroll to position [684, 0]
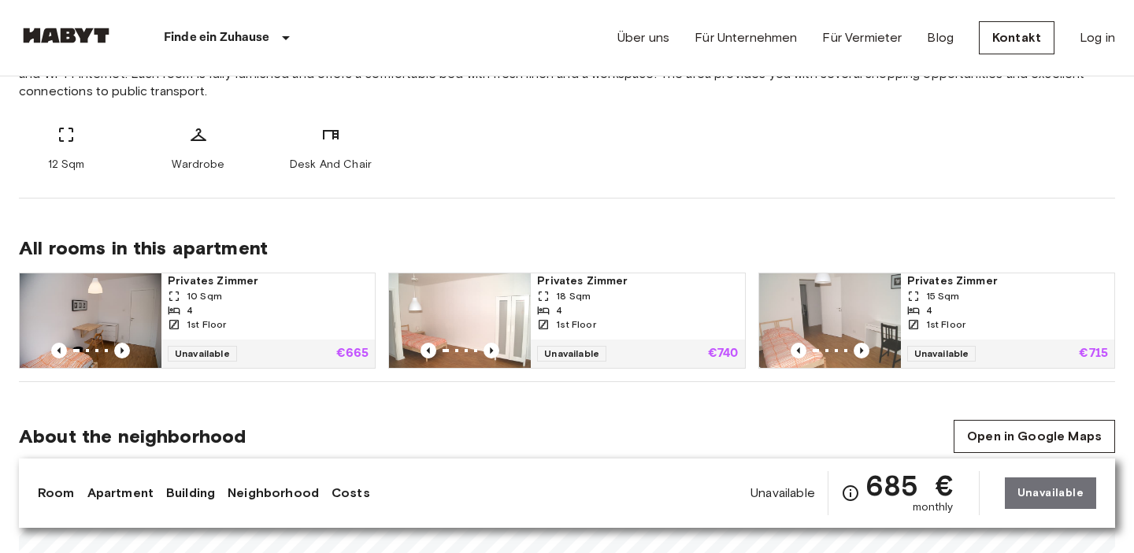
scroll to position [666, 0]
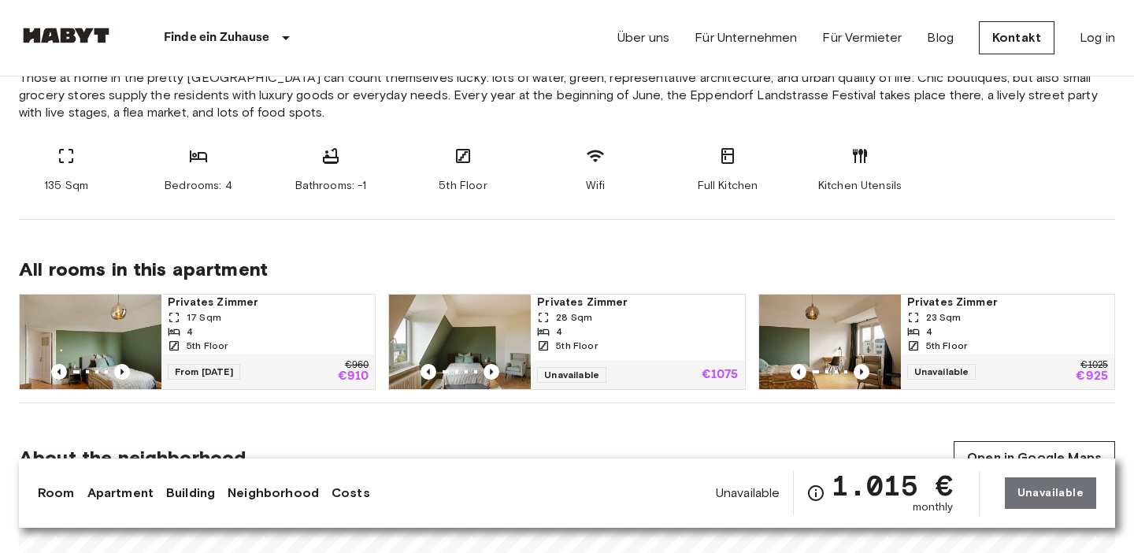
scroll to position [635, 0]
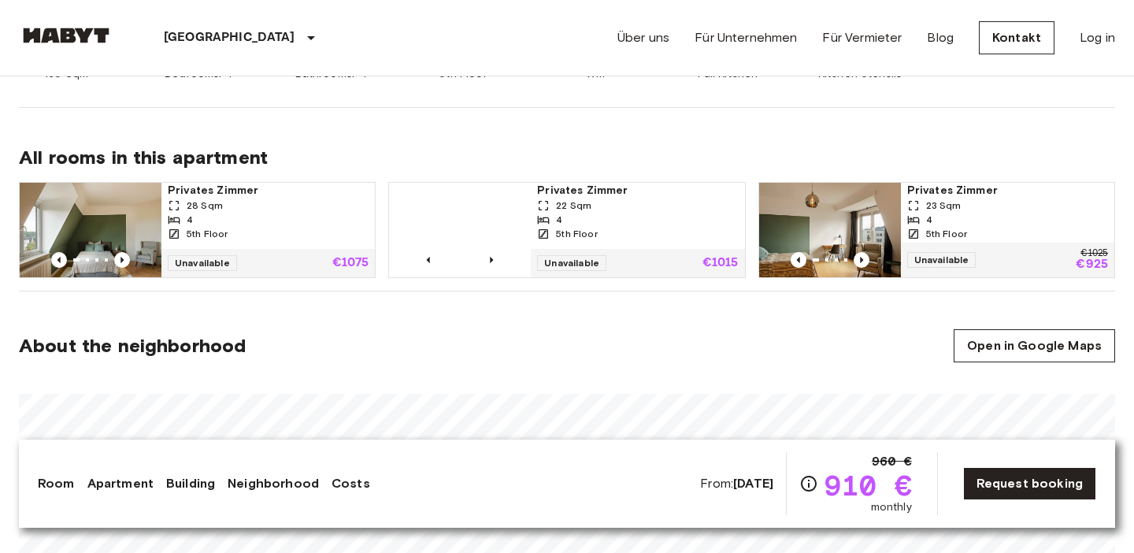
scroll to position [750, 0]
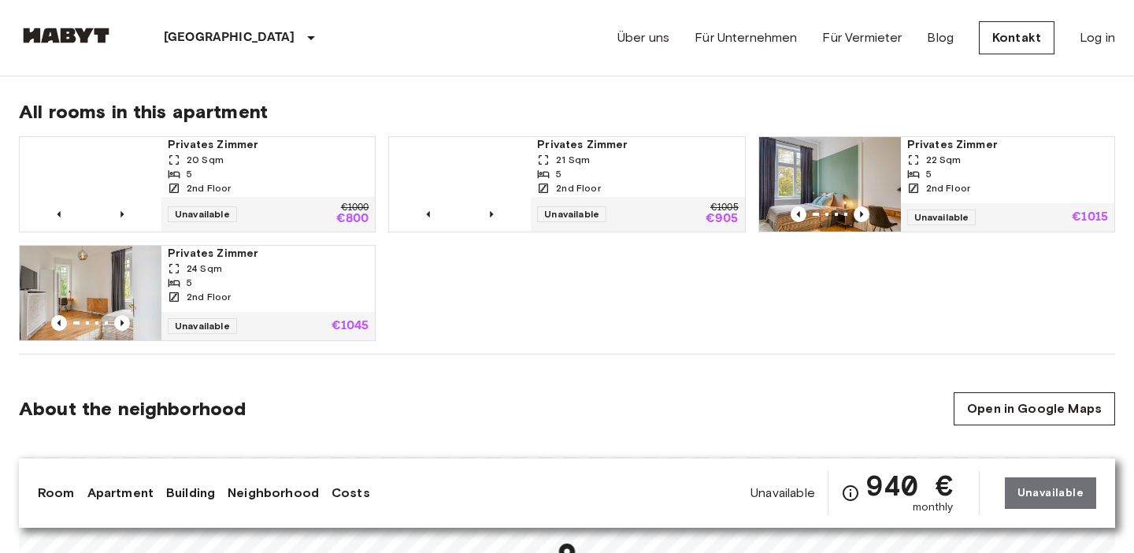
scroll to position [801, 0]
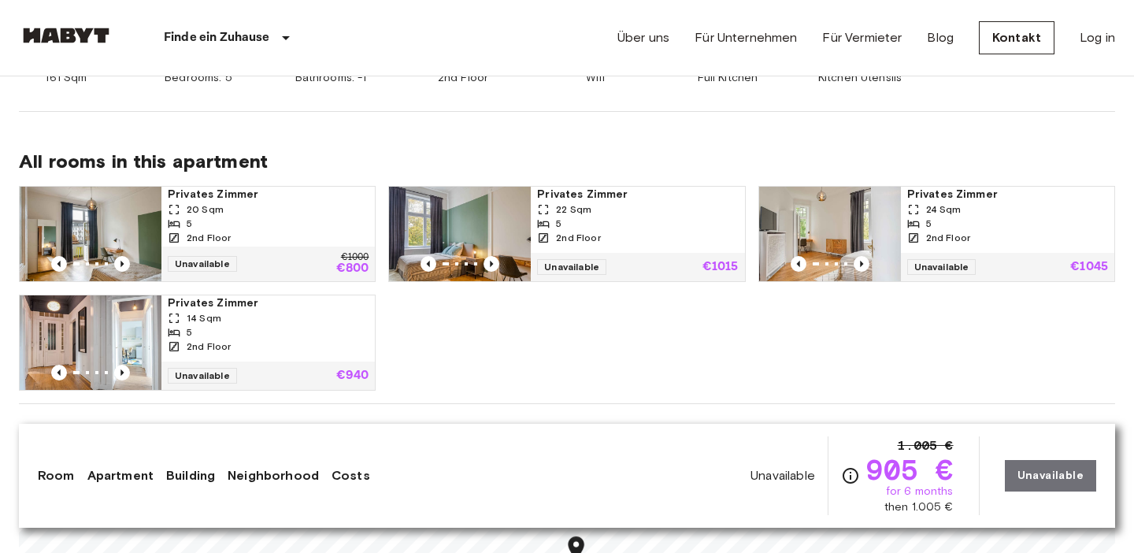
scroll to position [766, 0]
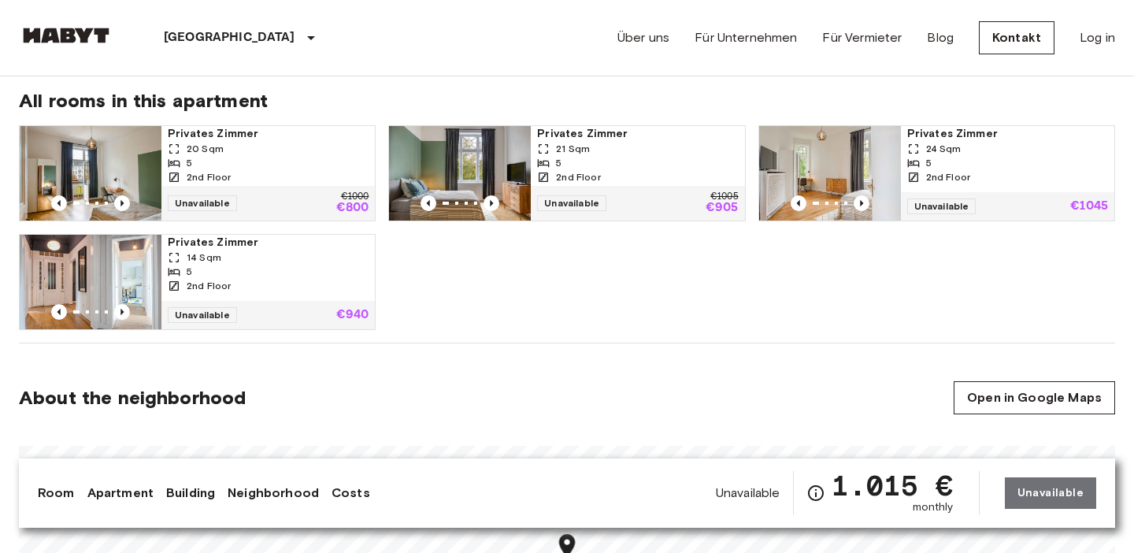
scroll to position [818, 0]
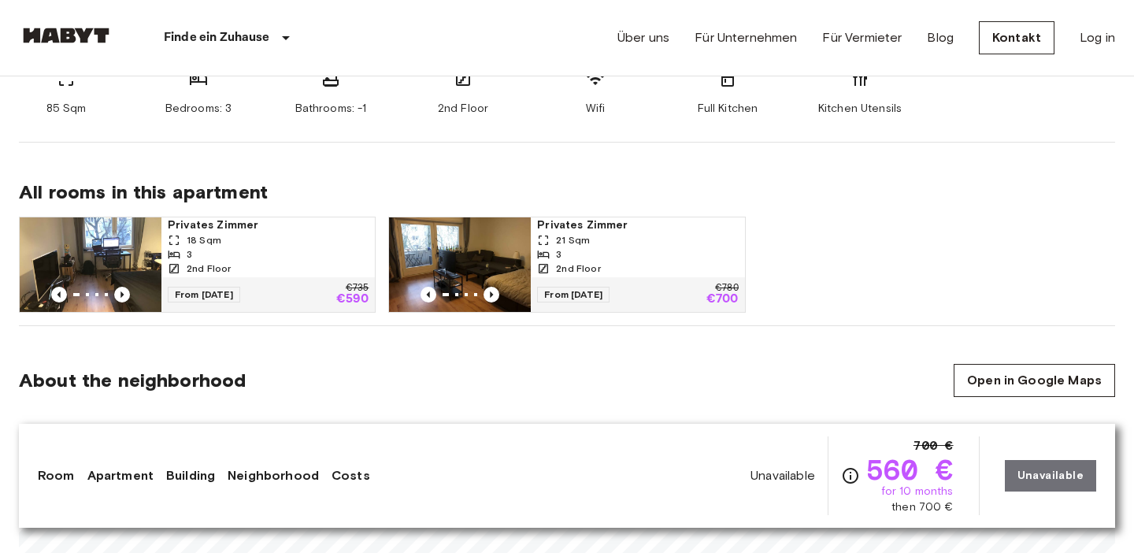
scroll to position [725, 0]
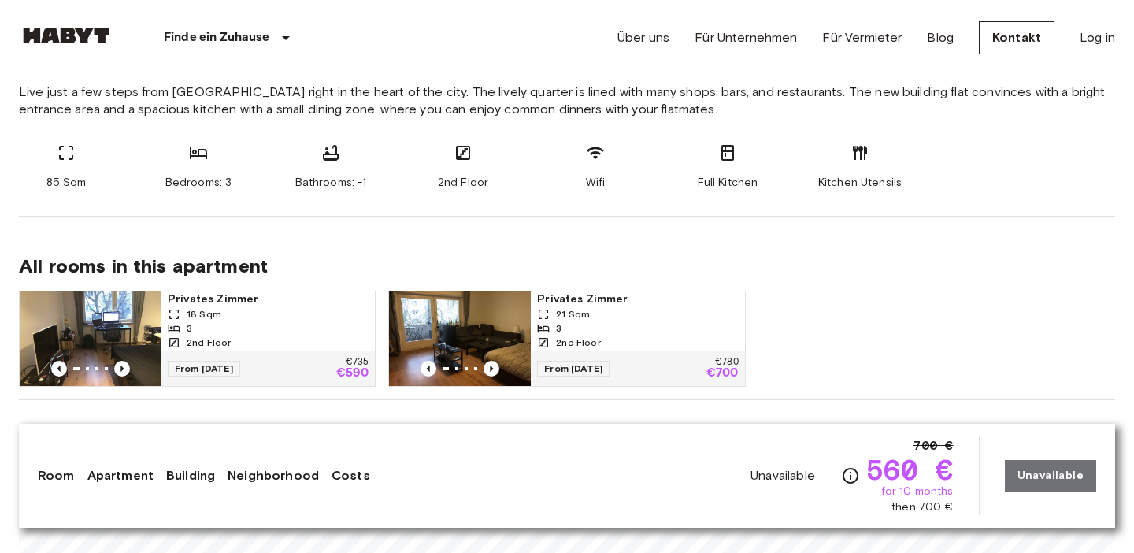
scroll to position [647, 0]
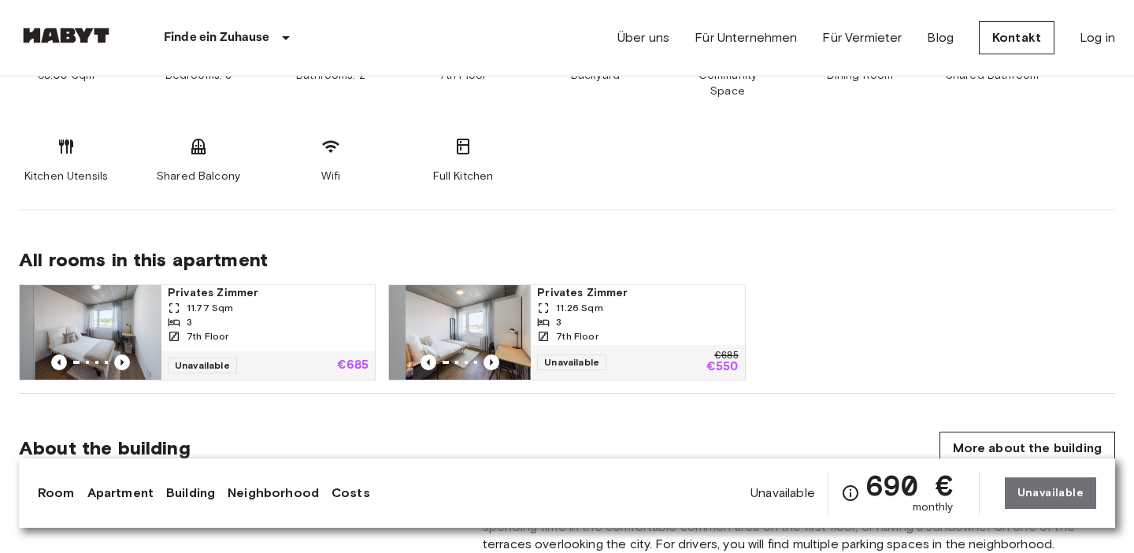
scroll to position [964, 0]
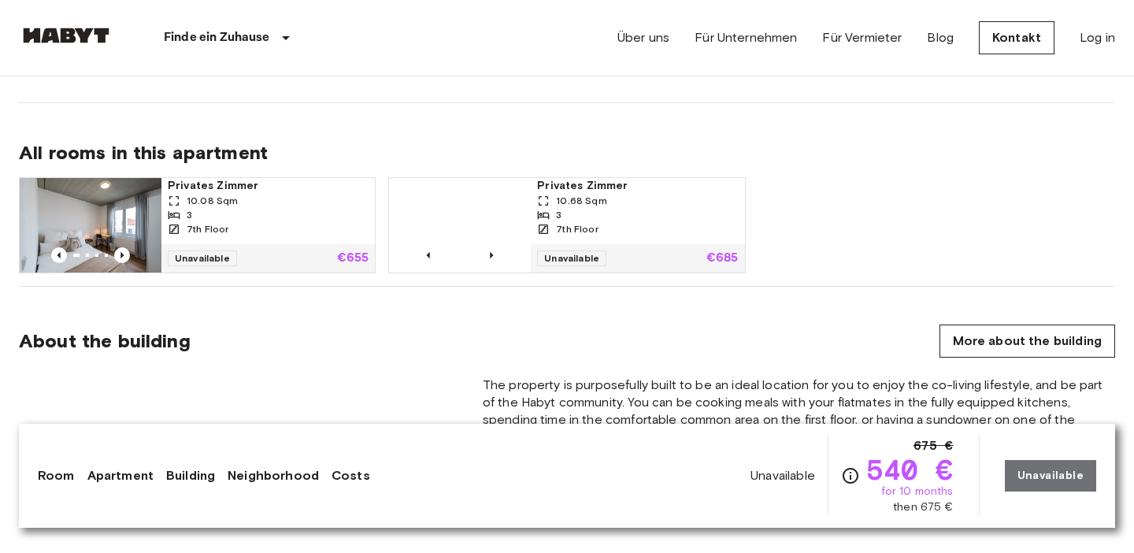
scroll to position [1092, 0]
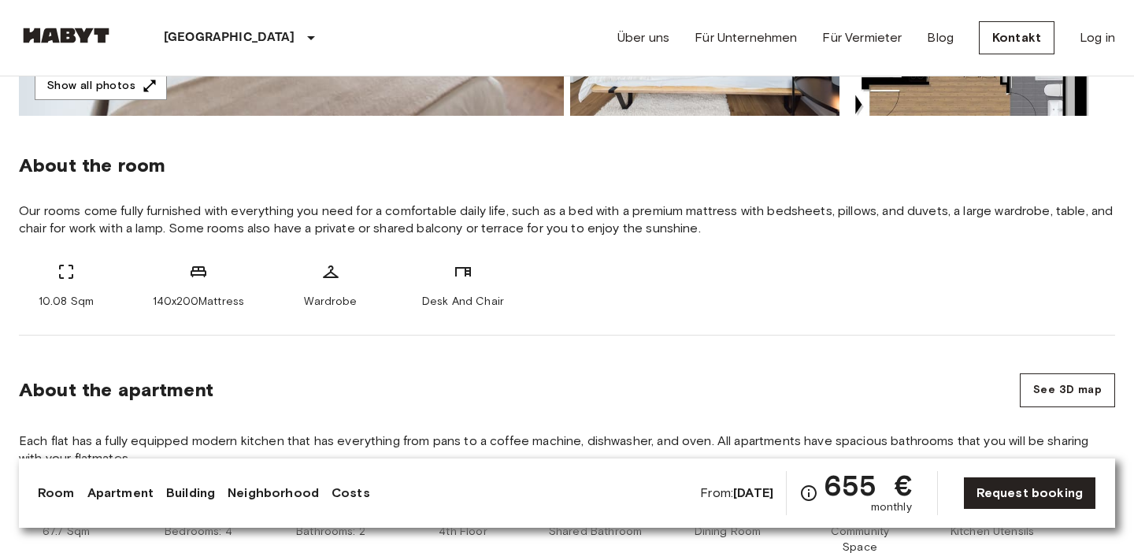
scroll to position [513, 0]
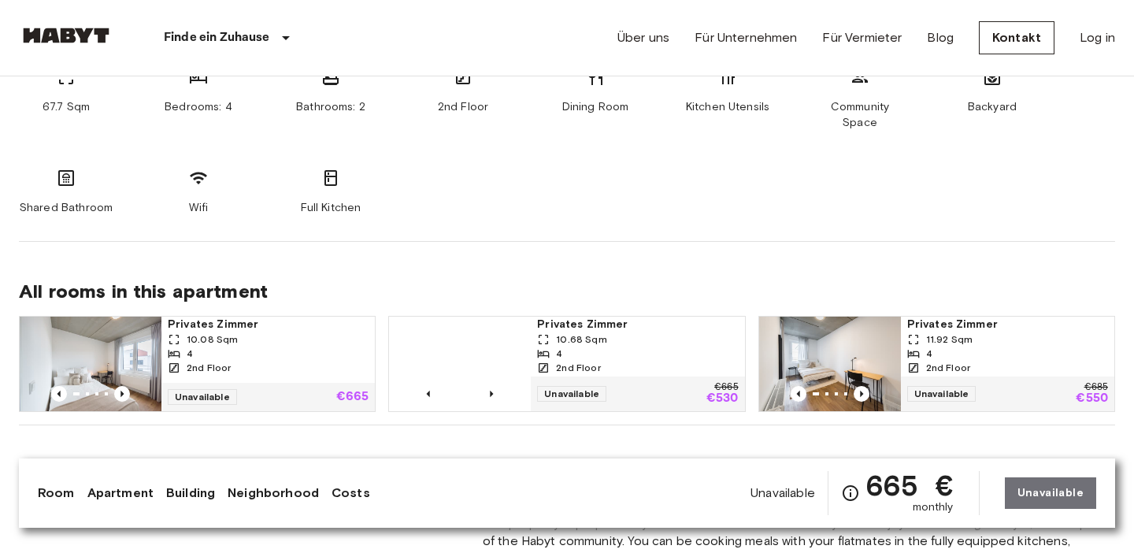
scroll to position [933, 0]
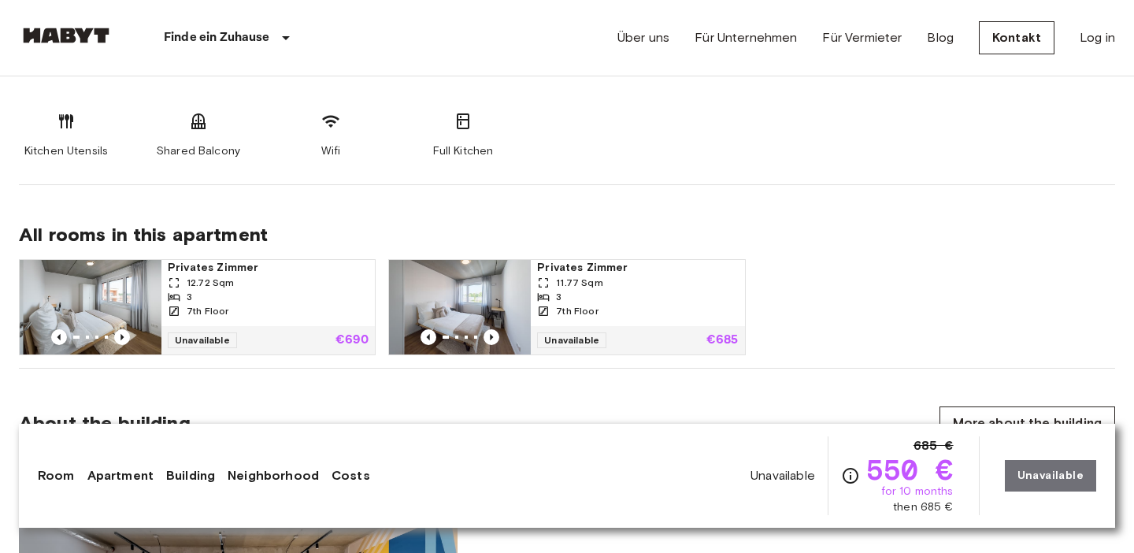
scroll to position [1005, 0]
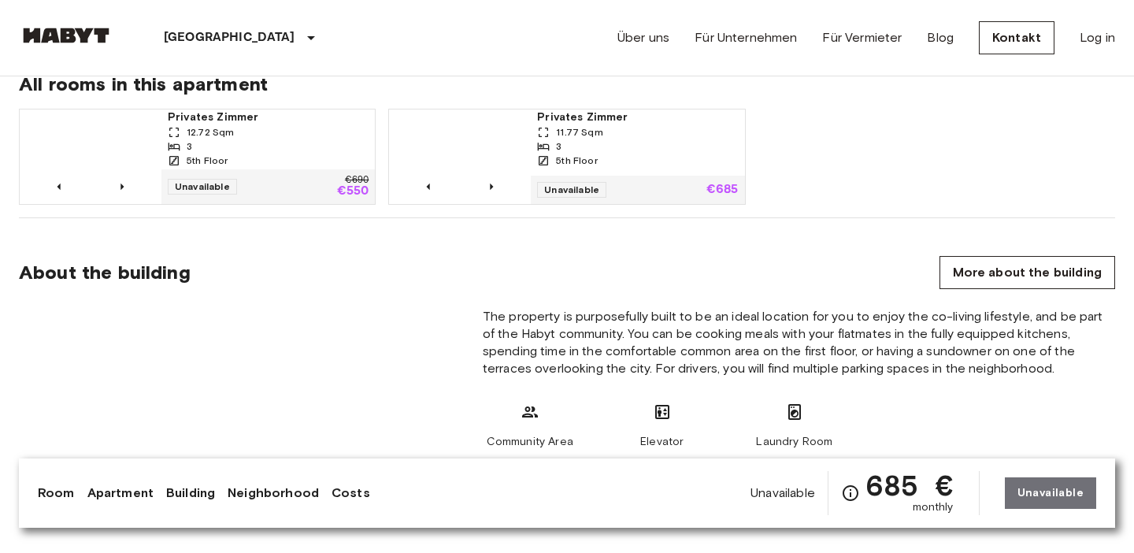
scroll to position [1147, 0]
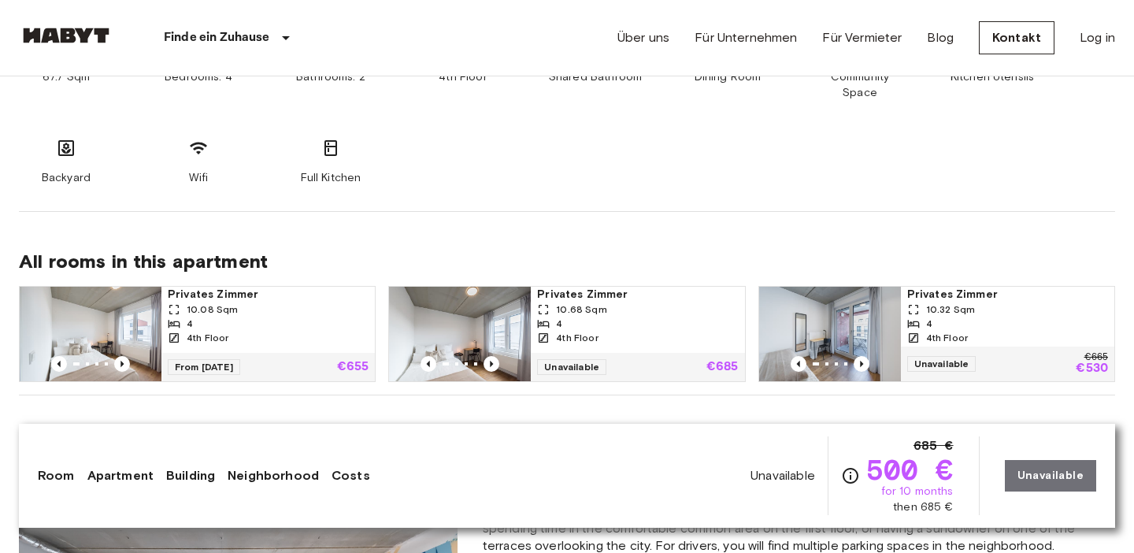
scroll to position [979, 0]
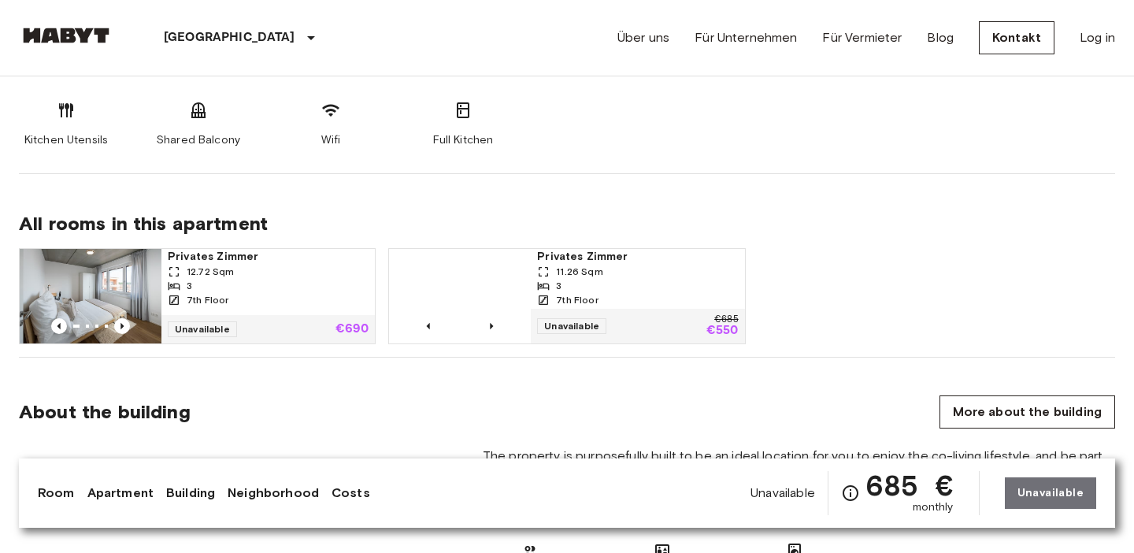
scroll to position [999, 0]
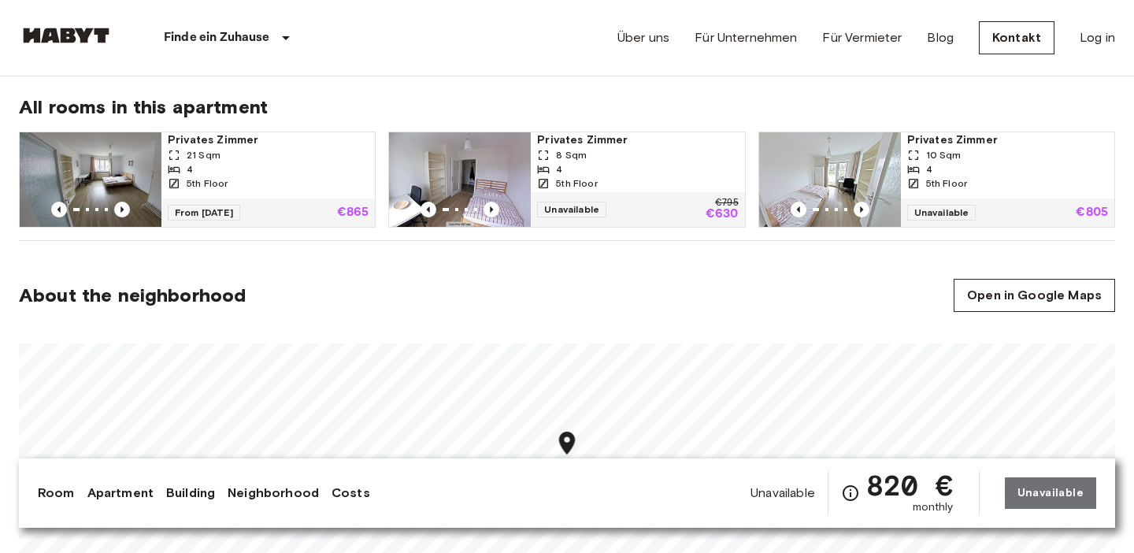
scroll to position [803, 0]
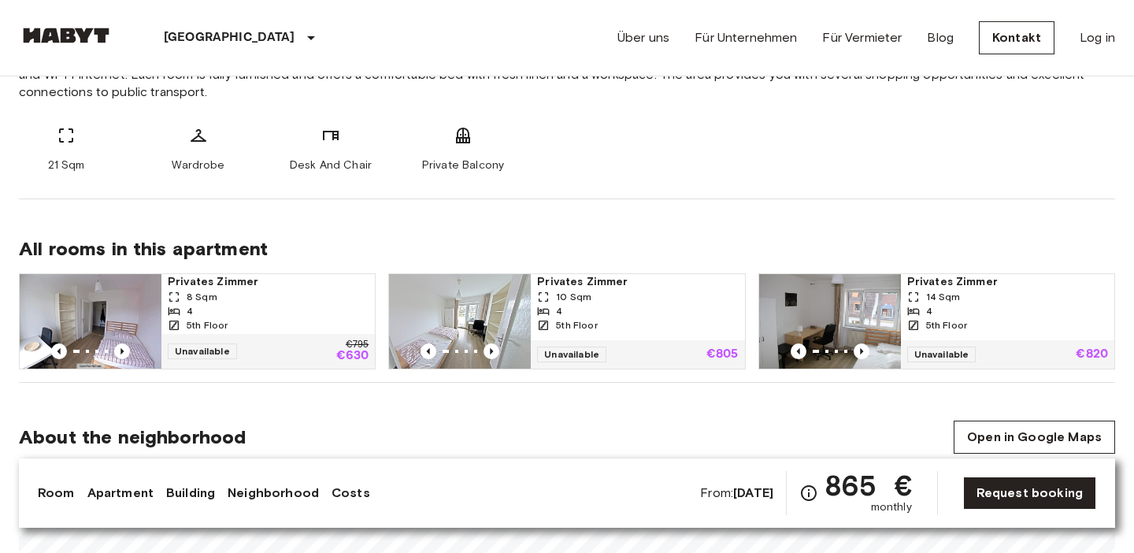
scroll to position [660, 0]
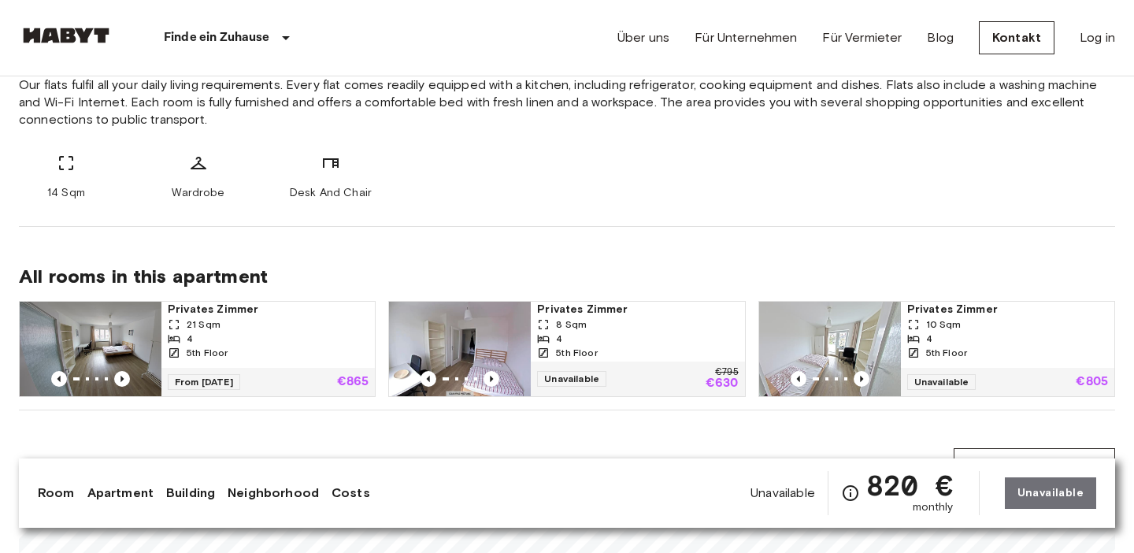
scroll to position [656, 0]
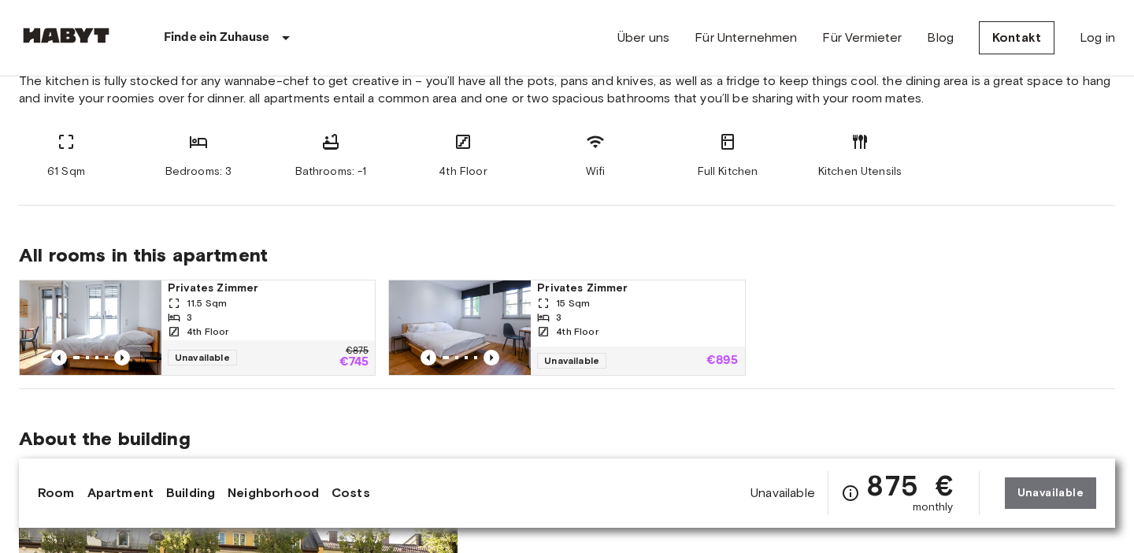
scroll to position [874, 0]
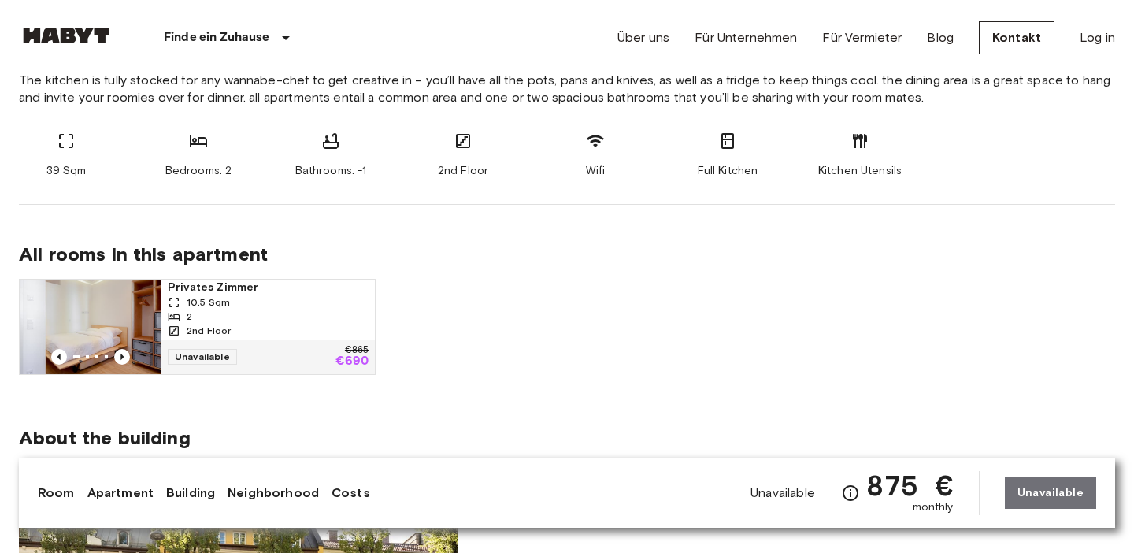
scroll to position [874, 0]
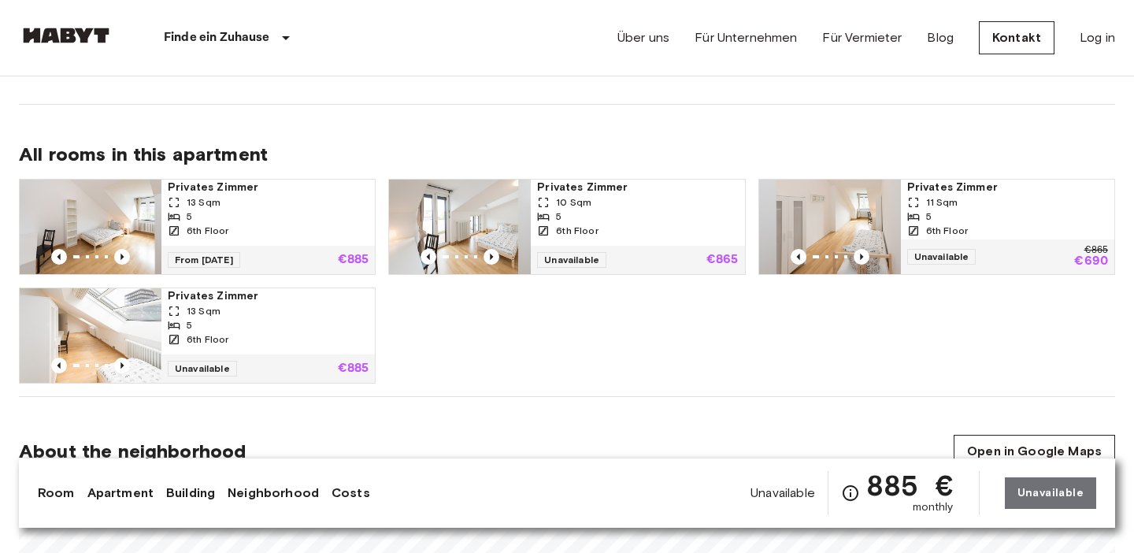
scroll to position [745, 0]
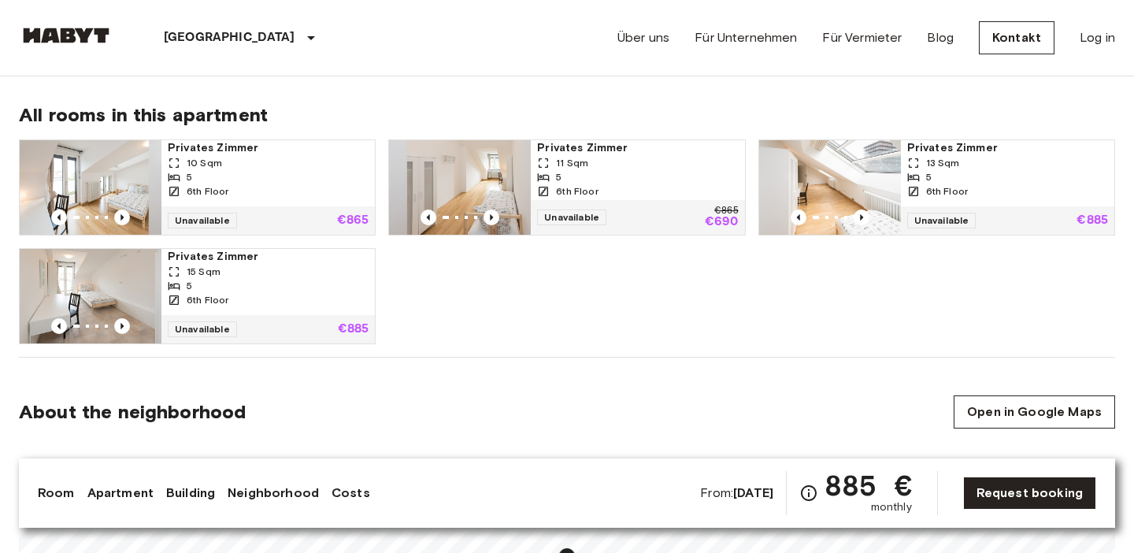
scroll to position [773, 0]
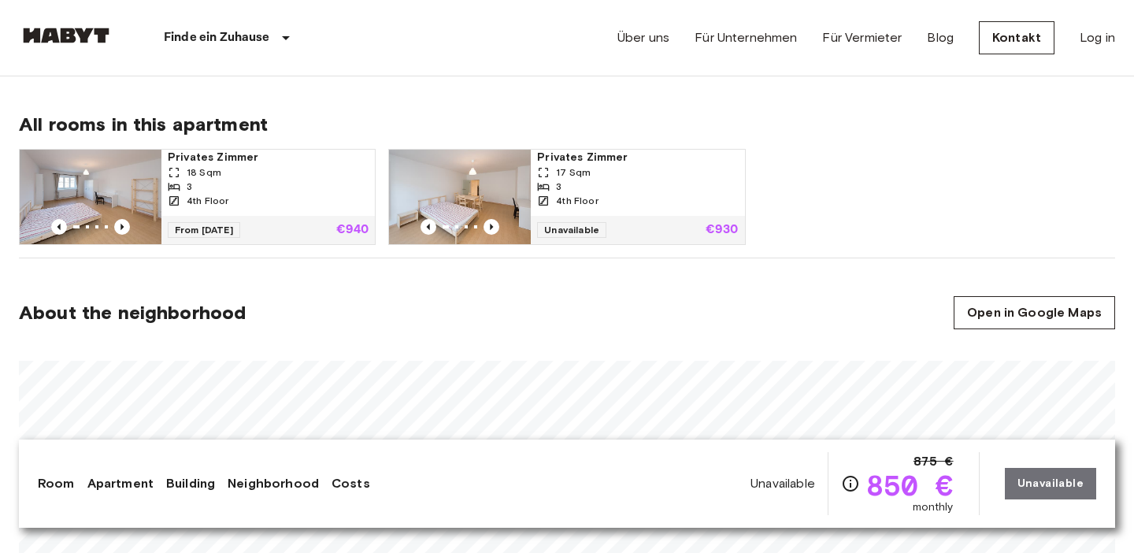
scroll to position [811, 0]
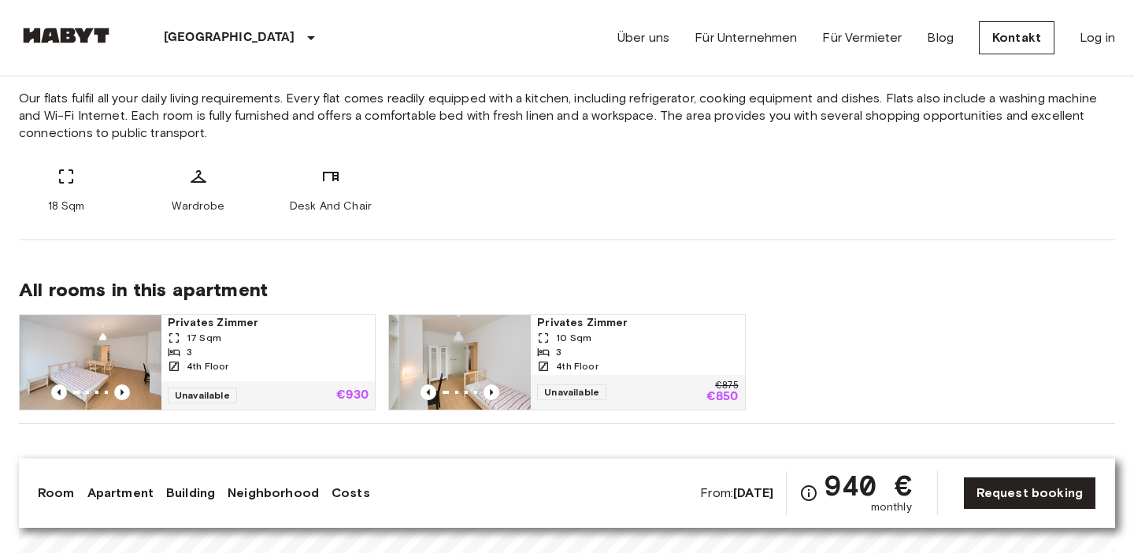
scroll to position [624, 0]
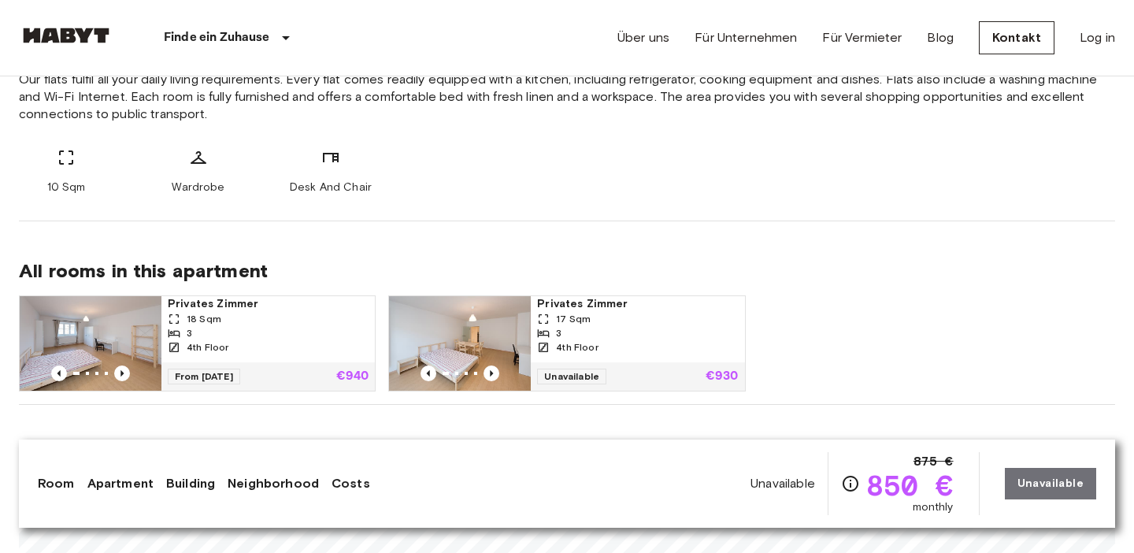
scroll to position [640, 0]
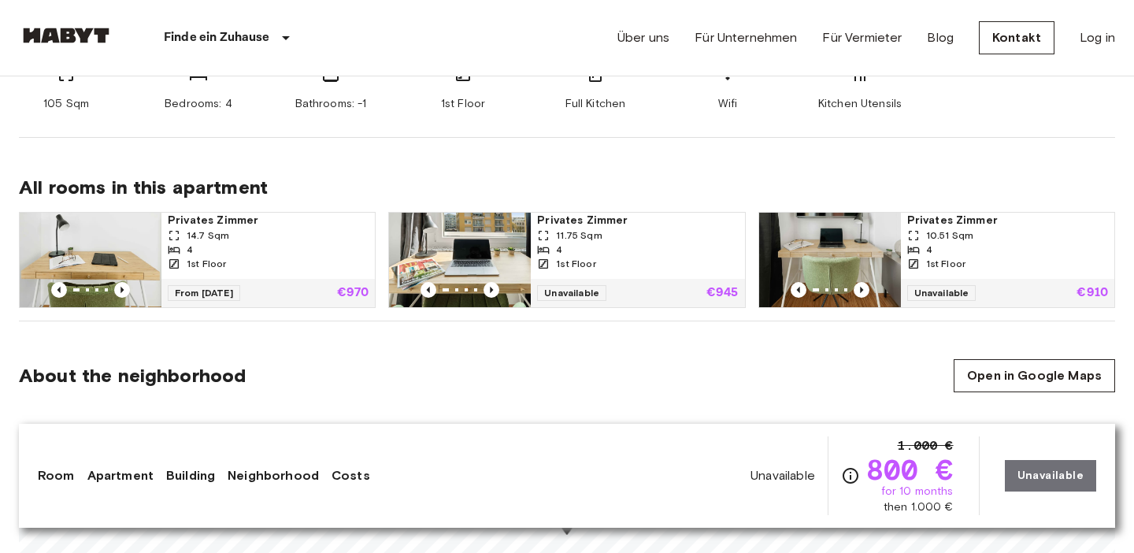
scroll to position [721, 0]
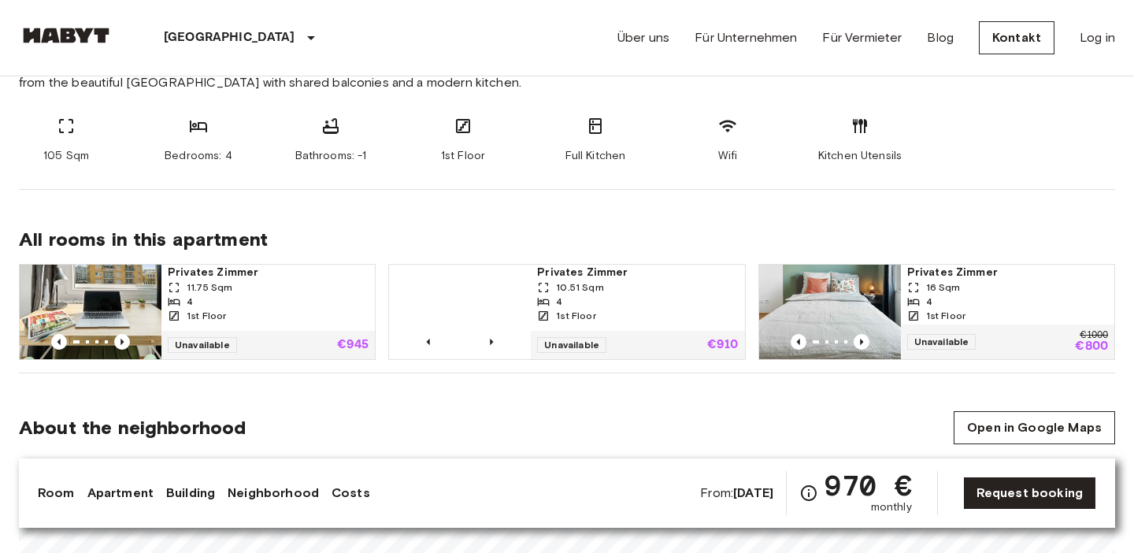
scroll to position [655, 0]
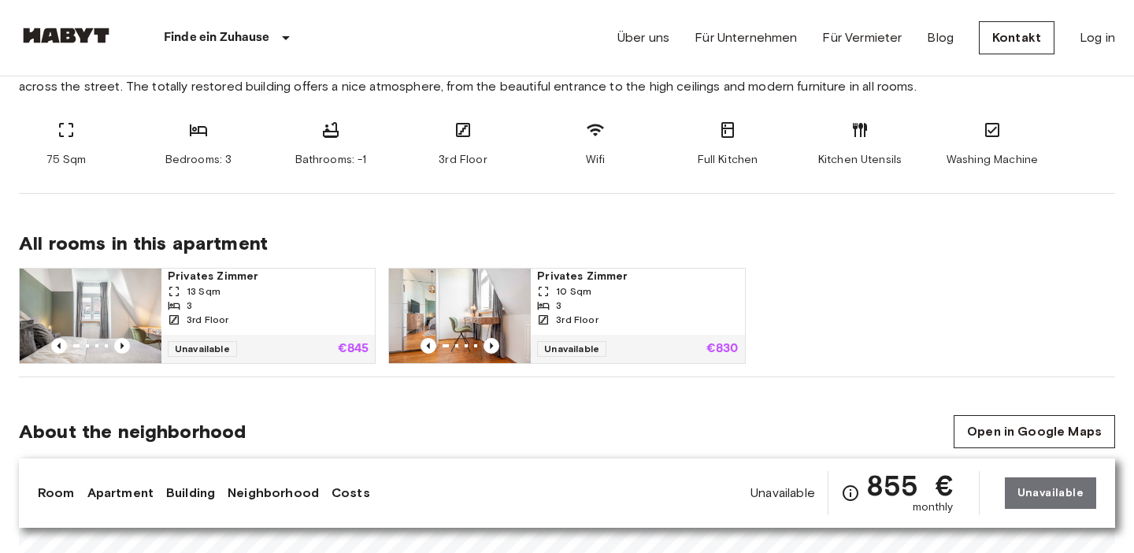
scroll to position [627, 0]
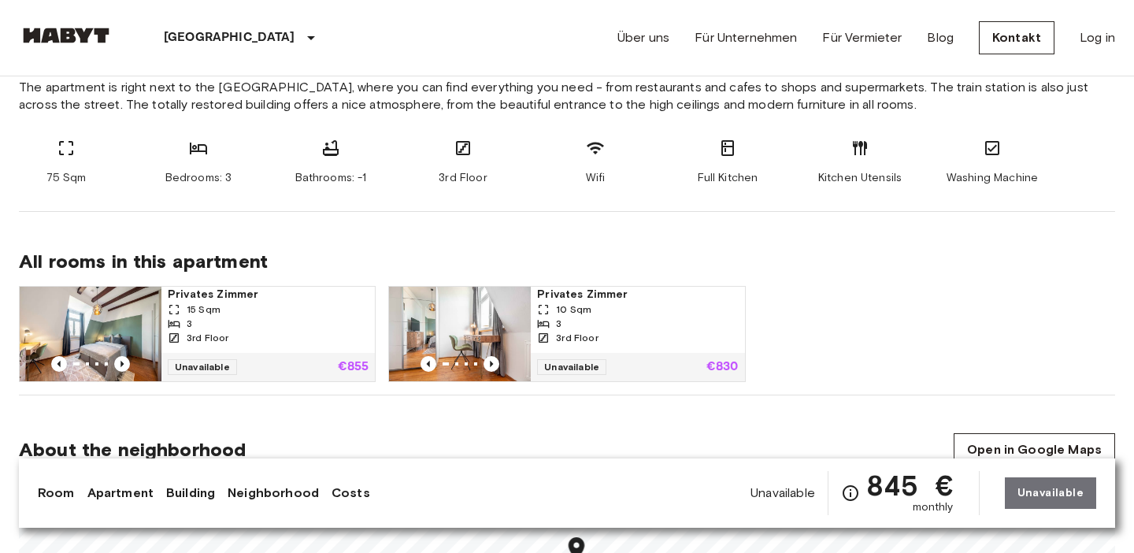
scroll to position [620, 0]
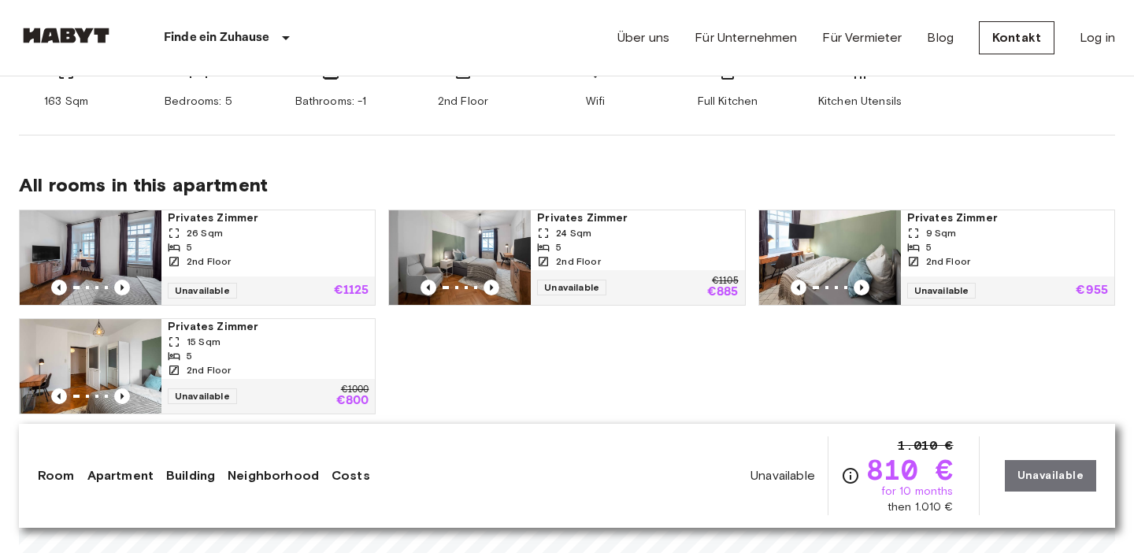
scroll to position [738, 0]
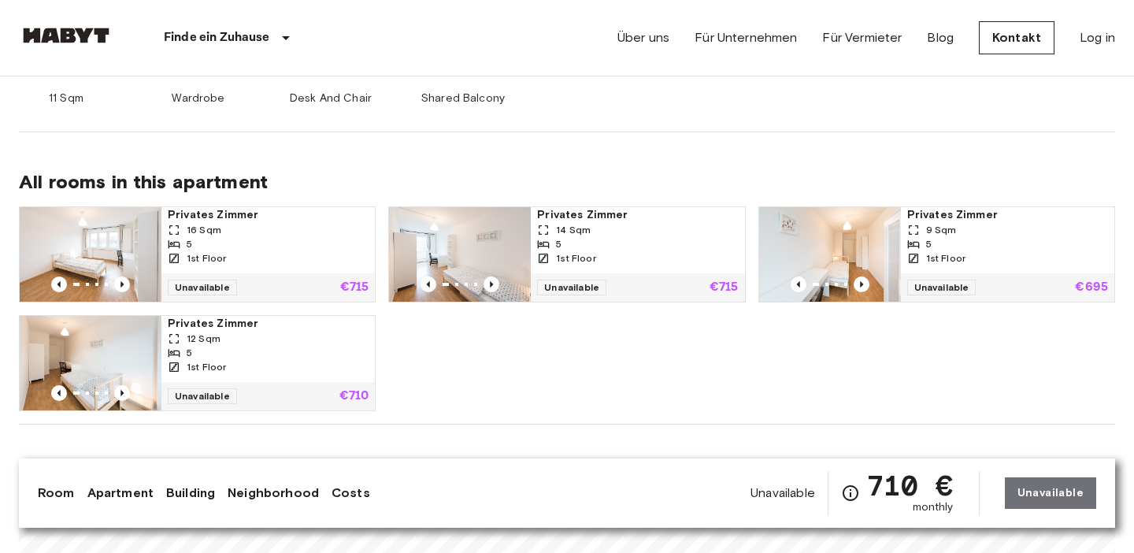
scroll to position [722, 0]
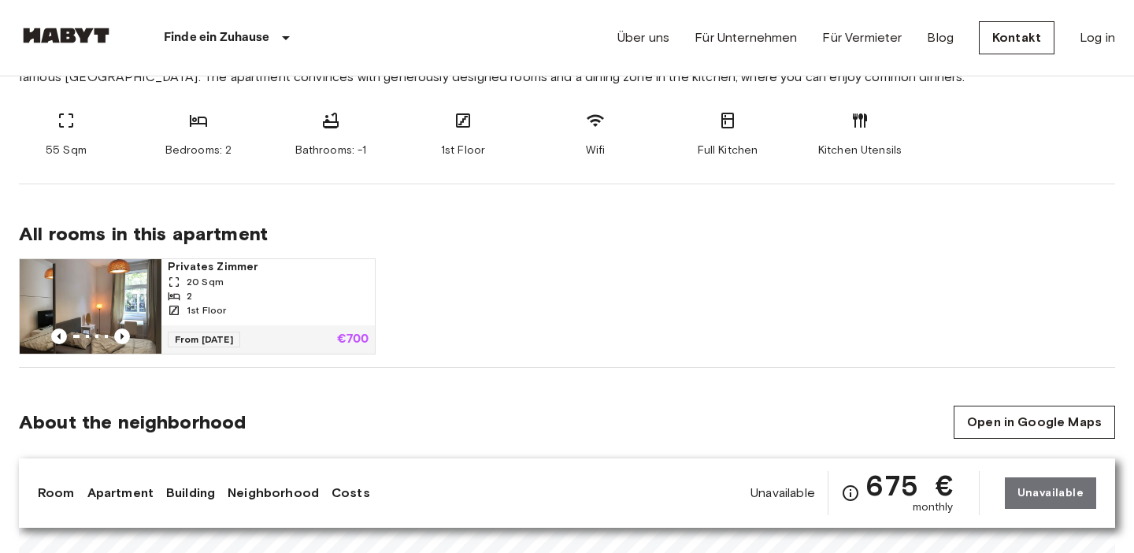
scroll to position [658, 0]
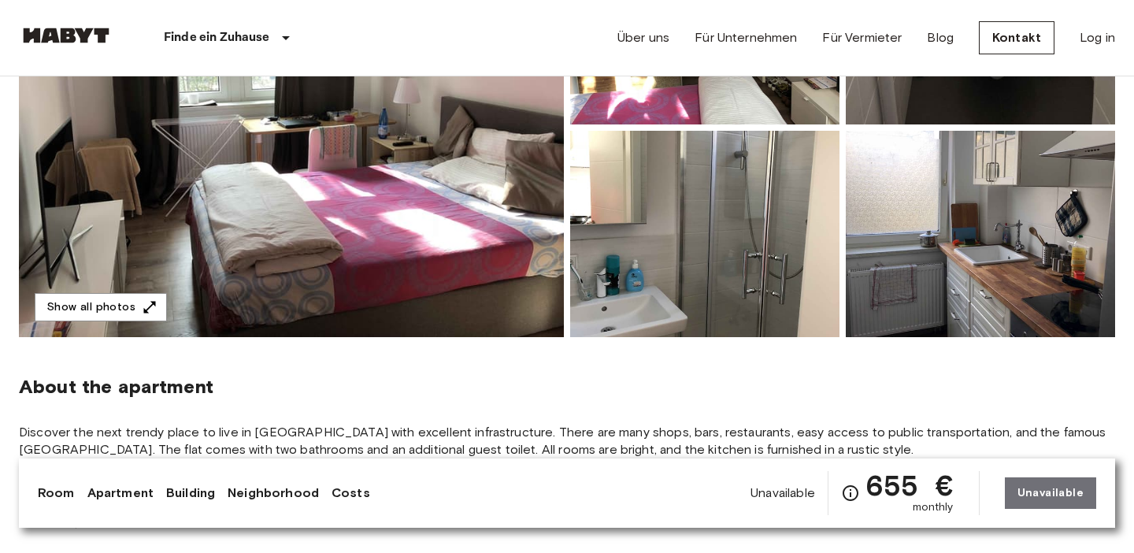
scroll to position [284, 0]
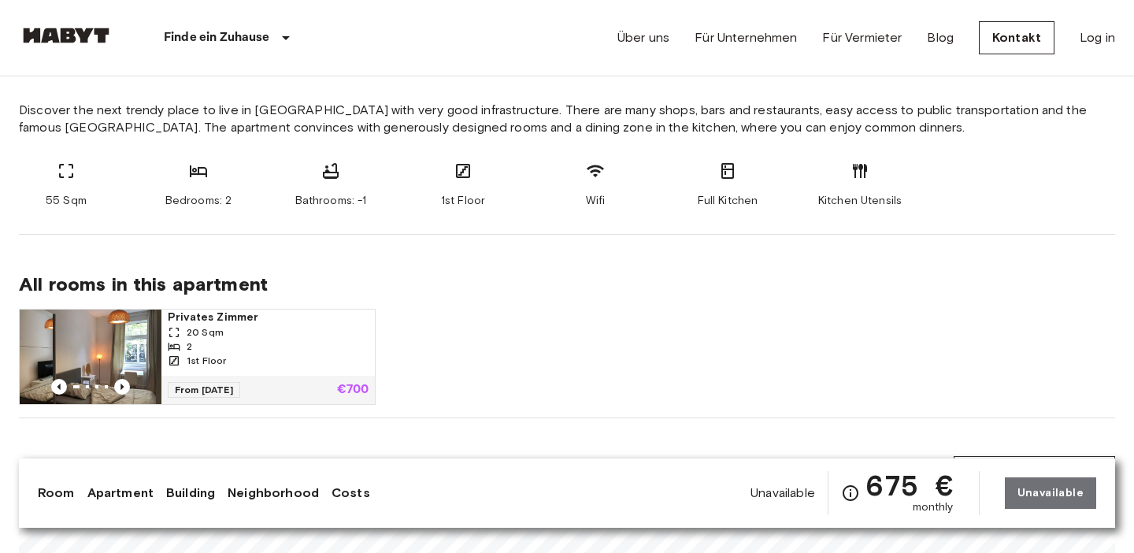
scroll to position [607, 0]
click at [245, 343] on div "2" at bounding box center [268, 346] width 201 height 14
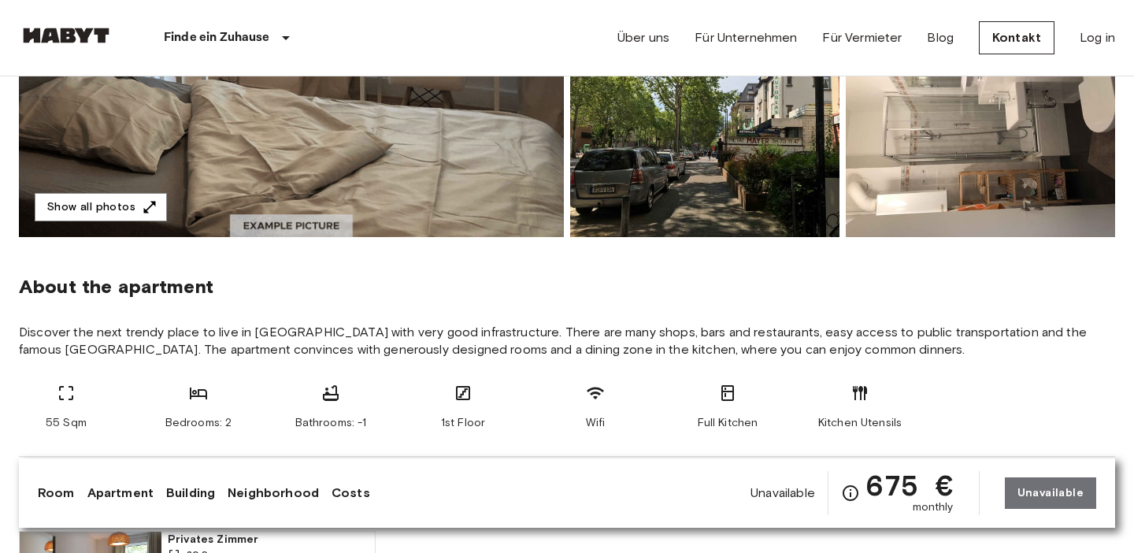
scroll to position [382, 0]
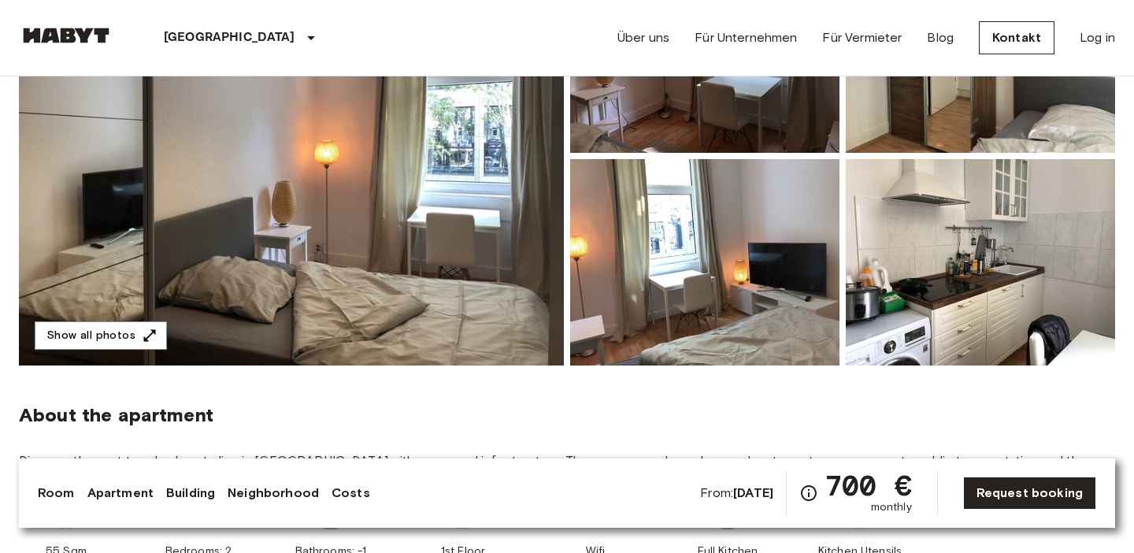
scroll to position [238, 0]
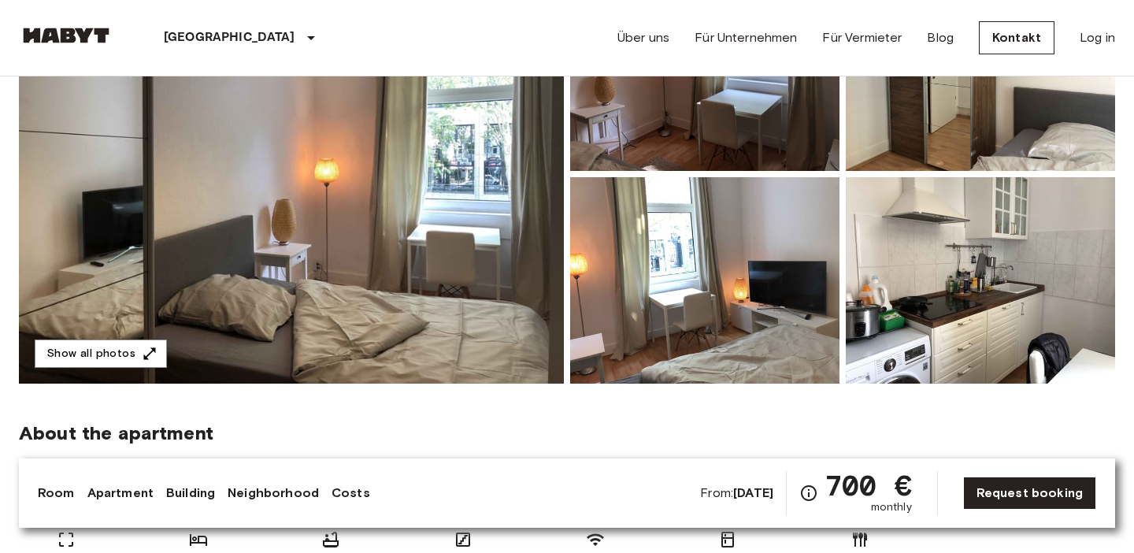
click at [435, 21] on div "Frankfurt Europa Amsterdam Berlin Brüssel Köln Dusseldorf Frankfurt Graz Hambur…" at bounding box center [567, 38] width 1096 height 76
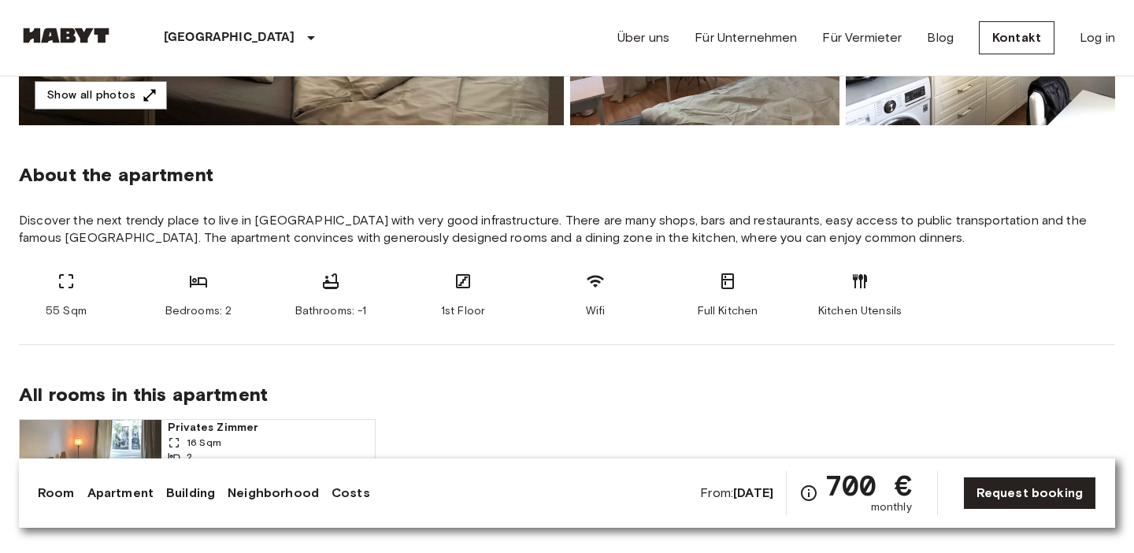
scroll to position [488, 0]
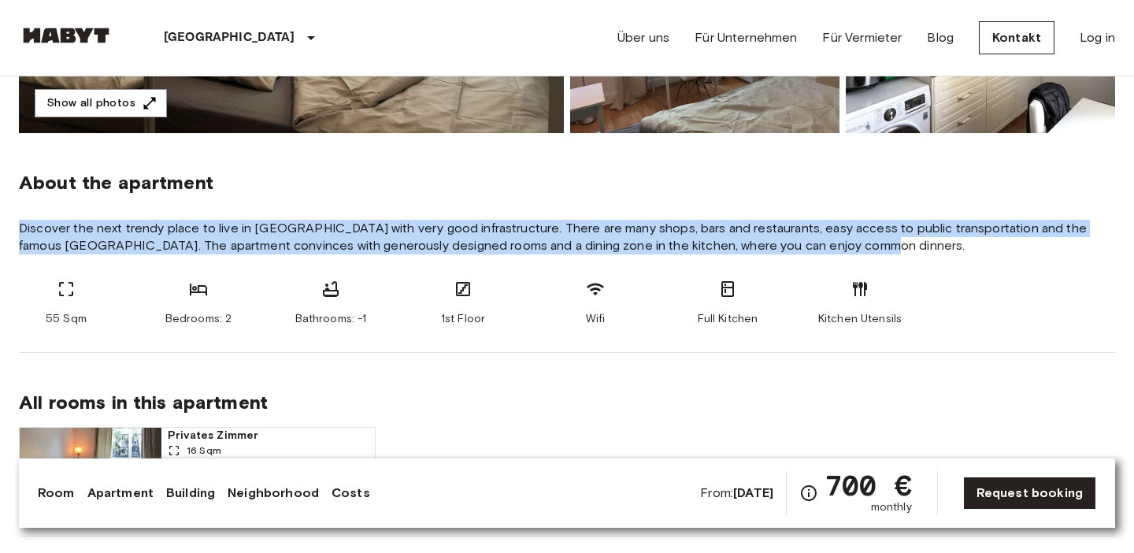
drag, startPoint x: 20, startPoint y: 226, endPoint x: 755, endPoint y: 258, distance: 736.3
click at [755, 261] on section "About the apartment Discover the next trendy place to live in Frankfurt with ve…" at bounding box center [567, 243] width 1096 height 220
copy span "Discover the next trendy place to live in [GEOGRAPHIC_DATA] with very good infr…"
click at [532, 209] on section "About the apartment Discover the next trendy place to live in Frankfurt with ve…" at bounding box center [567, 243] width 1096 height 220
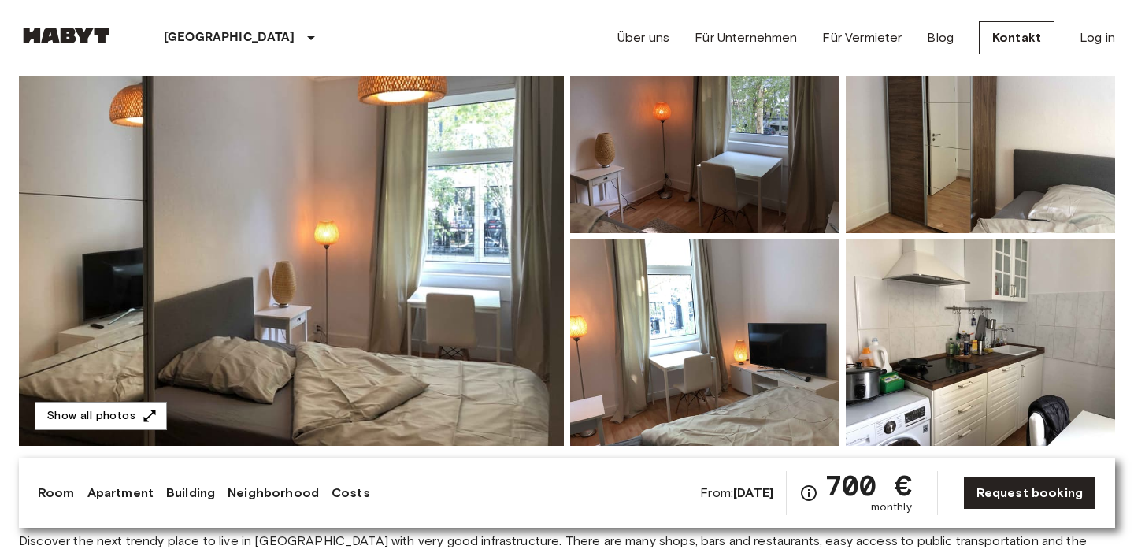
scroll to position [209, 0]
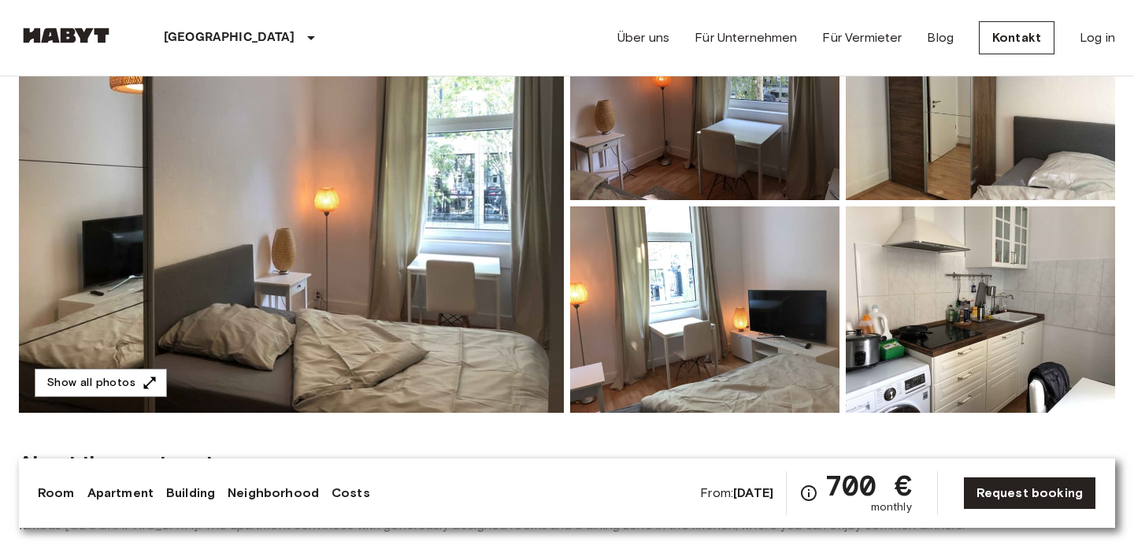
click at [445, 205] on img at bounding box center [291, 203] width 545 height 419
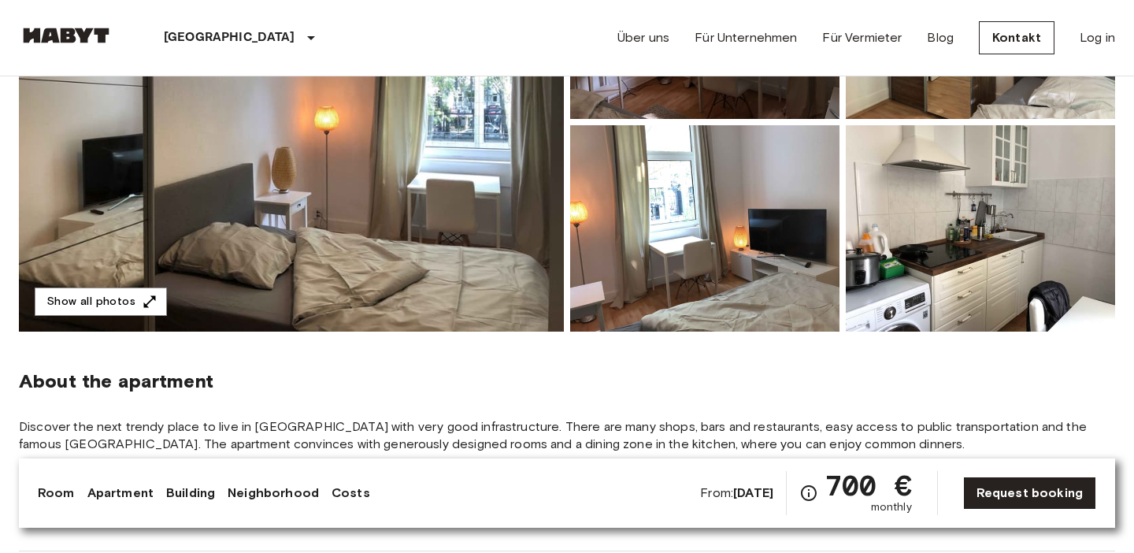
scroll to position [285, 0]
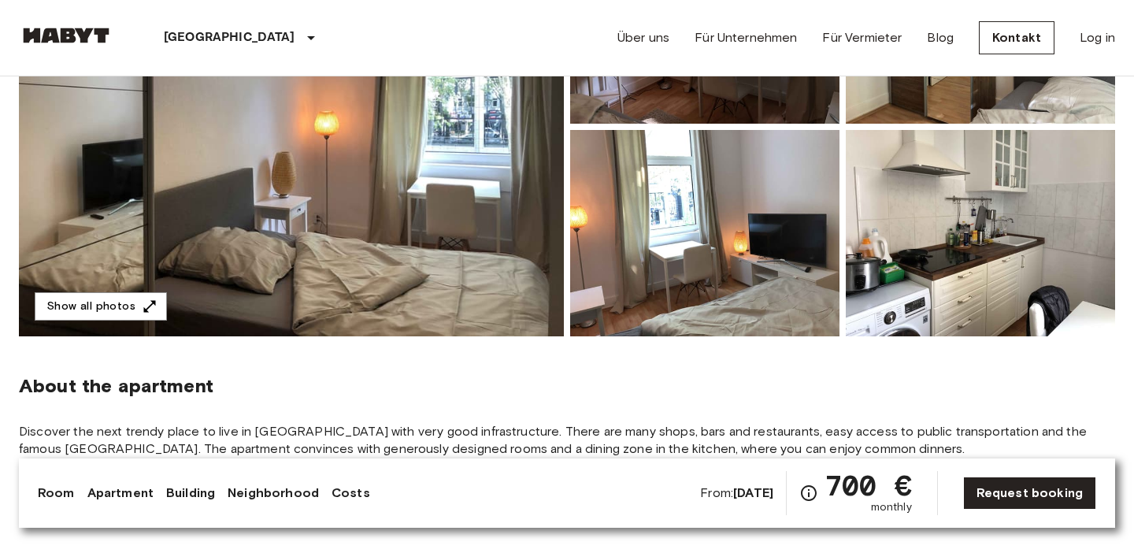
click at [469, 201] on img at bounding box center [291, 126] width 545 height 419
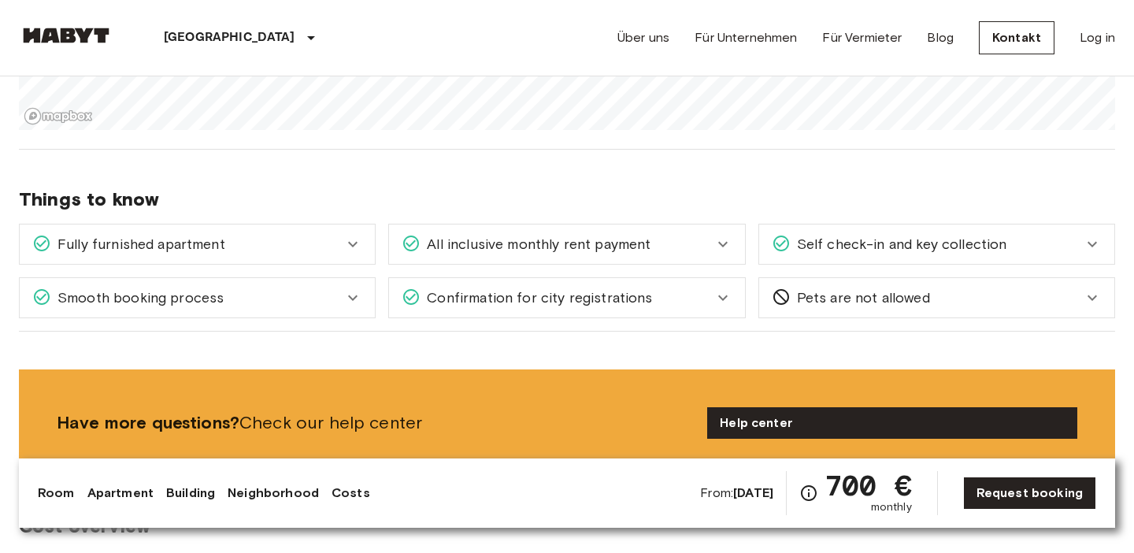
scroll to position [1229, 0]
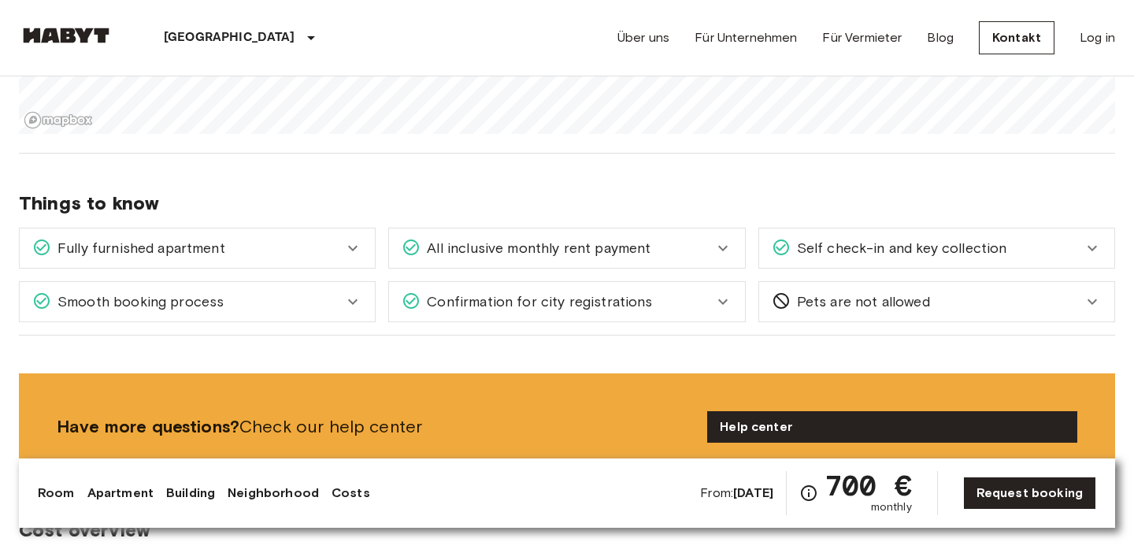
click at [347, 250] on icon at bounding box center [352, 248] width 19 height 19
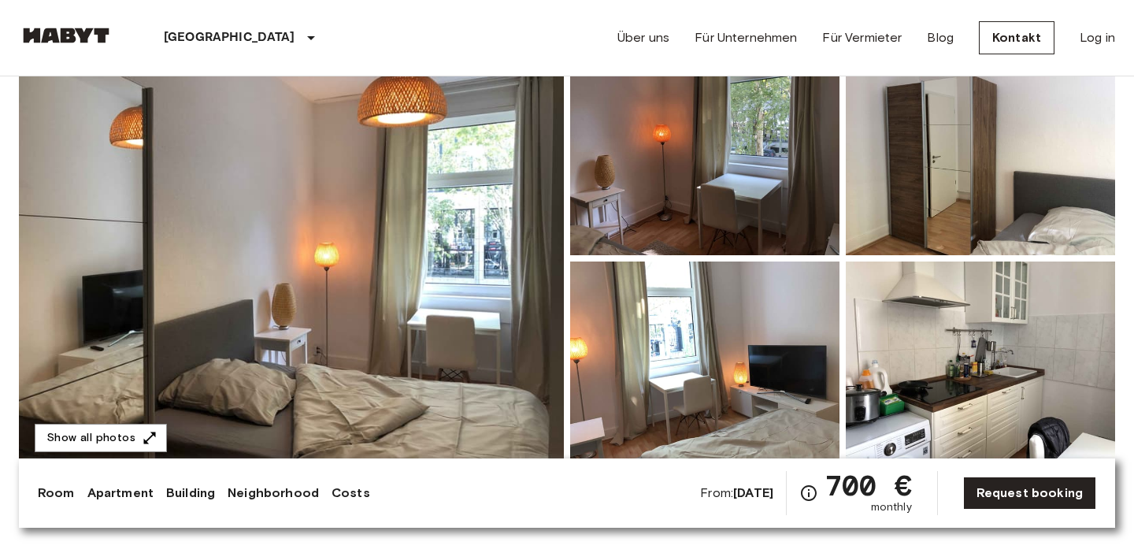
scroll to position [153, 0]
click at [473, 254] on img at bounding box center [291, 259] width 545 height 419
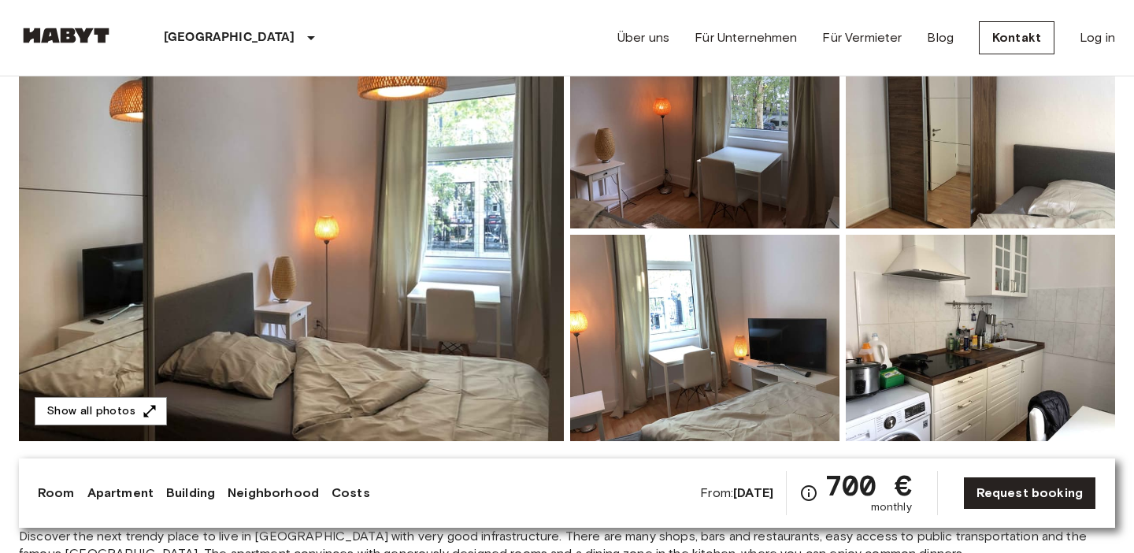
scroll to position [180, 0]
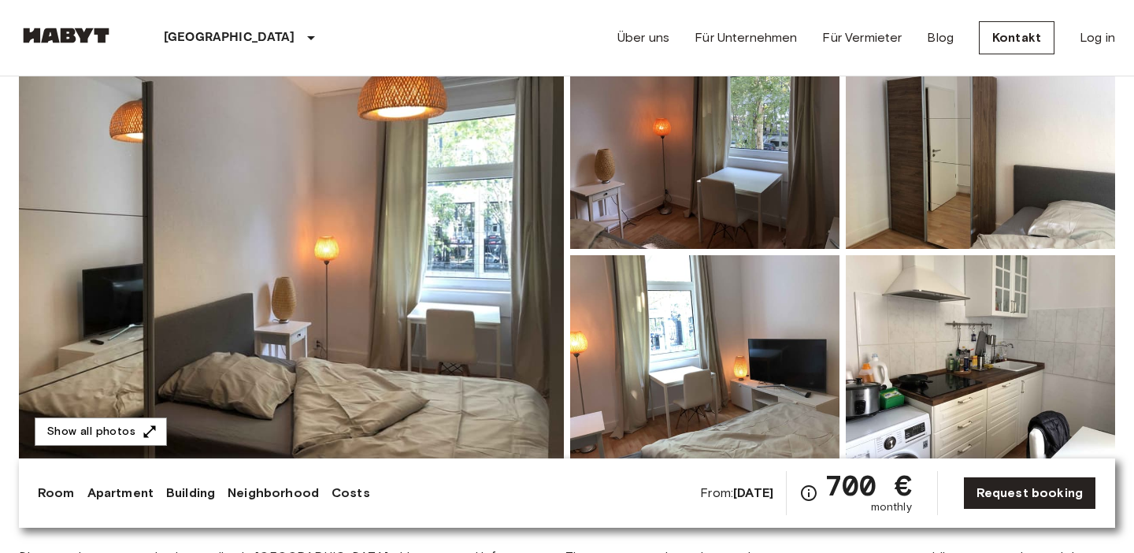
scroll to position [154, 0]
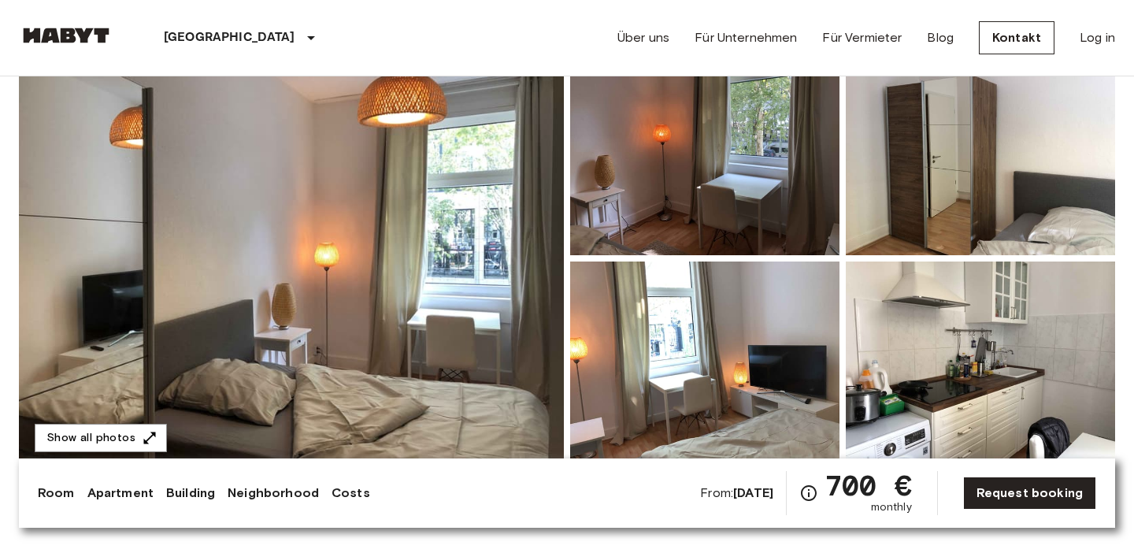
click at [412, 233] on img at bounding box center [291, 258] width 545 height 419
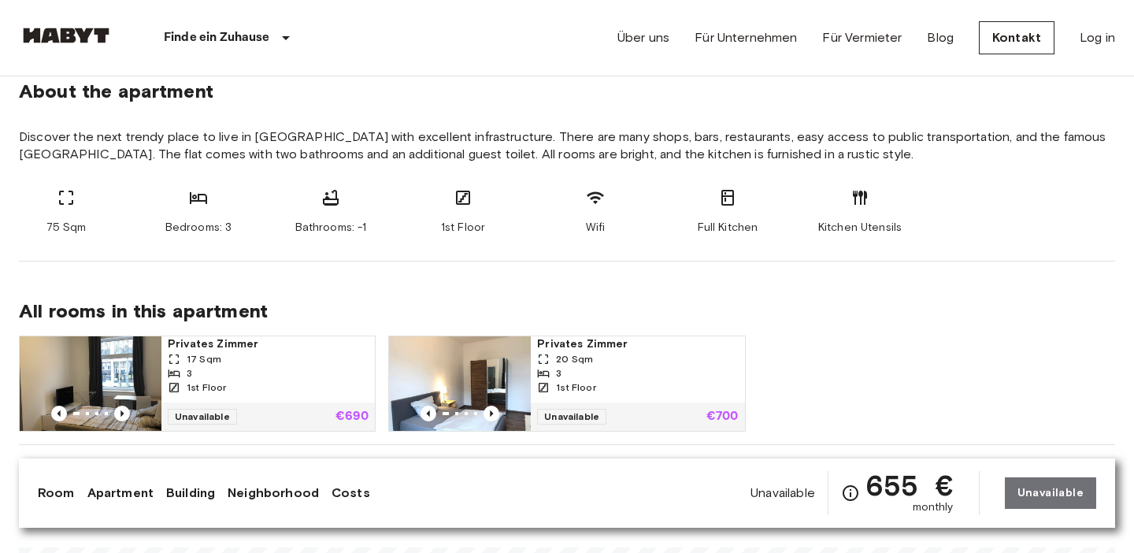
scroll to position [583, 0]
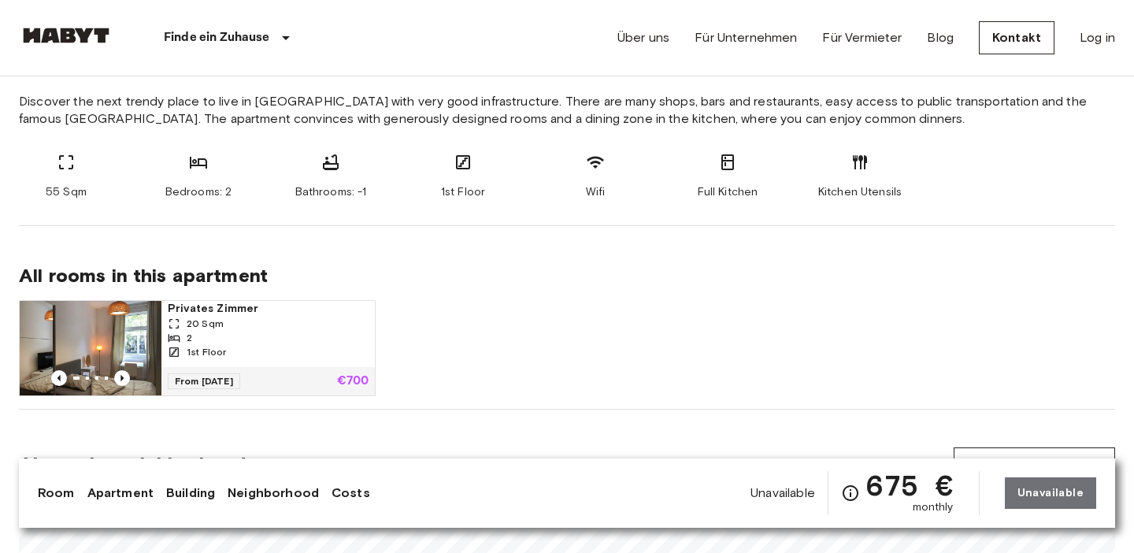
scroll to position [618, 0]
